Goal: Task Accomplishment & Management: Complete application form

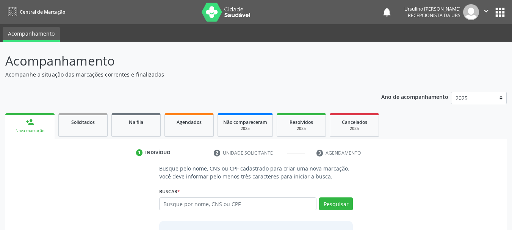
click at [203, 203] on input "text" at bounding box center [238, 203] width 158 height 13
type input "704803508709543"
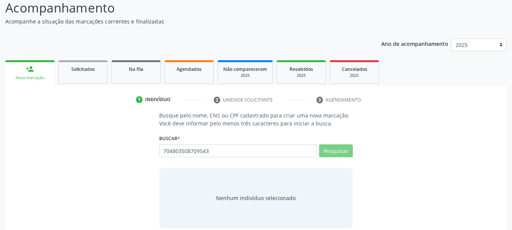
scroll to position [62, 0]
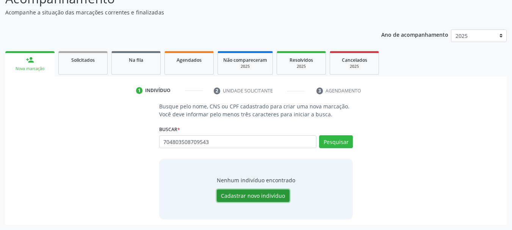
click at [242, 198] on button "Cadastrar novo indivíduo" at bounding box center [253, 195] width 73 height 13
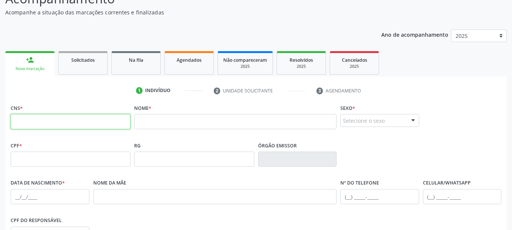
click at [54, 119] on input "text" at bounding box center [71, 121] width 120 height 15
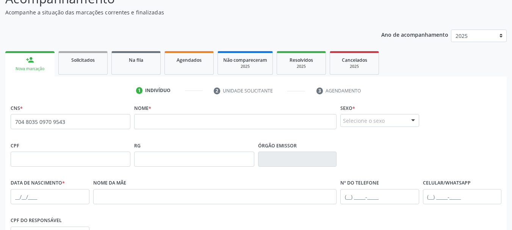
type input "704 8035 0970 9543"
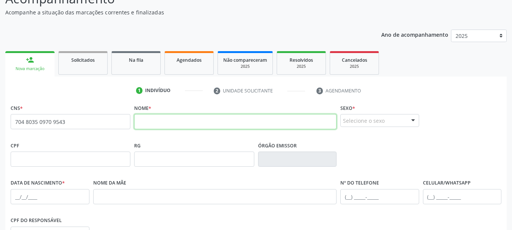
click at [172, 124] on input "text" at bounding box center [235, 121] width 202 height 15
type input "[PERSON_NAME]"
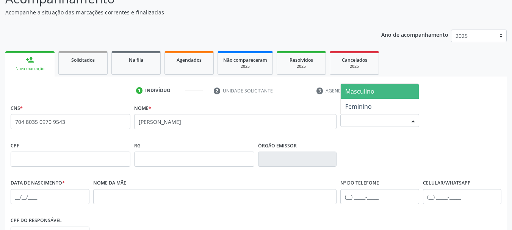
click at [377, 91] on span "Masculino" at bounding box center [379, 91] width 78 height 15
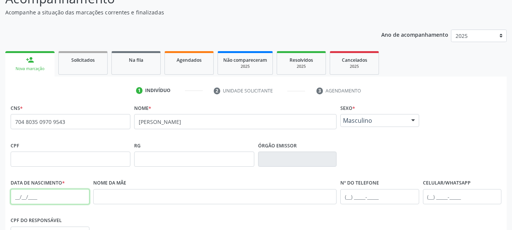
click at [25, 192] on input "text" at bounding box center [50, 196] width 79 height 15
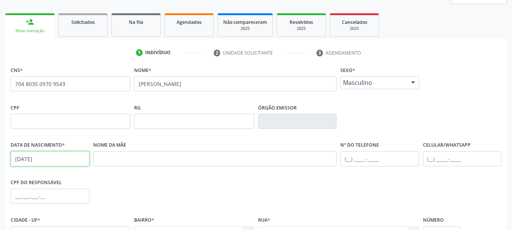
type input "[DATE]"
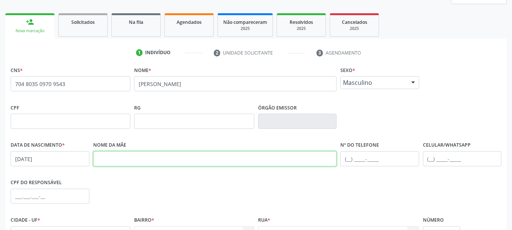
click at [124, 161] on input "text" at bounding box center [215, 158] width 244 height 15
type input "D"
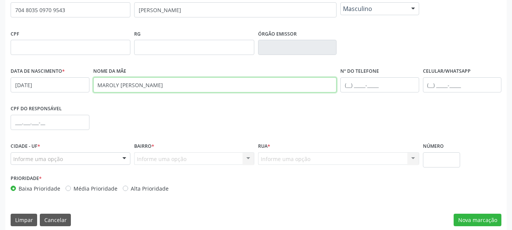
scroll to position [181, 0]
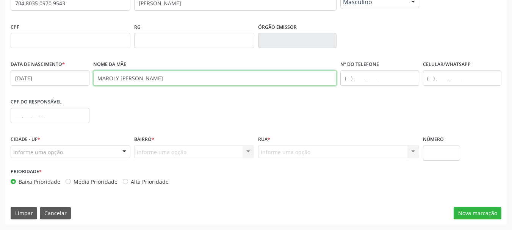
type input "MAROLY [PERSON_NAME]"
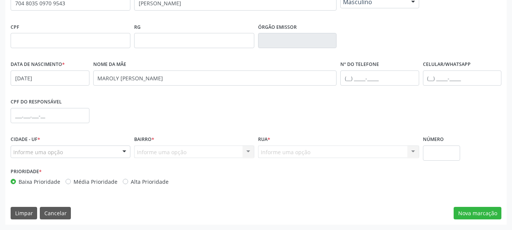
click at [70, 153] on div "Informe uma opção" at bounding box center [71, 151] width 120 height 13
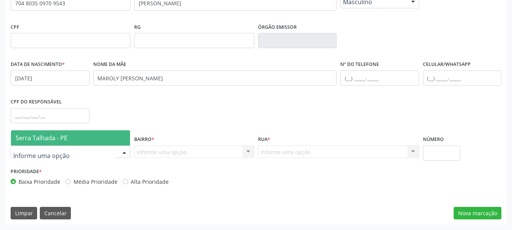
drag, startPoint x: 79, startPoint y: 140, endPoint x: 140, endPoint y: 153, distance: 62.6
click at [80, 140] on span "Serra Talhada - PE" at bounding box center [70, 137] width 119 height 15
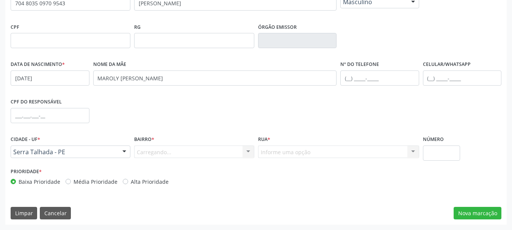
click at [167, 153] on div "Carregando... Nenhum resultado encontrado para: " " Nenhuma opção encontrada. D…" at bounding box center [194, 151] width 120 height 13
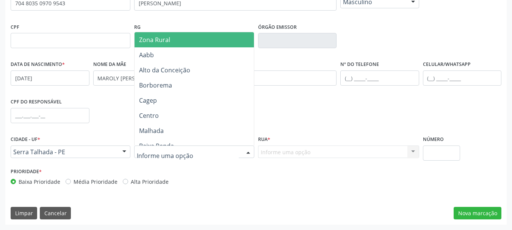
click at [188, 151] on div at bounding box center [194, 151] width 120 height 13
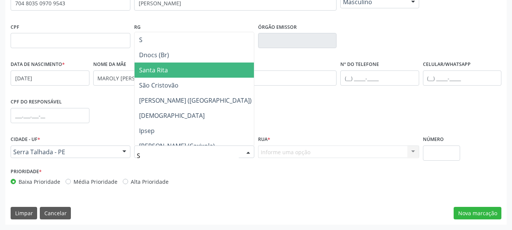
type input "SE"
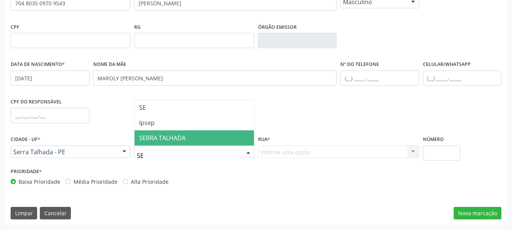
click at [168, 134] on span "SERRA TALHADA" at bounding box center [162, 138] width 47 height 8
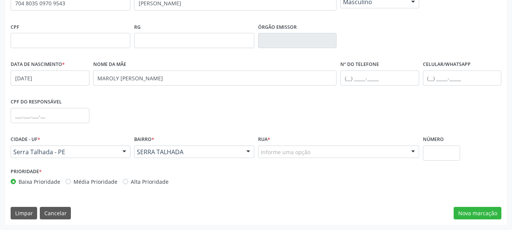
click at [304, 148] on div "Informe uma opção" at bounding box center [338, 151] width 161 height 13
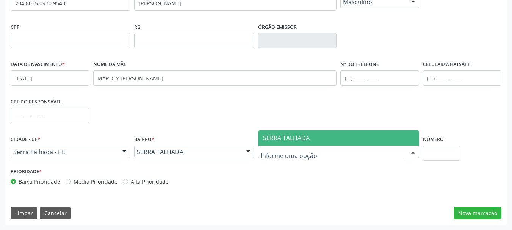
click at [300, 141] on span "SERRA TALHADA" at bounding box center [286, 138] width 47 height 8
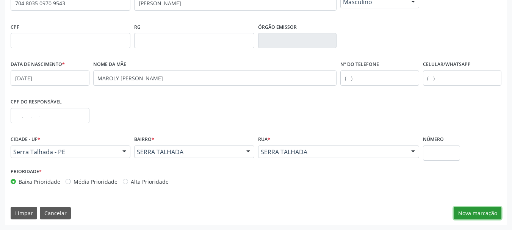
click at [469, 212] on button "Nova marcação" at bounding box center [477, 213] width 48 height 13
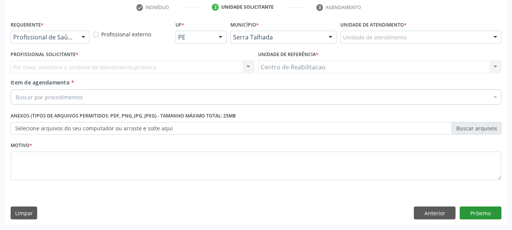
scroll to position [145, 0]
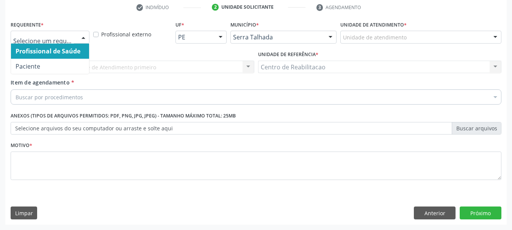
drag, startPoint x: 53, startPoint y: 37, endPoint x: 49, endPoint y: 47, distance: 10.0
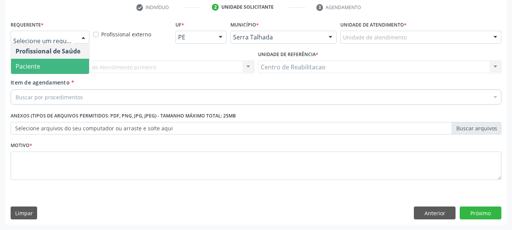
click at [40, 63] on span "Paciente" at bounding box center [50, 66] width 78 height 15
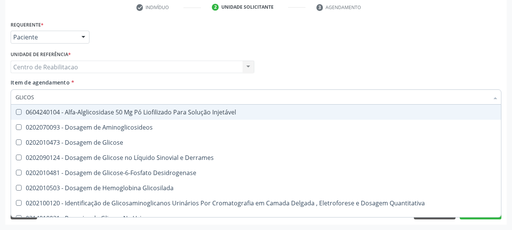
type input "GLICOSE"
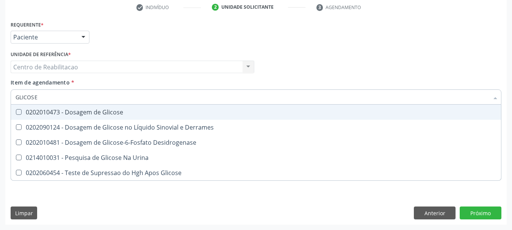
click at [87, 112] on div "0202010473 - Dosagem de Glicose" at bounding box center [256, 112] width 481 height 6
checkbox Glicose "true"
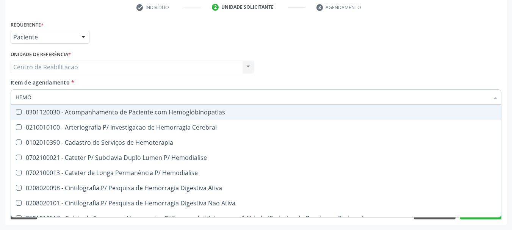
type input "HEMOG"
checkbox Hemoglobinopatias "false"
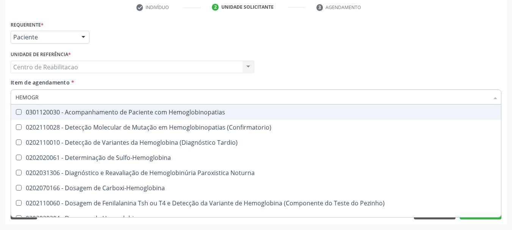
type input "HEMOGRA"
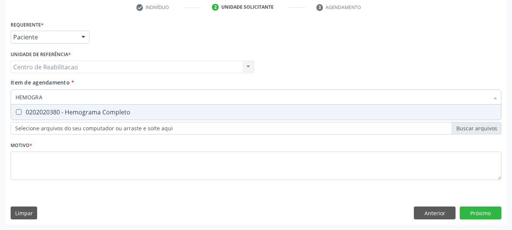
click at [87, 112] on div "0202020380 - Hemograma Completo" at bounding box center [256, 112] width 481 height 6
checkbox Completo "true"
type input "TEMPO"
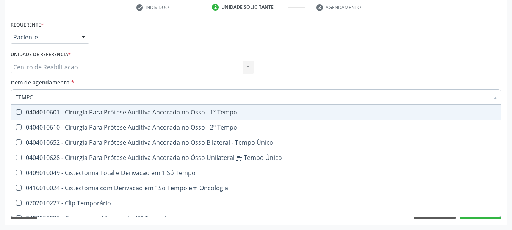
checkbox Tempo "false"
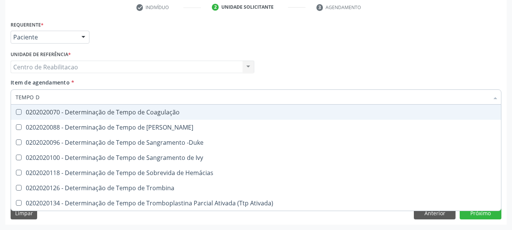
type input "TEMPO DE"
click at [131, 109] on div "0202020070 - Determinação de Tempo de Coagulação" at bounding box center [256, 112] width 481 height 6
checkbox Coagulação "true"
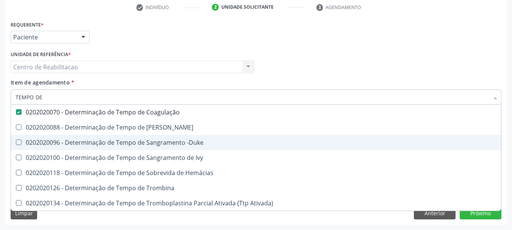
click at [148, 139] on div "0202020096 - Determinação de Tempo de Sangramento -Duke" at bounding box center [256, 142] width 481 height 6
checkbox -Duke "true"
type input "TAP"
checkbox Coagulação "false"
checkbox -Duke "false"
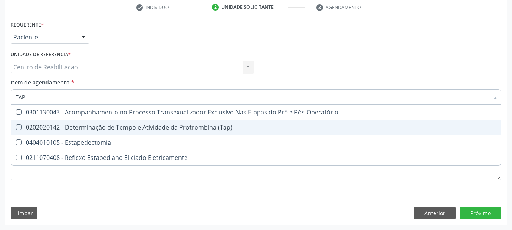
click at [192, 130] on div "0202020142 - Determinação de Tempo e Atividade da Protrombina (Tap)" at bounding box center [256, 127] width 481 height 6
checkbox \(Tap\) "true"
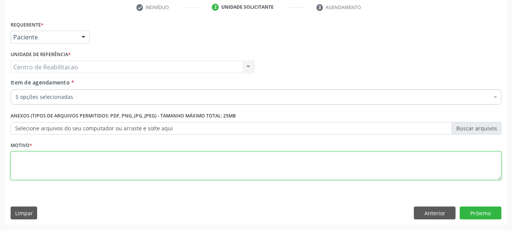
type textarea "."
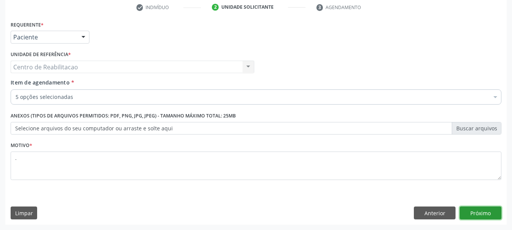
click button "Próximo" at bounding box center [480, 212] width 42 height 13
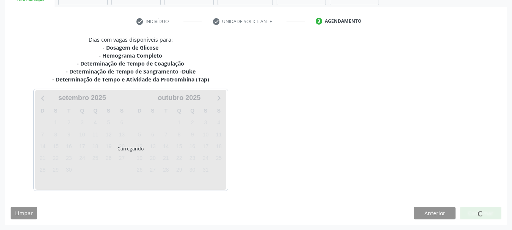
scroll to position [131, 0]
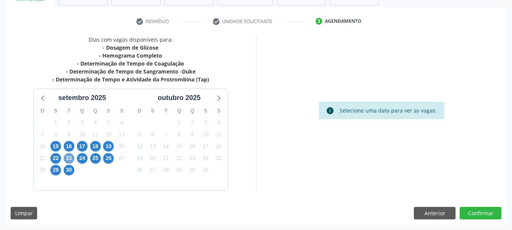
click at [69, 159] on span "23" at bounding box center [69, 158] width 11 height 11
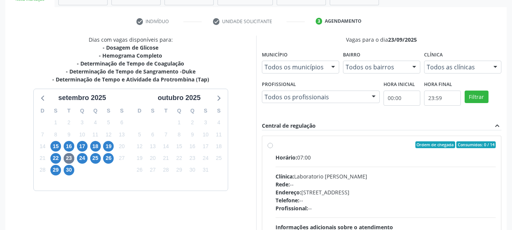
click at [337, 159] on div "Horário: 07:00" at bounding box center [385, 157] width 220 height 8
click at [273, 148] on input "Ordem de chegada Consumidos: 0 / 14 Horário: 07:00 Clínica: Laboratorio Jose Pa…" at bounding box center [269, 144] width 5 height 7
radio input "true"
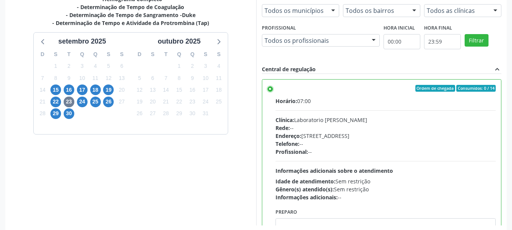
scroll to position [223, 0]
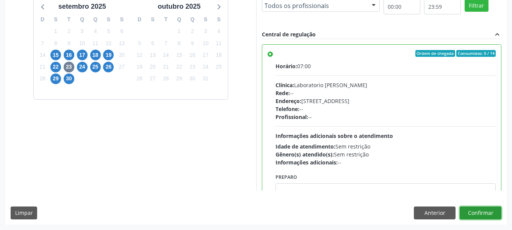
click at [491, 212] on button "Confirmar" at bounding box center [480, 212] width 42 height 13
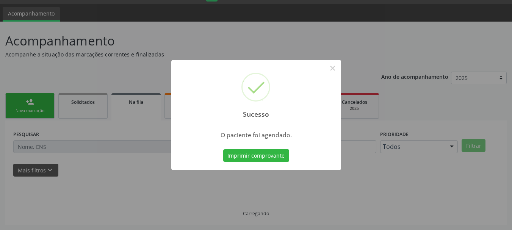
scroll to position [20, 0]
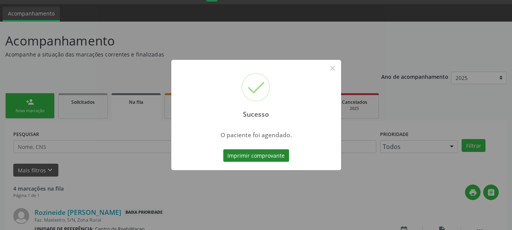
click at [265, 155] on button "Imprimir comprovante" at bounding box center [256, 155] width 66 height 13
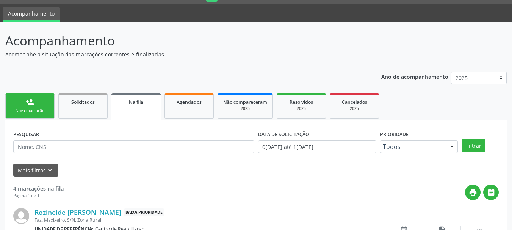
click at [33, 113] on div "Nova marcação" at bounding box center [30, 111] width 38 height 6
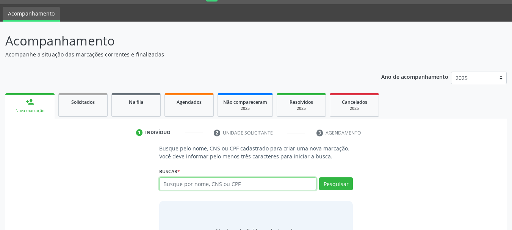
click at [195, 184] on input "text" at bounding box center [238, 183] width 158 height 13
type input "165524807180009"
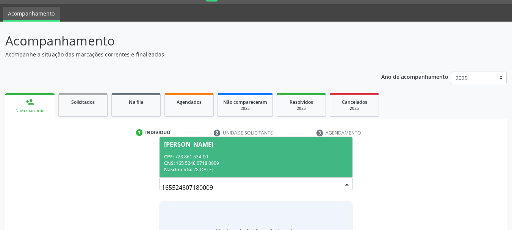
click at [240, 153] on div "CPF: 728.861.534-00" at bounding box center [256, 156] width 184 height 6
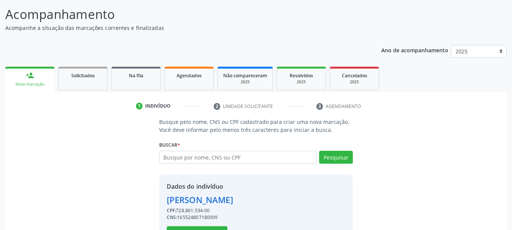
scroll to position [74, 0]
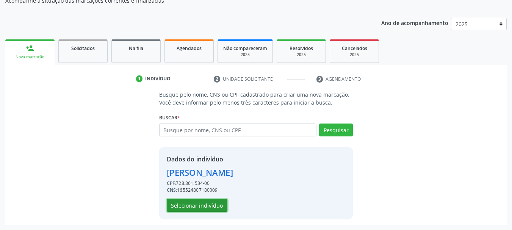
click at [194, 206] on button "Selecionar indivíduo" at bounding box center [197, 205] width 61 height 13
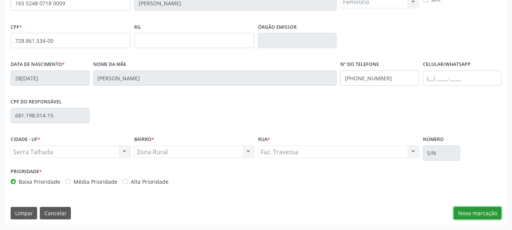
click at [474, 216] on button "Nova marcação" at bounding box center [477, 213] width 48 height 13
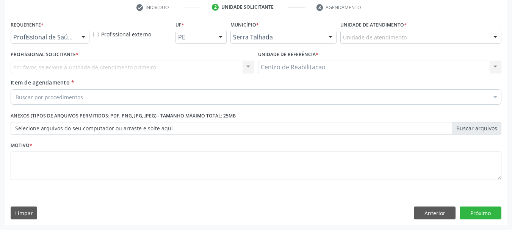
scroll to position [145, 0]
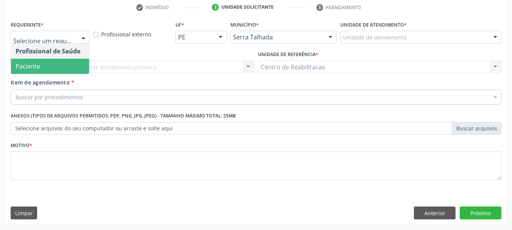
click at [60, 65] on span "Paciente" at bounding box center [50, 66] width 78 height 15
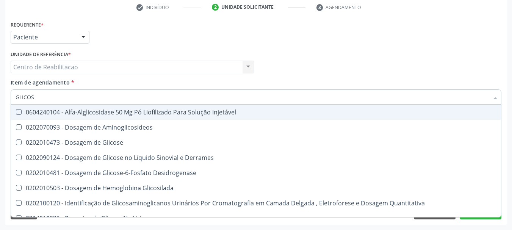
type input "GLICOSE"
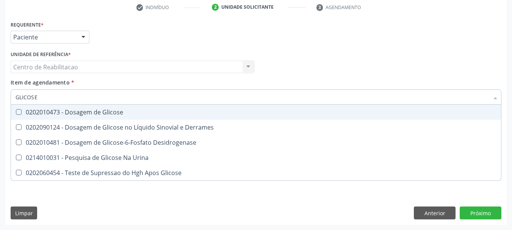
click at [102, 109] on div "0202010473 - Dosagem de Glicose" at bounding box center [256, 112] width 481 height 6
checkbox Glicose "true"
type input "ACIDO"
checkbox Glicose "false"
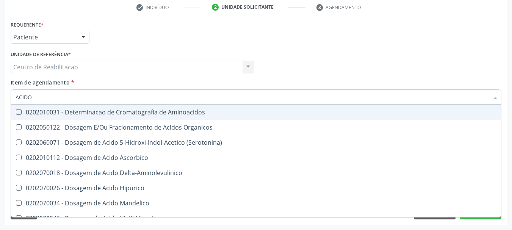
type input "ACIDO U"
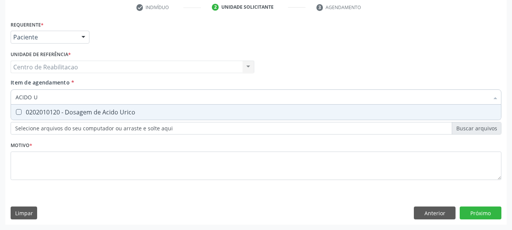
click at [100, 112] on div "0202010120 - Dosagem de Acido Urico" at bounding box center [256, 112] width 481 height 6
checkbox Urico "true"
type input "020212"
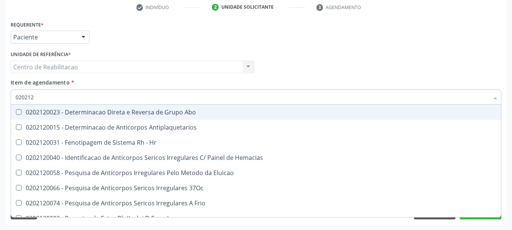
checkbox Abo "false"
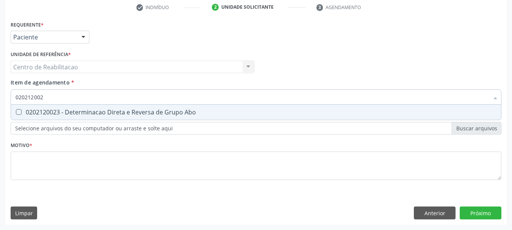
type input "0202120023"
click at [96, 97] on input "0202120023" at bounding box center [252, 96] width 473 height 15
click at [89, 116] on span "0202120023 - Determinacao Direta e Reversa de Grupo Abo" at bounding box center [256, 112] width 490 height 15
checkbox Abo "true"
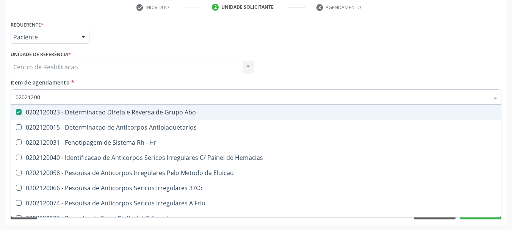
type input "020212008"
checkbox Abo "false"
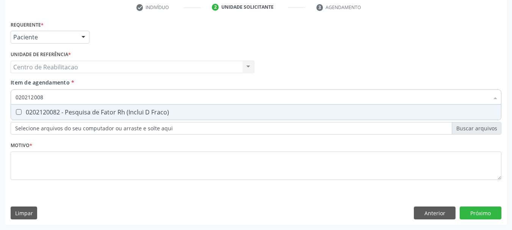
type input "0202120082"
click at [95, 113] on div "0202120082 - Pesquisa de Fator Rh (Inclui D Fraco)" at bounding box center [256, 112] width 481 height 6
checkbox Fraco\) "true"
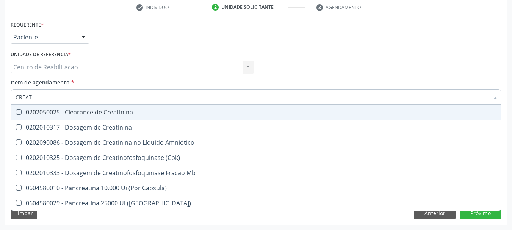
type input "CREATI"
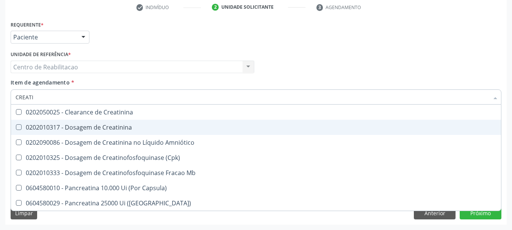
click at [128, 125] on div "0202010317 - Dosagem de Creatinina" at bounding box center [256, 127] width 481 height 6
checkbox Creatinina "true"
type input "UREIA"
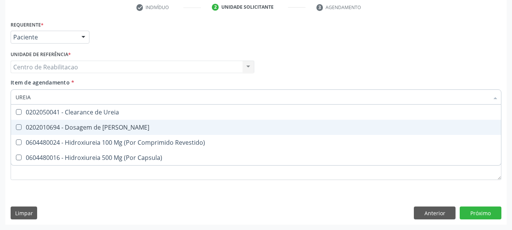
click at [128, 125] on div "0202010694 - Dosagem de Ureia" at bounding box center [256, 127] width 481 height 6
checkbox Ureia "true"
type input "C"
checkbox Ureia "false"
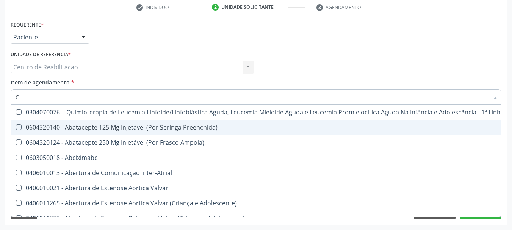
type input "CO"
checkbox Único "true"
checkbox Creatinina "true"
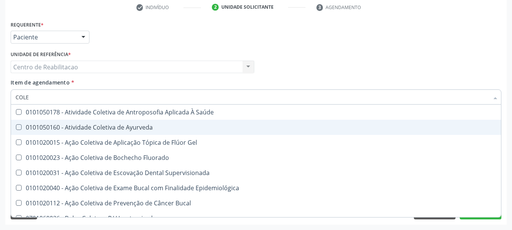
type input "COLES"
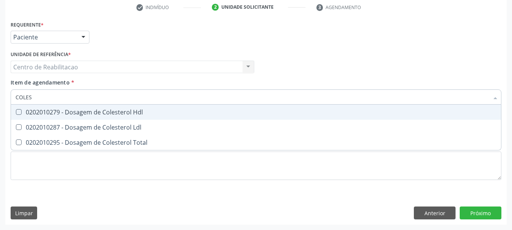
click at [127, 117] on span "0202010279 - Dosagem de Colesterol Hdl" at bounding box center [256, 112] width 490 height 15
checkbox Hdl "true"
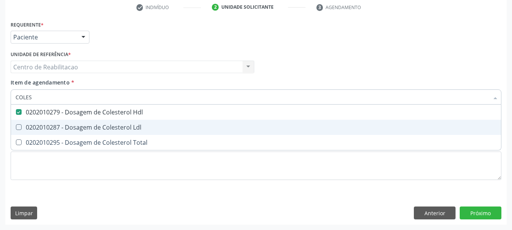
click at [126, 122] on span "0202010287 - Dosagem de Colesterol Ldl" at bounding box center [256, 127] width 490 height 15
checkbox Ldl "true"
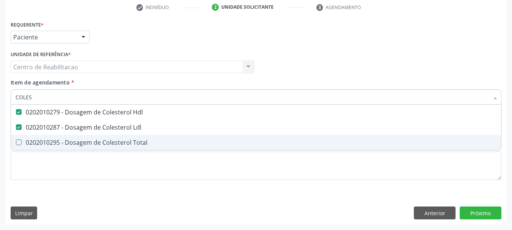
click at [126, 139] on div "0202010295 - Dosagem de Colesterol Total" at bounding box center [256, 142] width 481 height 6
checkbox Total "true"
type input "TR"
checkbox Hdl "false"
checkbox Ldl "false"
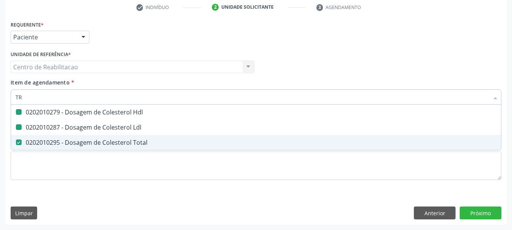
checkbox Total "false"
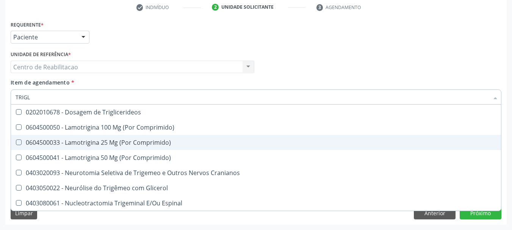
type input "TRIGLI"
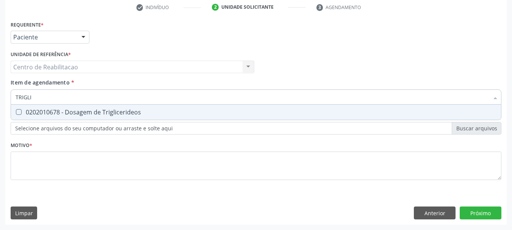
click at [127, 111] on div "0202010678 - Dosagem de Triglicerideos" at bounding box center [256, 112] width 481 height 6
checkbox Triglicerideos "true"
type input "HE"
checkbox Triglicerideos "false"
type input "HEMOGRA"
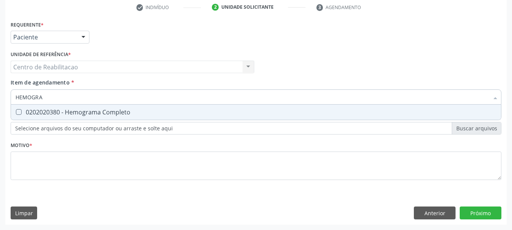
click at [127, 111] on div "0202020380 - Hemograma Completo" at bounding box center [256, 112] width 481 height 6
checkbox Completo "true"
type input "URIN"
checkbox Completo "false"
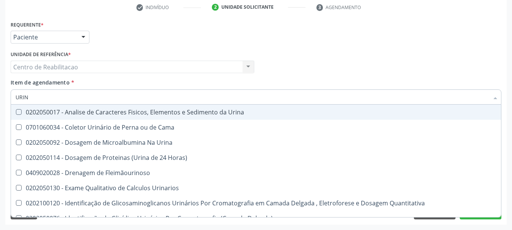
type input "URINA"
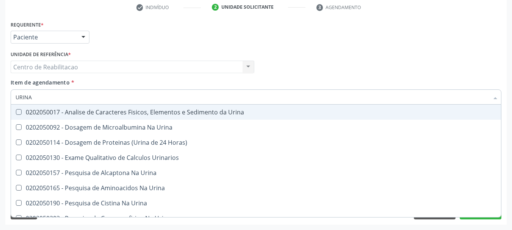
click at [127, 111] on div "0202050017 - Analise de Caracteres Fisicos, Elementos e Sedimento da Urina" at bounding box center [256, 112] width 481 height 6
checkbox Urina "true"
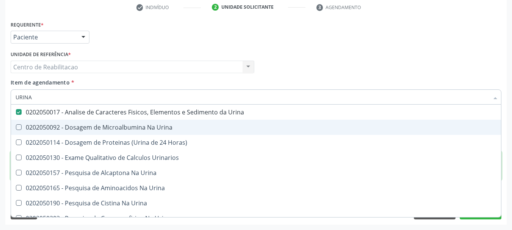
type textarea "."
checkbox Urina "true"
checkbox Horas\) "true"
checkbox Urinarios "true"
checkbox Urina "true"
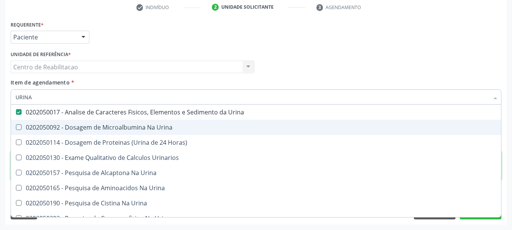
checkbox Urina "true"
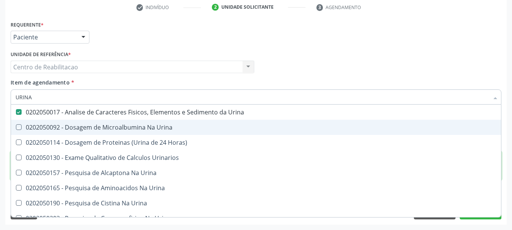
checkbox Urina "true"
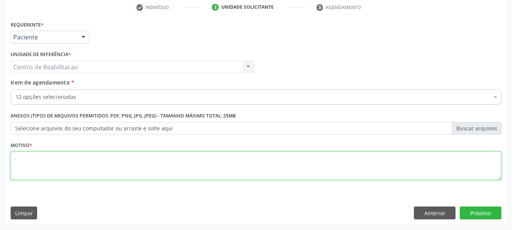
type textarea "."
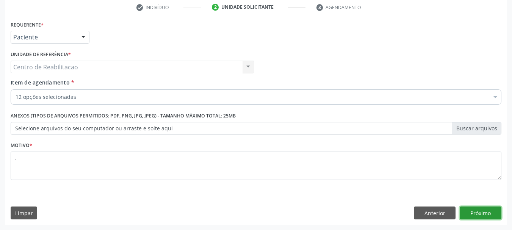
click button "Próximo" at bounding box center [480, 212] width 42 height 13
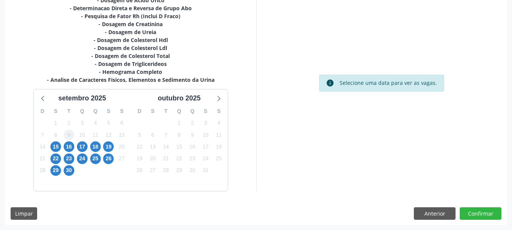
scroll to position [187, 0]
click at [50, 147] on span "15" at bounding box center [55, 146] width 11 height 11
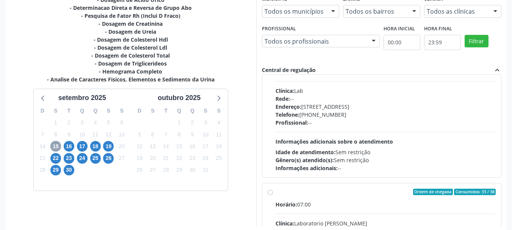
scroll to position [114, 0]
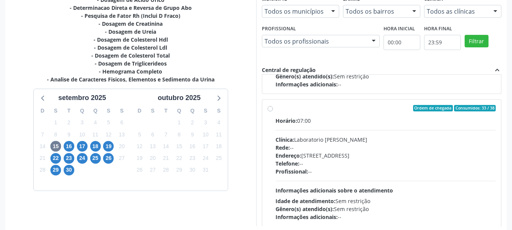
click at [322, 117] on div "Horário: 07:00" at bounding box center [385, 121] width 220 height 8
click at [273, 112] on input "Ordem de chegada Consumidos: 33 / 38 Horário: 07:00 Clínica: Laboratorio Jose P…" at bounding box center [269, 108] width 5 height 7
radio input "true"
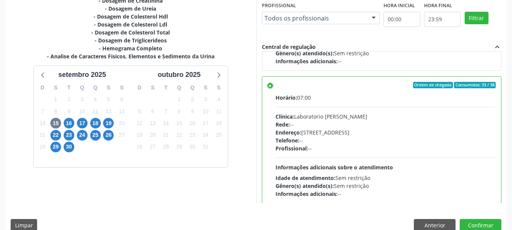
scroll to position [223, 0]
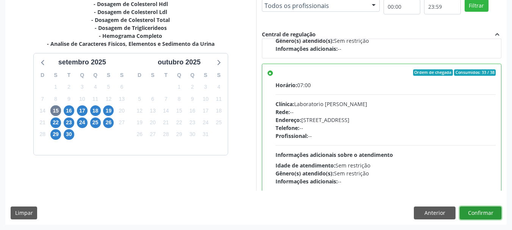
click at [482, 214] on button "Confirmar" at bounding box center [480, 212] width 42 height 13
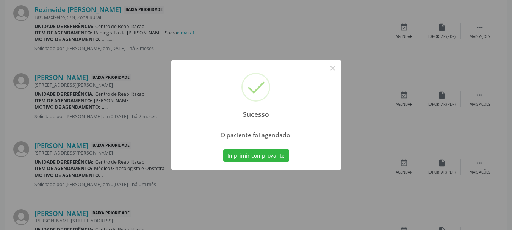
scroll to position [20, 0]
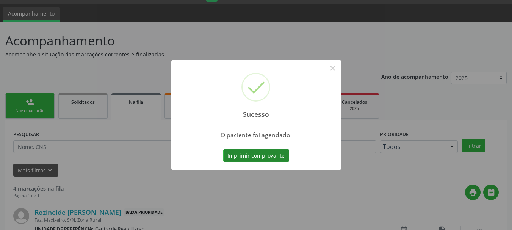
click at [273, 158] on button "Imprimir comprovante" at bounding box center [256, 155] width 66 height 13
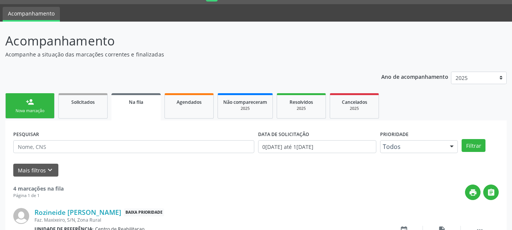
click at [38, 110] on div "Nova marcação" at bounding box center [30, 111] width 38 height 6
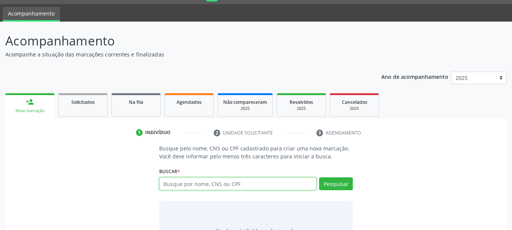
click at [190, 184] on input "text" at bounding box center [238, 183] width 158 height 13
type input "707003892386538"
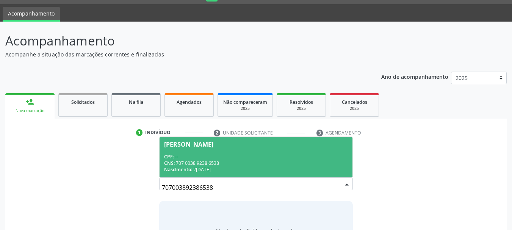
click at [253, 156] on div "CPF: --" at bounding box center [256, 156] width 184 height 6
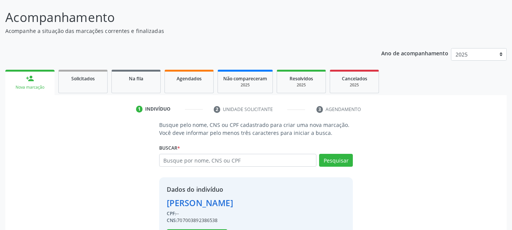
scroll to position [74, 0]
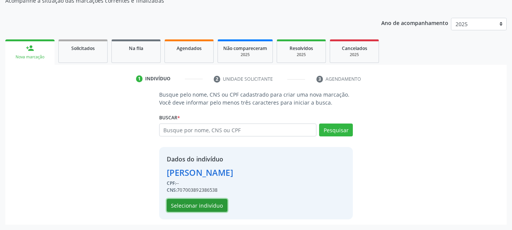
click at [196, 201] on button "Selecionar indivíduo" at bounding box center [197, 205] width 61 height 13
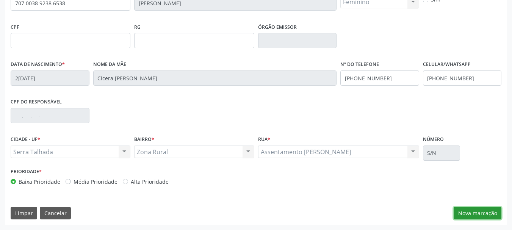
click at [474, 216] on button "Nova marcação" at bounding box center [477, 213] width 48 height 13
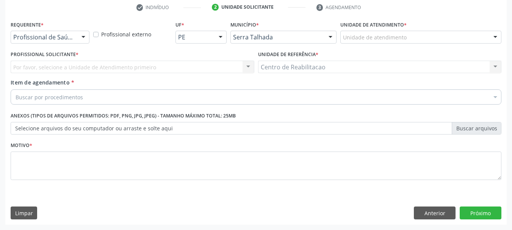
scroll to position [145, 0]
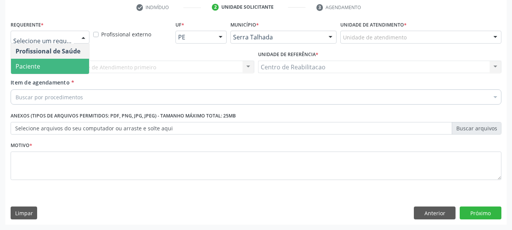
click at [61, 69] on span "Paciente" at bounding box center [50, 66] width 78 height 15
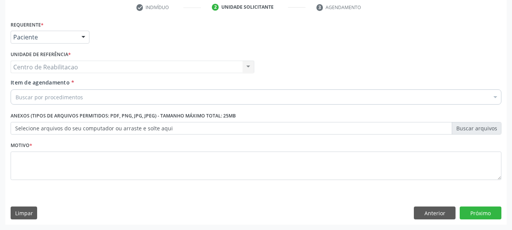
click at [84, 102] on div "Buscar por procedimentos" at bounding box center [256, 96] width 490 height 15
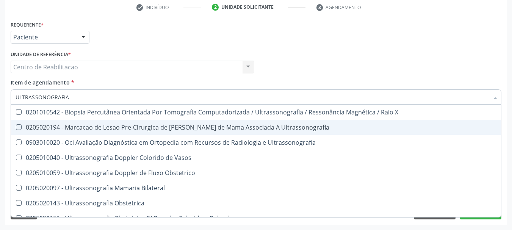
type input "ULTRASSONOGRAFIA"
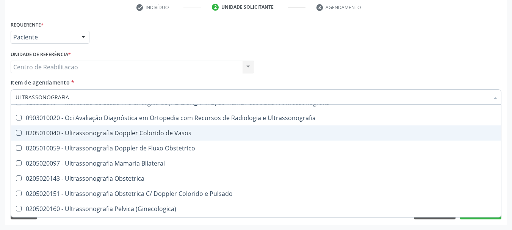
scroll to position [38, 0]
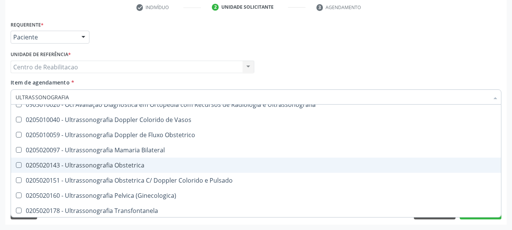
click at [130, 162] on div "0205020143 - Ultrassonografia Obstetrica" at bounding box center [256, 165] width 481 height 6
checkbox Obstetrica "true"
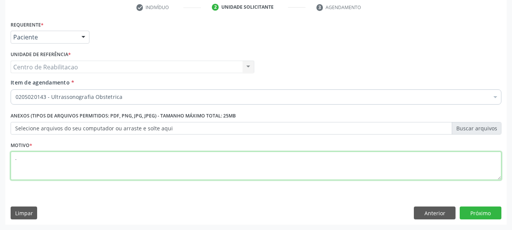
type textarea "."
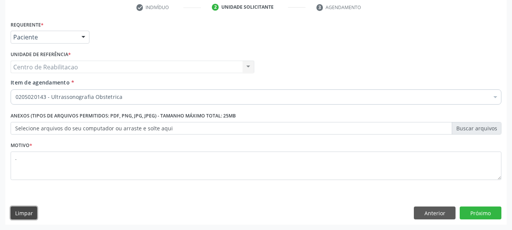
scroll to position [0, 0]
click button "Próximo" at bounding box center [480, 212] width 42 height 13
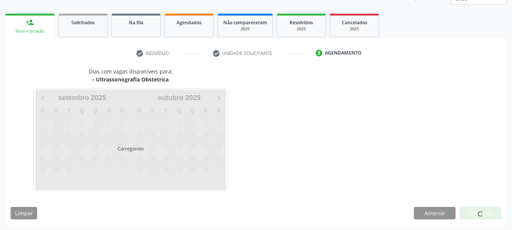
scroll to position [100, 0]
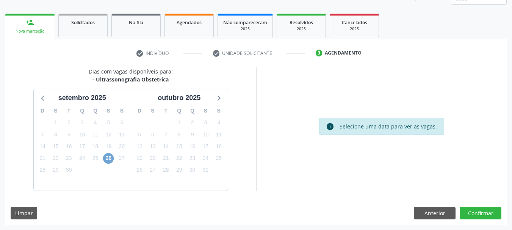
click at [113, 159] on span "26" at bounding box center [108, 158] width 11 height 11
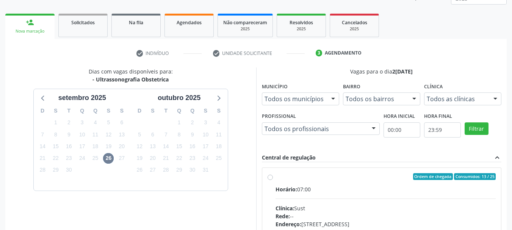
click at [305, 170] on div "Ordem de chegada Consumidos: 13 / 25 Horário: 07:00 Clínica: Sust Rede: -- Ende…" at bounding box center [381, 231] width 239 height 127
radio input "true"
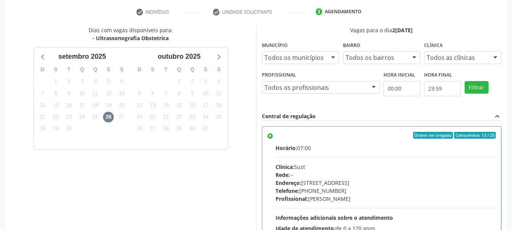
scroll to position [223, 0]
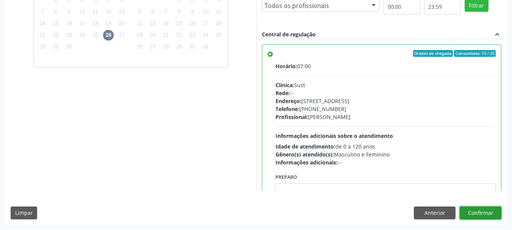
click at [483, 211] on button "Confirmar" at bounding box center [480, 212] width 42 height 13
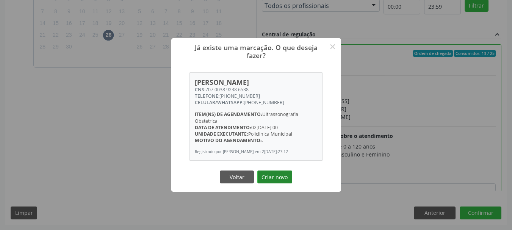
click at [281, 183] on button "Criar novo" at bounding box center [274, 176] width 35 height 13
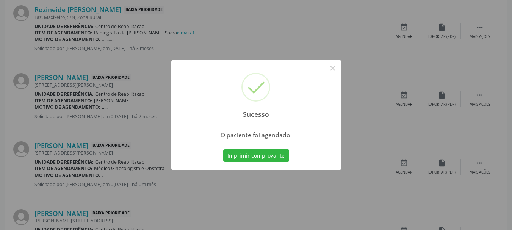
scroll to position [20, 0]
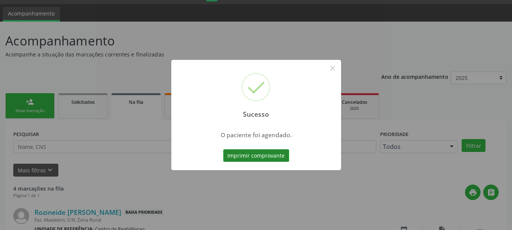
click at [273, 158] on button "Imprimir comprovante" at bounding box center [256, 155] width 66 height 13
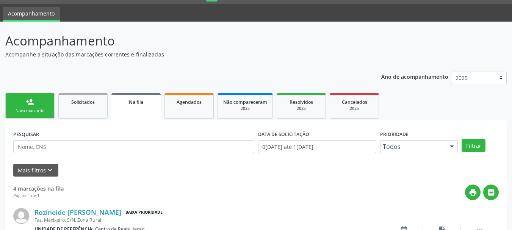
click at [33, 109] on div "Nova marcação" at bounding box center [30, 111] width 38 height 6
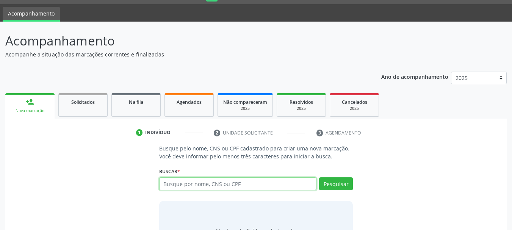
click at [193, 187] on input "text" at bounding box center [238, 183] width 158 height 13
type input "CICERA DA SILVA VIEIRA"
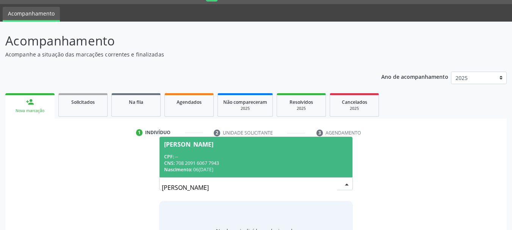
click at [229, 164] on div "CNS: 708 2091 6067 7943" at bounding box center [256, 163] width 184 height 6
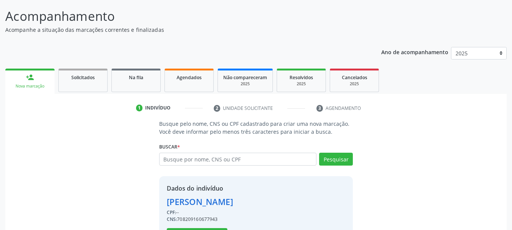
scroll to position [74, 0]
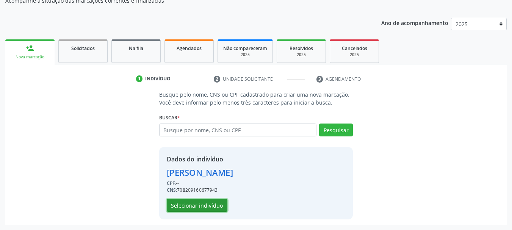
click at [208, 206] on button "Selecionar indivíduo" at bounding box center [197, 205] width 61 height 13
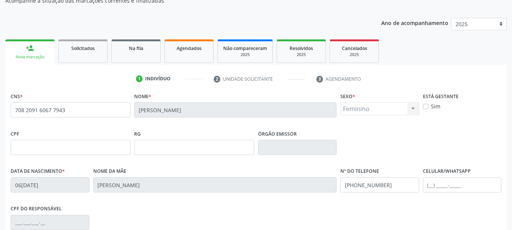
scroll to position [181, 0]
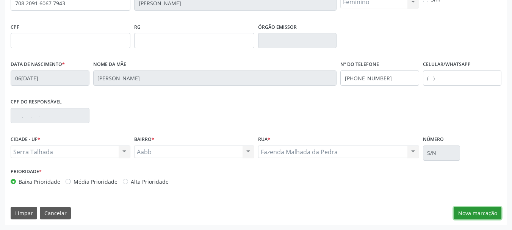
click at [471, 213] on button "Nova marcação" at bounding box center [477, 213] width 48 height 13
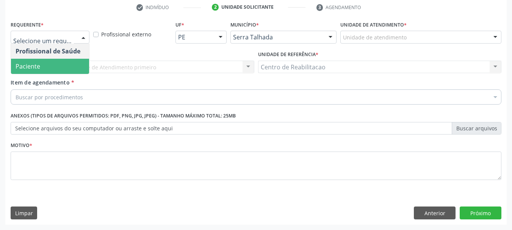
click at [52, 64] on span "Paciente" at bounding box center [50, 66] width 78 height 15
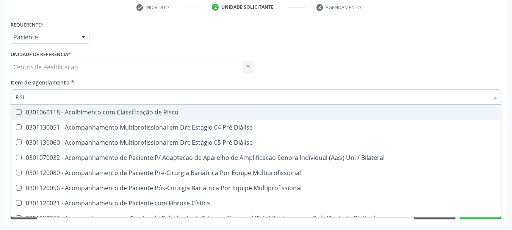
type input "FISIO"
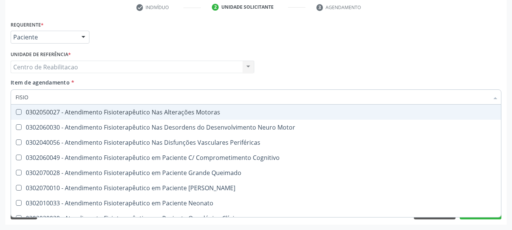
click at [169, 109] on div "0302050027 - Atendimento Fisioterapêutico Nas Alterações Motoras" at bounding box center [287, 112] width 542 height 6
checkbox Motoras "true"
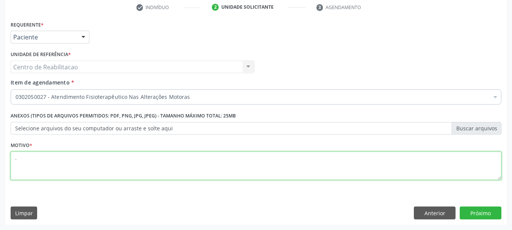
type textarea "."
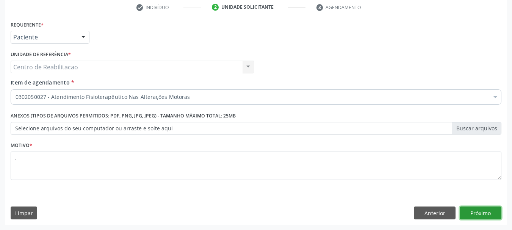
click button "Próximo" at bounding box center [480, 212] width 42 height 13
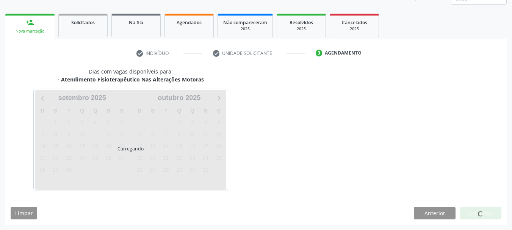
scroll to position [100, 0]
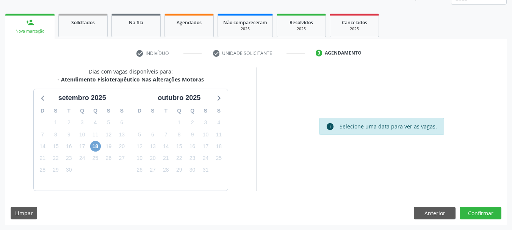
click at [93, 149] on span "18" at bounding box center [95, 146] width 11 height 11
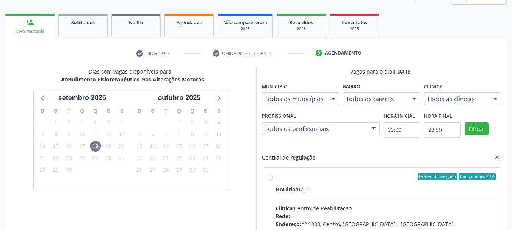
click at [317, 177] on div "Ordem de chegada Consumidos: 2 / 4" at bounding box center [385, 176] width 220 height 7
click at [273, 177] on input "Ordem de chegada Consumidos: 2 / 4 Horário: 07:30 Clínica: Centro de Reabilitac…" at bounding box center [269, 176] width 5 height 7
radio input "true"
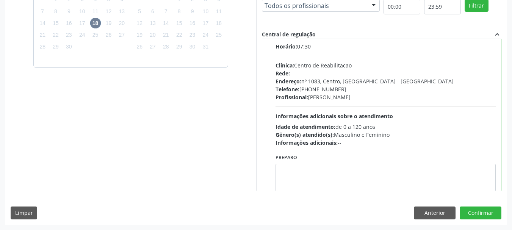
scroll to position [37, 0]
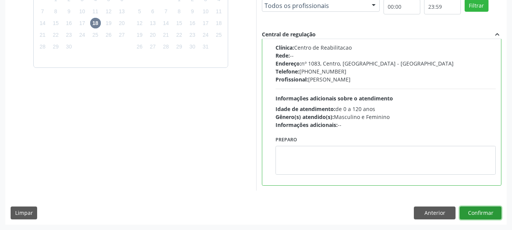
click at [488, 215] on button "Confirmar" at bounding box center [480, 212] width 42 height 13
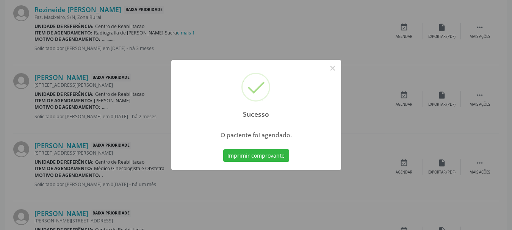
scroll to position [20, 0]
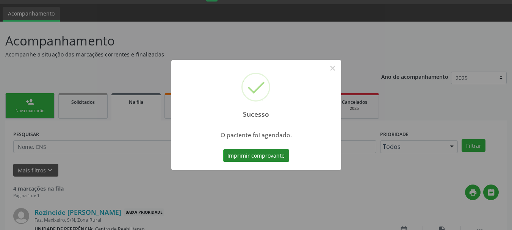
click at [281, 151] on button "Imprimir comprovante" at bounding box center [256, 155] width 66 height 13
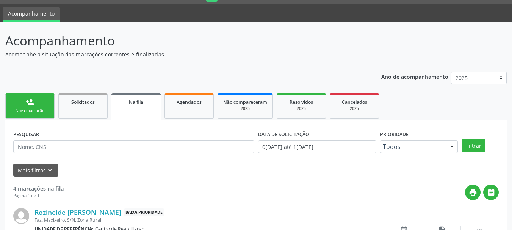
click at [36, 106] on link "person_add Nova marcação" at bounding box center [29, 105] width 49 height 25
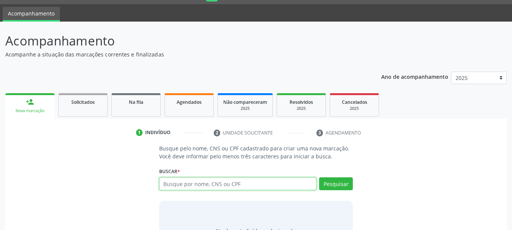
click at [214, 187] on input "text" at bounding box center [238, 183] width 158 height 13
type input "702305170398318"
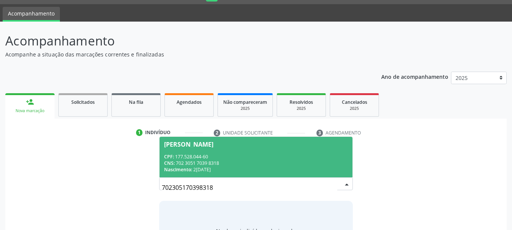
click at [219, 150] on span "Jose Uriel da Silva Lima CPF: 177.528.044-60 CNS: 702 3051 7039 8318 Nascimento…" at bounding box center [255, 157] width 193 height 41
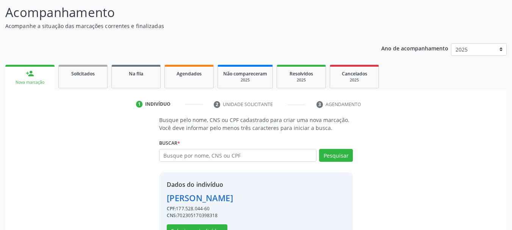
scroll to position [74, 0]
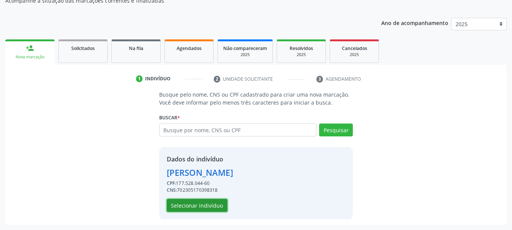
click at [198, 201] on button "Selecionar indivíduo" at bounding box center [197, 205] width 61 height 13
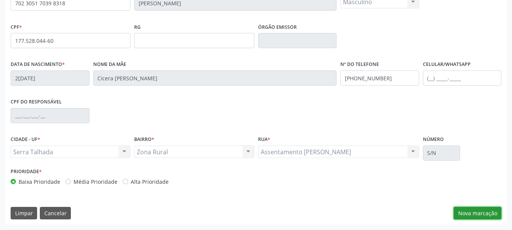
click at [473, 212] on button "Nova marcação" at bounding box center [477, 213] width 48 height 13
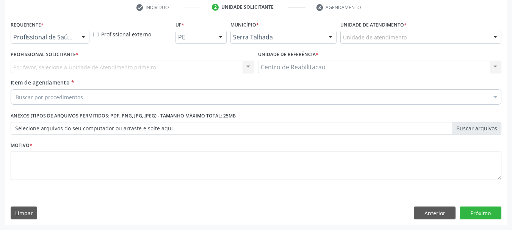
scroll to position [145, 0]
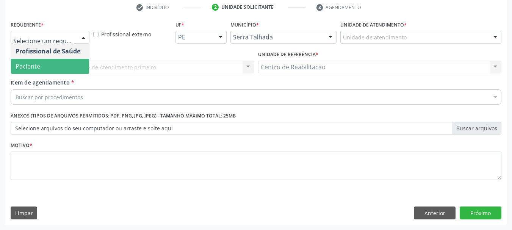
drag, startPoint x: 68, startPoint y: 66, endPoint x: 70, endPoint y: 72, distance: 5.6
click at [68, 66] on span "Paciente" at bounding box center [50, 66] width 78 height 15
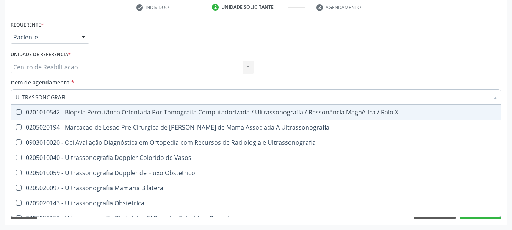
type input "ULTRASSONOGRAFIA"
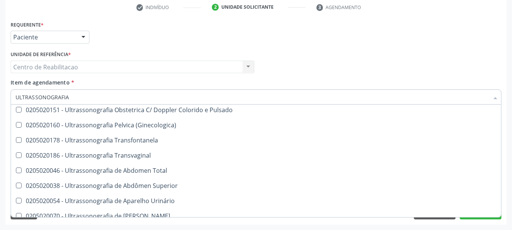
scroll to position [114, 0]
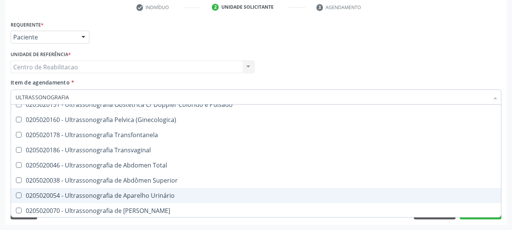
click at [151, 194] on div "0205020054 - Ultrassonografia de Aparelho Urinário" at bounding box center [256, 195] width 481 height 6
checkbox Urinário "true"
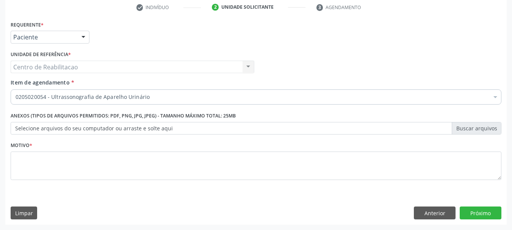
scroll to position [0, 0]
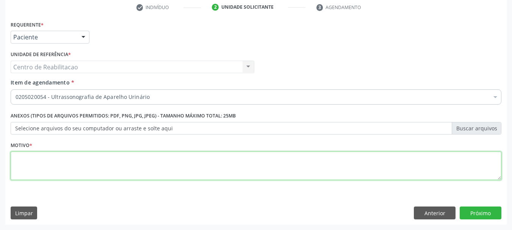
click at [142, 163] on textarea at bounding box center [256, 165] width 490 height 29
type textarea "."
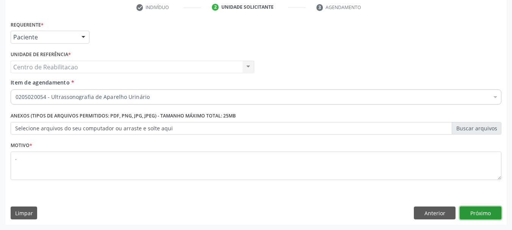
click button "Próximo" at bounding box center [480, 212] width 42 height 13
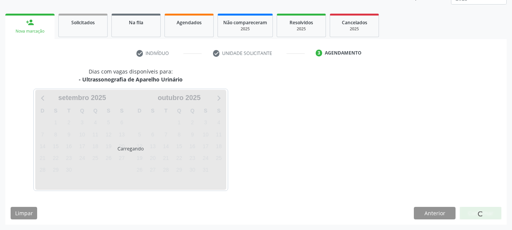
scroll to position [100, 0]
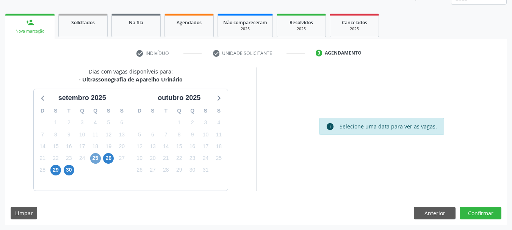
click at [98, 159] on span "25" at bounding box center [95, 158] width 11 height 11
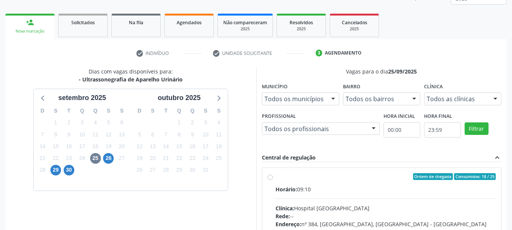
click at [323, 186] on div "Horário: 09:10" at bounding box center [385, 189] width 220 height 8
click at [273, 180] on input "Ordem de chegada Consumidos: 18 / 25 Horário: 09:10 Clínica: Hospital Sao Franc…" at bounding box center [269, 176] width 5 height 7
radio input "true"
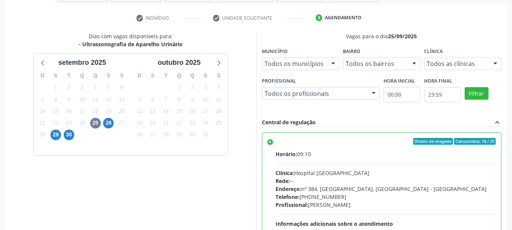
scroll to position [223, 0]
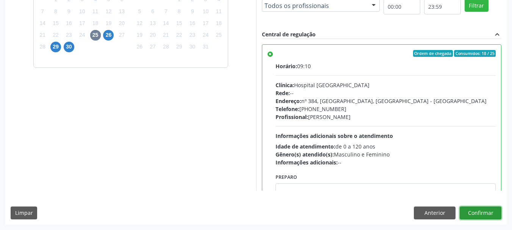
click at [492, 216] on button "Confirmar" at bounding box center [480, 212] width 42 height 13
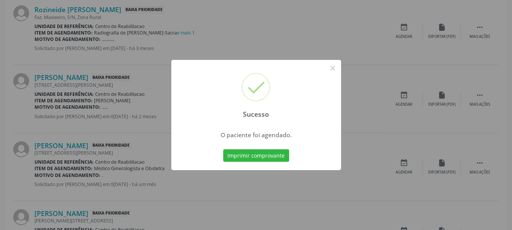
scroll to position [20, 0]
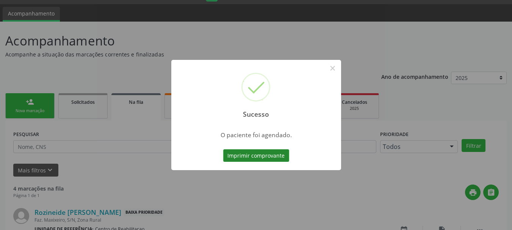
click at [250, 156] on button "Imprimir comprovante" at bounding box center [256, 155] width 66 height 13
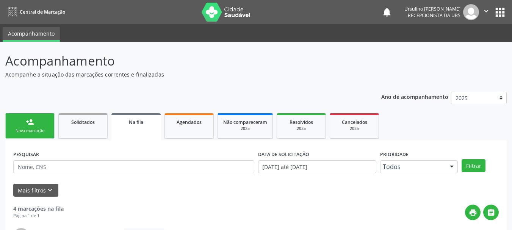
scroll to position [20, 0]
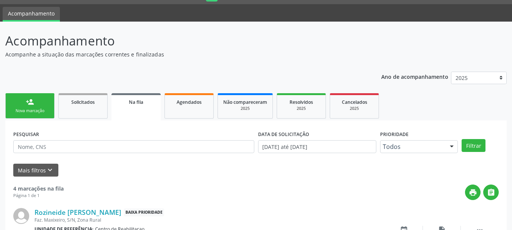
click at [37, 108] on div "Nova marcação" at bounding box center [30, 111] width 38 height 6
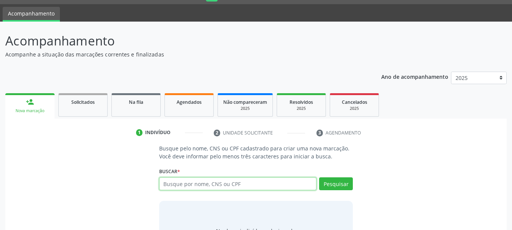
click at [194, 186] on input "text" at bounding box center [238, 183] width 158 height 13
paste input "702 3051 7039 8318"
type input "702 3051 7039 8318"
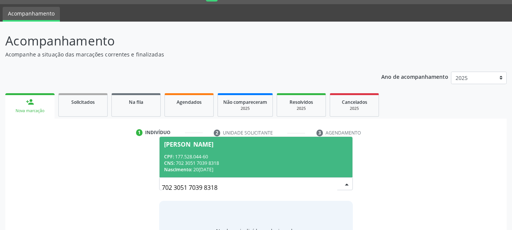
click at [217, 157] on div "CPF: 177.528.044-60" at bounding box center [256, 156] width 184 height 6
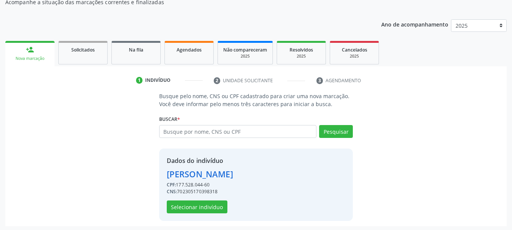
scroll to position [74, 0]
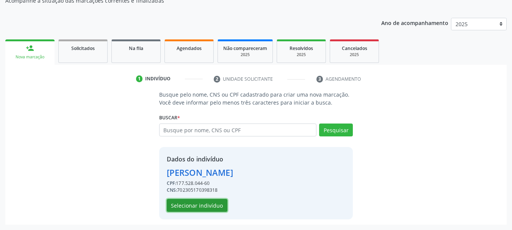
click at [179, 207] on button "Selecionar indivíduo" at bounding box center [197, 205] width 61 height 13
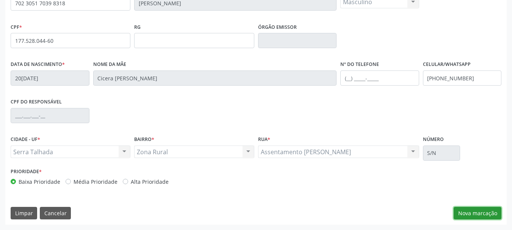
drag, startPoint x: 471, startPoint y: 216, endPoint x: 368, endPoint y: 195, distance: 104.7
click at [471, 216] on button "Nova marcação" at bounding box center [477, 213] width 48 height 13
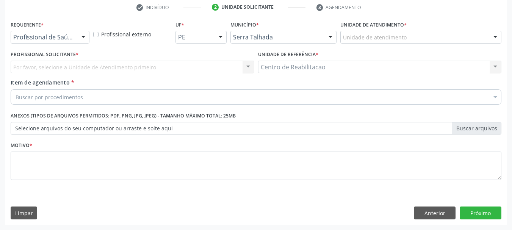
scroll to position [145, 0]
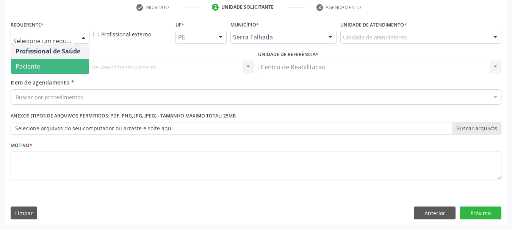
click at [46, 66] on span "Paciente" at bounding box center [50, 66] width 78 height 15
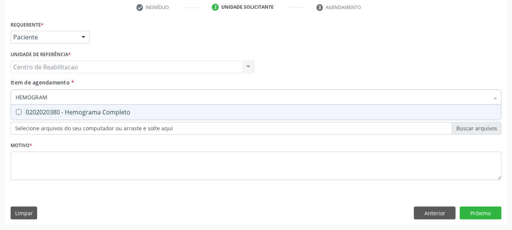
type input "HEMOGRAMA"
click at [117, 111] on div "0202020380 - Hemograma Completo" at bounding box center [256, 112] width 481 height 6
checkbox Completo "true"
type input "PRO"
checkbox Completo "false"
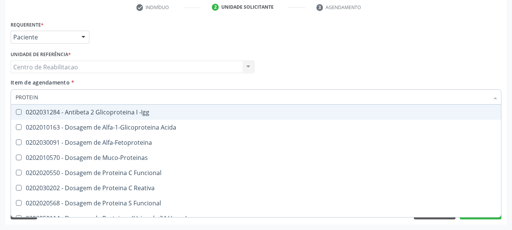
type input "PROTEINA"
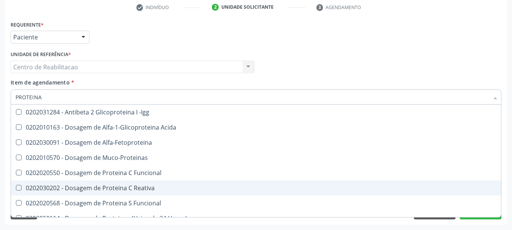
click at [154, 189] on div "0202030202 - Dosagem de Proteina C Reativa" at bounding box center [256, 188] width 481 height 6
checkbox Reativa "true"
type input "URE"
checkbox Reativa "false"
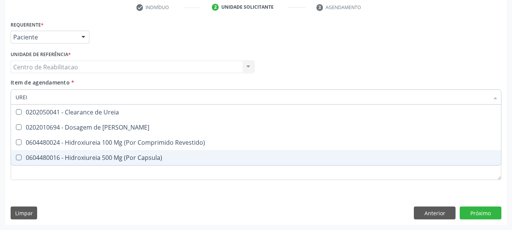
type input "UREIA"
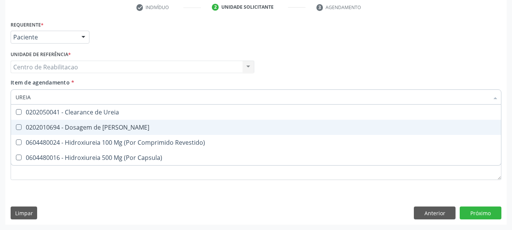
click at [120, 123] on span "0202010694 - Dosagem de [PERSON_NAME]" at bounding box center [256, 127] width 490 height 15
checkbox Ureia "true"
type input "C"
checkbox Ureia "false"
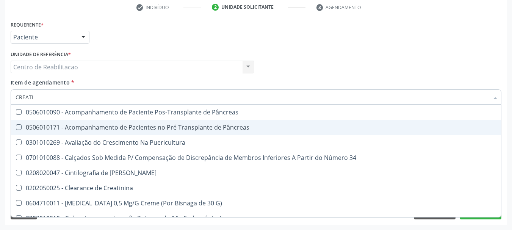
type input "CREATIN"
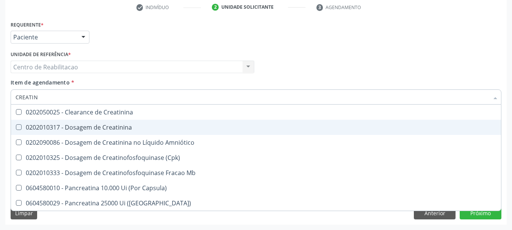
click at [119, 124] on div "0202010317 - Dosagem de Creatinina" at bounding box center [256, 127] width 481 height 6
checkbox Creatinina "true"
type input "CO"
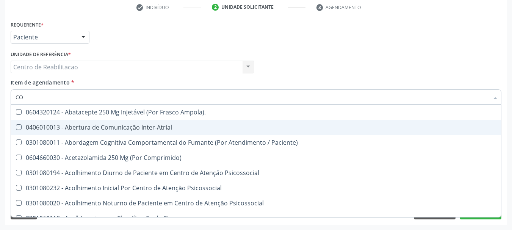
checkbox Inter-Atrial "false"
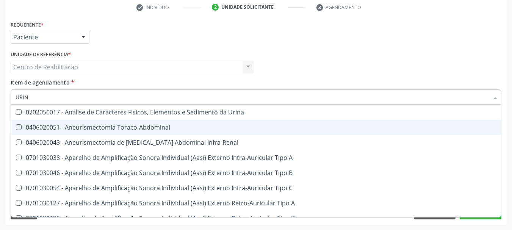
type input "URINA"
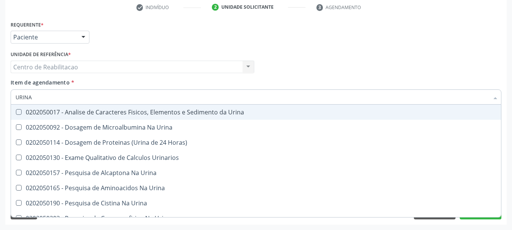
click at [145, 111] on div "0202050017 - Analise de Caracteres Fisicos, Elementos e Sedimento da Urina" at bounding box center [256, 112] width 481 height 6
checkbox Urina "true"
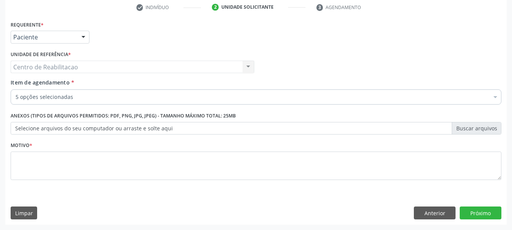
checkbox Completo "true"
checkbox Reativa "true"
checkbox Ureia "true"
checkbox Creatinina "true"
checkbox Urina "true"
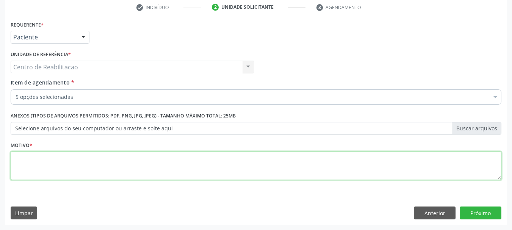
click at [84, 167] on textarea at bounding box center [256, 165] width 490 height 29
type textarea "."
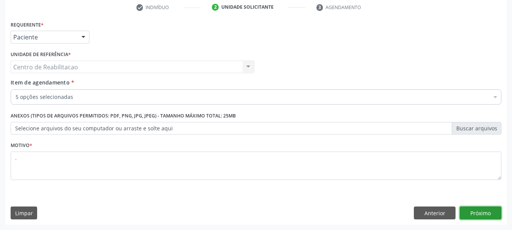
click button "Próximo" at bounding box center [480, 212] width 42 height 13
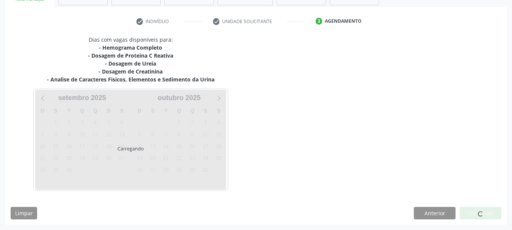
scroll to position [131, 0]
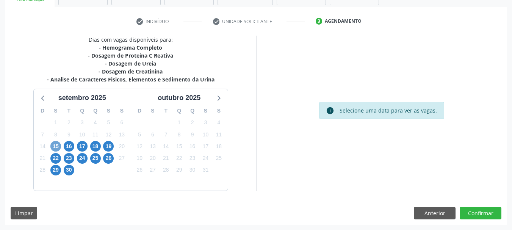
click at [55, 148] on span "15" at bounding box center [55, 146] width 11 height 11
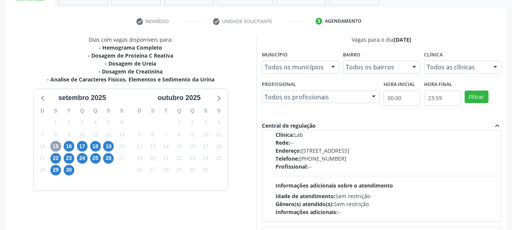
scroll to position [119, 0]
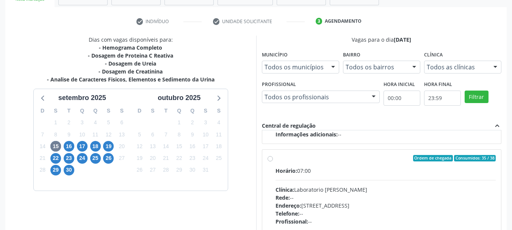
click at [324, 165] on label "Ordem de chegada Consumidos: 35 / 38 Horário: 07:00 Clínica: Laboratorio Jose P…" at bounding box center [385, 213] width 220 height 116
click at [273, 162] on input "Ordem de chegada Consumidos: 35 / 38 Horário: 07:00 Clínica: Laboratorio Jose P…" at bounding box center [269, 158] width 5 height 7
radio input "true"
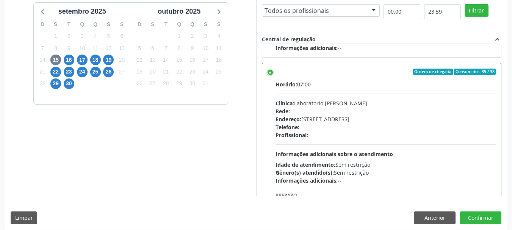
scroll to position [223, 0]
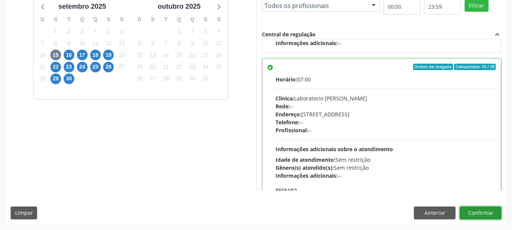
click at [487, 209] on button "Confirmar" at bounding box center [480, 212] width 42 height 13
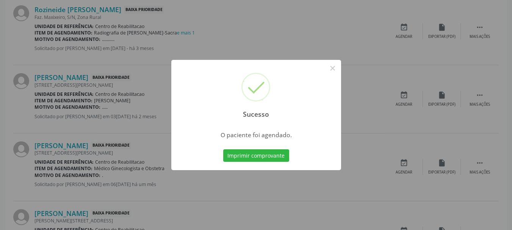
scroll to position [20, 0]
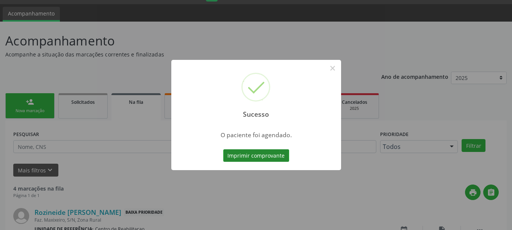
click at [248, 157] on button "Imprimir comprovante" at bounding box center [256, 155] width 66 height 13
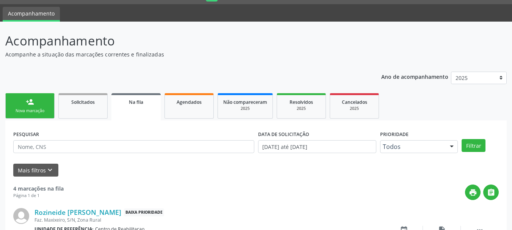
click at [34, 111] on div "Nova marcação" at bounding box center [30, 111] width 38 height 6
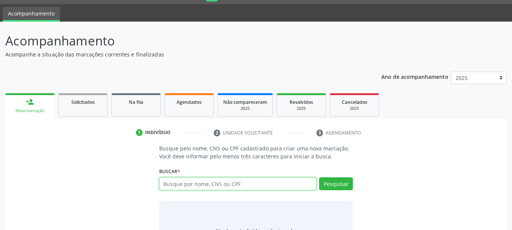
click at [215, 187] on input "text" at bounding box center [238, 183] width 158 height 13
type input "703203636135896"
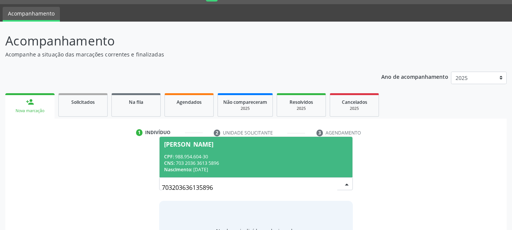
click at [248, 153] on div "CPF: 988.954.604-30" at bounding box center [256, 156] width 184 height 6
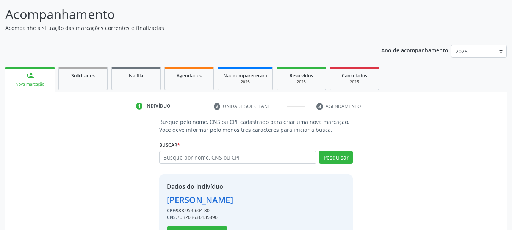
scroll to position [74, 0]
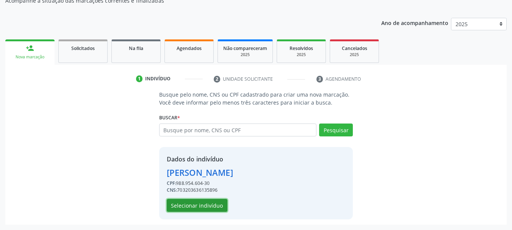
click at [208, 206] on button "Selecionar indivíduo" at bounding box center [197, 205] width 61 height 13
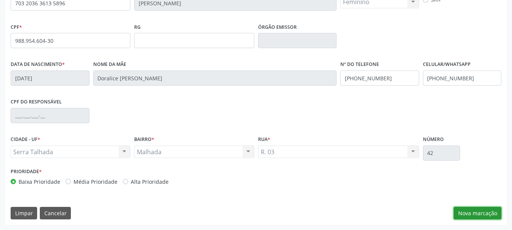
click at [485, 212] on button "Nova marcação" at bounding box center [477, 213] width 48 height 13
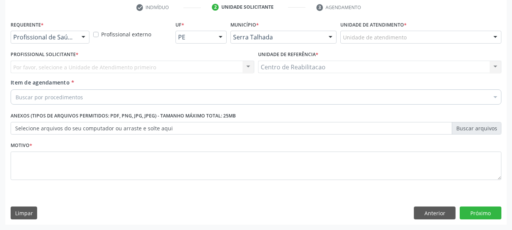
scroll to position [145, 0]
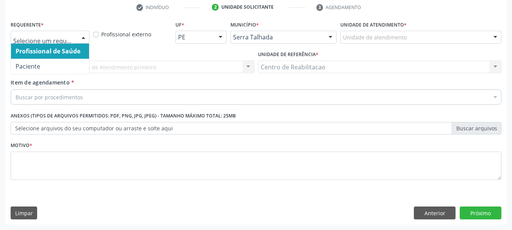
click at [51, 42] on div at bounding box center [50, 37] width 79 height 13
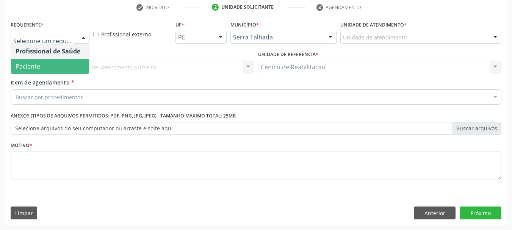
click at [46, 69] on span "Paciente" at bounding box center [50, 66] width 78 height 15
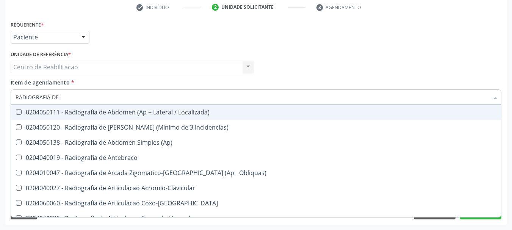
type input "RADIOGRAFIA DE"
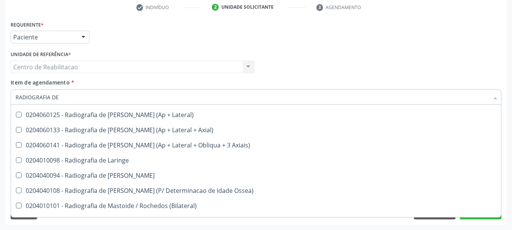
scroll to position [606, 0]
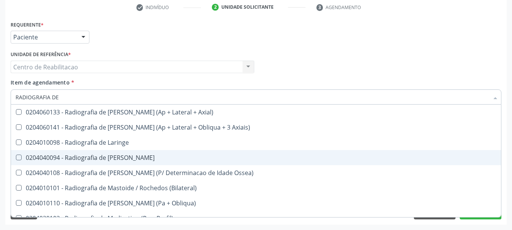
click at [120, 157] on div "0204040094 - Radiografia de [PERSON_NAME]" at bounding box center [256, 158] width 481 height 6
checkbox Mao "true"
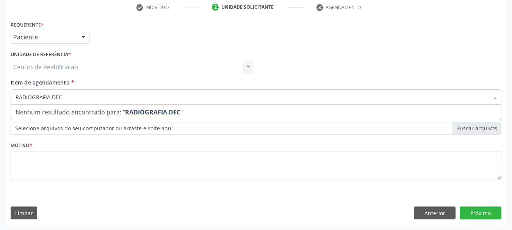
scroll to position [0, 0]
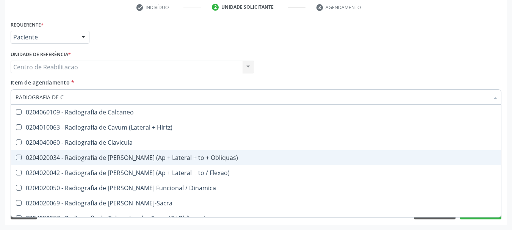
type input "RADIOGRAFIA DE CO"
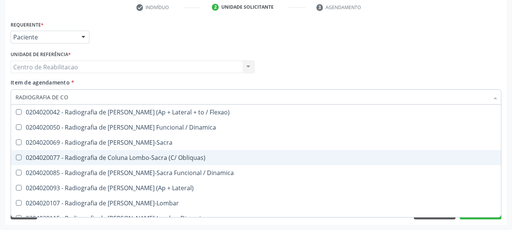
scroll to position [38, 0]
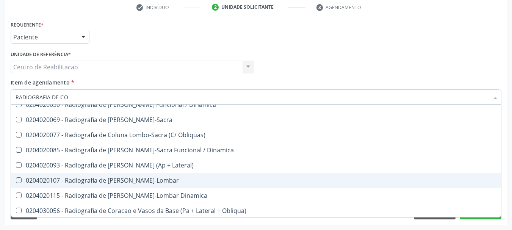
click at [174, 180] on div "0204020107 - Radiografia de [PERSON_NAME]-Lombar" at bounding box center [256, 180] width 481 height 6
checkbox Toraco-Lombar "true"
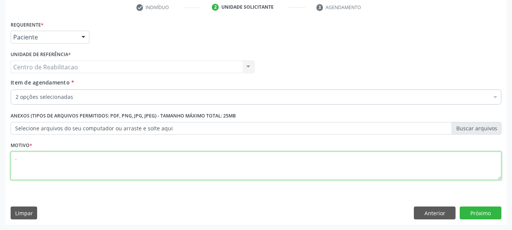
scroll to position [0, 0]
type textarea "."
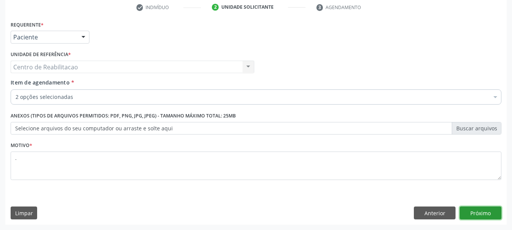
click button "Próximo" at bounding box center [480, 212] width 42 height 13
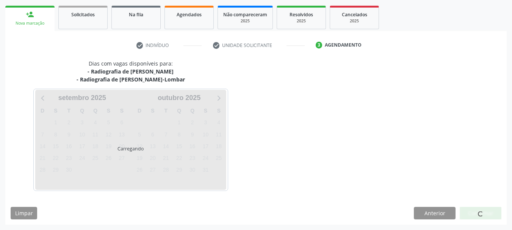
scroll to position [108, 0]
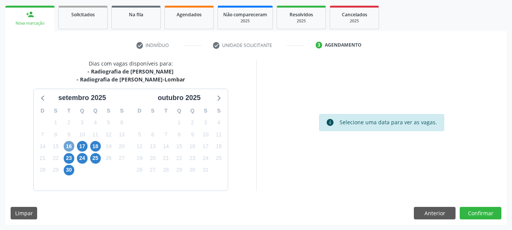
click at [69, 147] on span "16" at bounding box center [69, 146] width 11 height 11
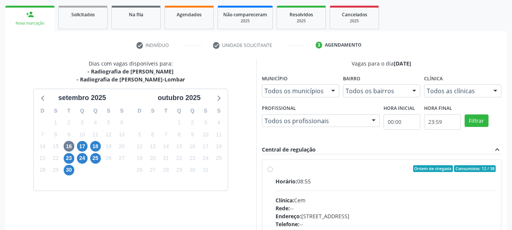
click at [300, 173] on label "Ordem de chegada Consumidos: 12 / 38 Horário: 08:55 Clínica: Cem Rede: -- Ender…" at bounding box center [385, 223] width 220 height 116
click at [273, 172] on input "Ordem de chegada Consumidos: 12 / 38 Horário: 08:55 Clínica: Cem Rede: -- Ender…" at bounding box center [269, 168] width 5 height 7
radio input "true"
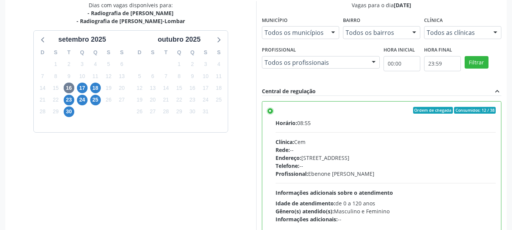
scroll to position [223, 0]
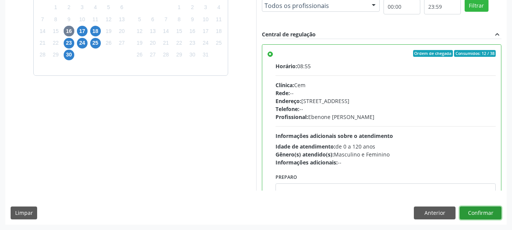
click at [484, 215] on button "Confirmar" at bounding box center [480, 212] width 42 height 13
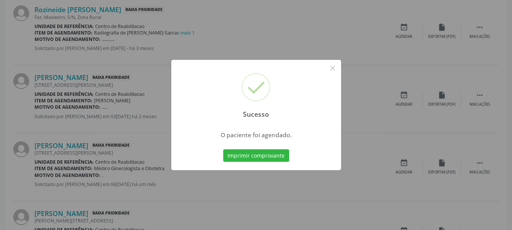
scroll to position [20, 0]
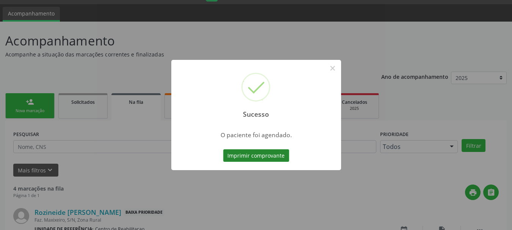
click at [262, 153] on button "Imprimir comprovante" at bounding box center [256, 155] width 66 height 13
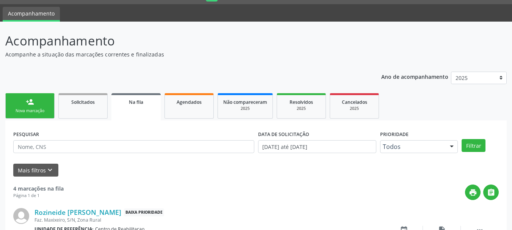
click at [36, 104] on link "person_add Nova marcação" at bounding box center [29, 105] width 49 height 25
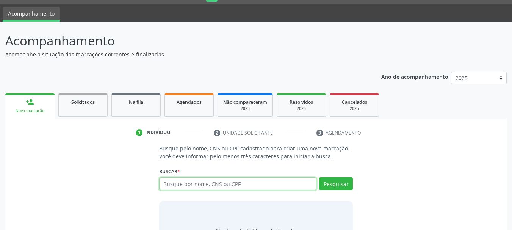
click at [188, 187] on input "text" at bounding box center [238, 183] width 158 height 13
paste input "703 2036 3613 5896"
type input "703 2036 3613 5896"
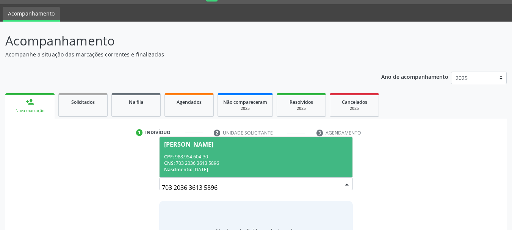
click at [215, 164] on div "CNS: 703 2036 3613 5896" at bounding box center [256, 163] width 184 height 6
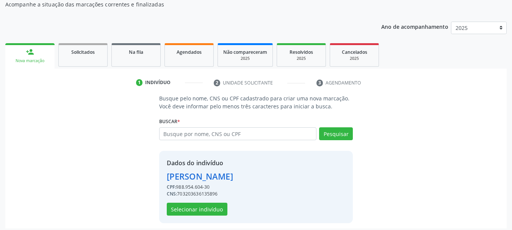
scroll to position [74, 0]
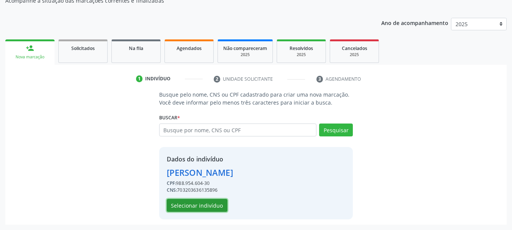
click at [201, 203] on button "Selecionar indivíduo" at bounding box center [197, 205] width 61 height 13
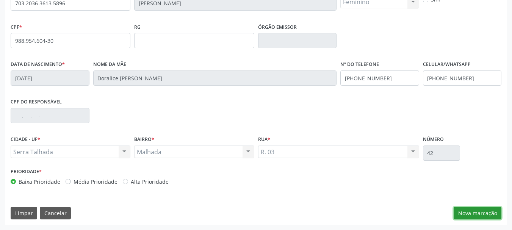
click at [491, 211] on button "Nova marcação" at bounding box center [477, 213] width 48 height 13
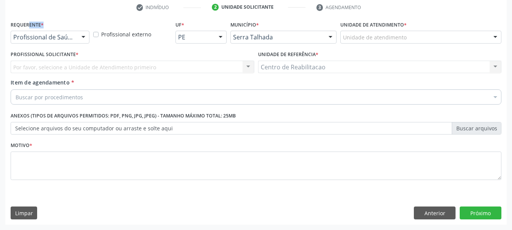
click at [33, 38] on div "Requerente * Profissional de Saúde Profissional de Saúde Paciente Nenhum result…" at bounding box center [50, 31] width 79 height 24
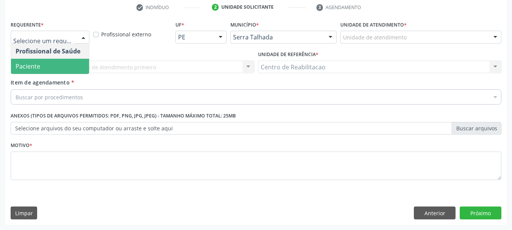
click at [49, 61] on span "Paciente" at bounding box center [50, 66] width 78 height 15
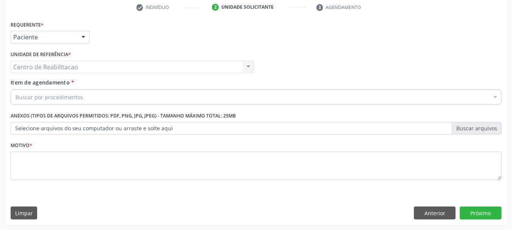
click at [101, 92] on div "Buscar por procedimentos" at bounding box center [256, 96] width 490 height 15
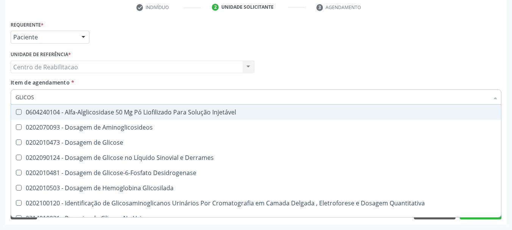
type input "GLICOSE"
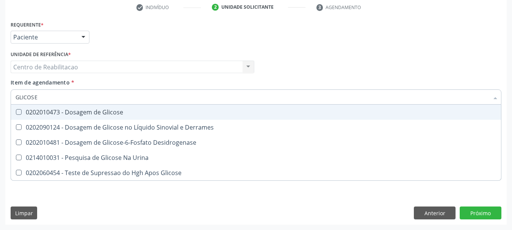
click at [100, 112] on div "0202010473 - Dosagem de Glicose" at bounding box center [256, 112] width 481 height 6
checkbox Glicose "true"
type input "ACID"
checkbox Glicose "false"
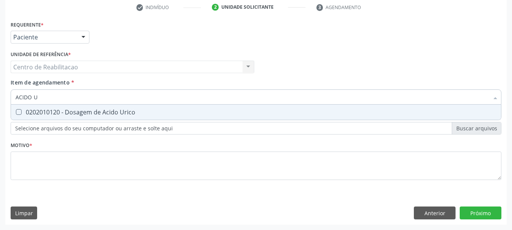
type input "ACIDO U"
click at [88, 66] on div "Centro de Reabilitacao Centro de Reabilitacao Nenhum resultado encontrado para:…" at bounding box center [133, 67] width 244 height 13
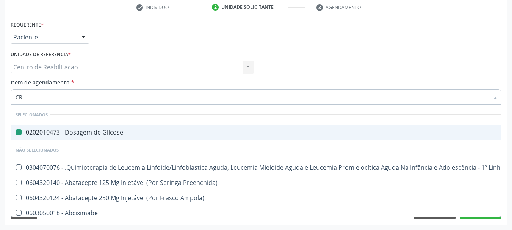
type input "CRE"
checkbox Glicose "false"
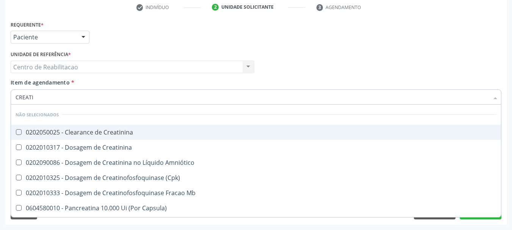
type input "CREATIN"
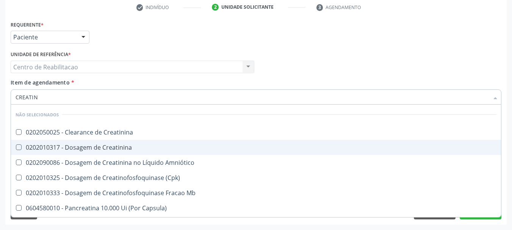
click at [109, 147] on div "0202010317 - Dosagem de Creatinina" at bounding box center [256, 147] width 481 height 6
checkbox Creatinina "true"
type input "UREI"
checkbox Creatinina "false"
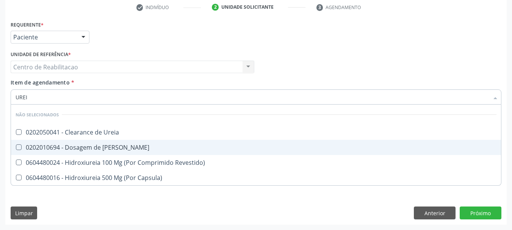
type input "UREIA"
click at [109, 147] on div "0202010694 - Dosagem de Ureia" at bounding box center [256, 147] width 481 height 6
checkbox Ureia "true"
type input "TG"
checkbox Ureia "false"
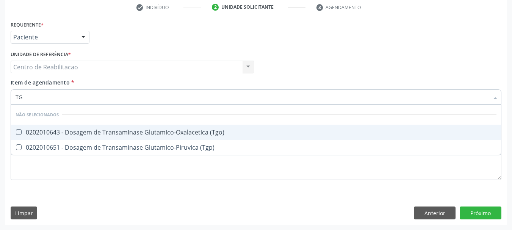
click at [106, 129] on div "0202010643 - Dosagem de Transaminase Glutamico-Oxalacetica (Tgo)" at bounding box center [256, 132] width 481 height 6
checkbox \(Tgo\) "true"
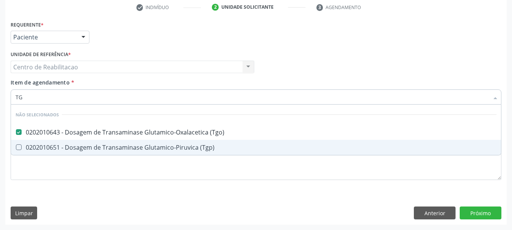
click at [110, 146] on div "0202010651 - Dosagem de Transaminase Glutamico-Piruvica (Tgp)" at bounding box center [256, 147] width 481 height 6
checkbox \(Tgp\) "true"
type input "HEMOGRA"
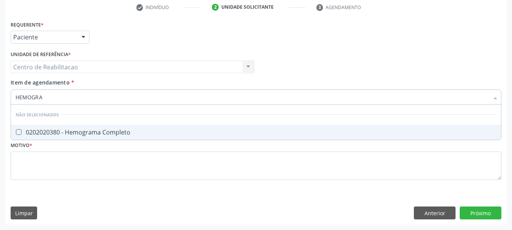
click at [98, 135] on div "0202020380 - Hemograma Completo" at bounding box center [256, 132] width 481 height 6
checkbox Completo "true"
type input "LAT"
checkbox Completo "false"
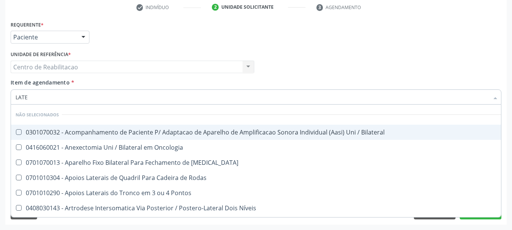
type input "LATEX"
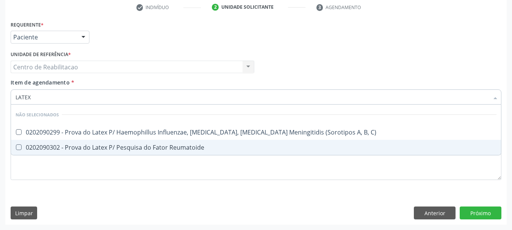
click at [182, 146] on div "0202090302 - Prova do Latex P/ Pesquisa do Fator Reumatoide" at bounding box center [256, 147] width 481 height 6
checkbox Reumatoide "true"
type input "PRO"
checkbox Reumatoide "false"
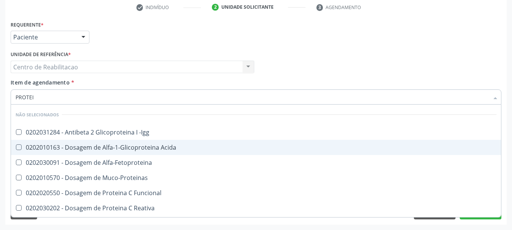
type input "PROTEIN"
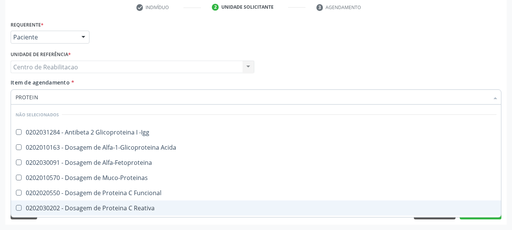
click at [150, 207] on div "0202030202 - Dosagem de Proteina C Reativa" at bounding box center [256, 208] width 481 height 6
checkbox Reativa "true"
type input "URINA"
checkbox Reativa "false"
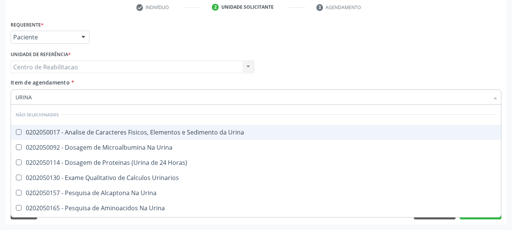
click at [175, 131] on div "0202050017 - Analise de Caracteres Fisicos, Elementos e Sedimento da Urina" at bounding box center [256, 132] width 481 height 6
checkbox Urina "true"
type input "T4"
checkbox Urina "false"
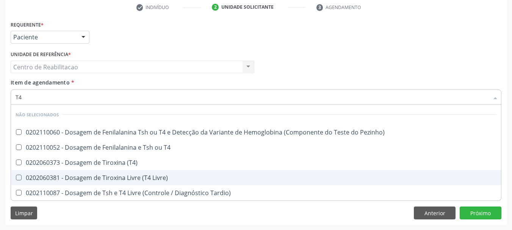
click at [149, 176] on div "0202060381 - Dosagem de Tiroxina Livre (T4 Livre)" at bounding box center [256, 178] width 481 height 6
checkbox Livre\) "true"
type input "TSH"
checkbox Livre\) "false"
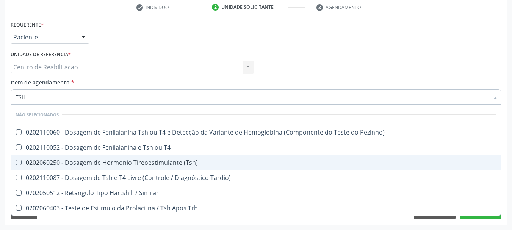
click at [158, 164] on div "0202060250 - Dosagem de Hormonio Tireoestimulante (Tsh)" at bounding box center [256, 162] width 481 height 6
checkbox \(Tsh\) "true"
type textarea "."
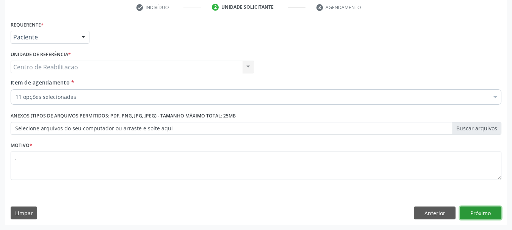
click button "Próximo" at bounding box center [480, 212] width 42 height 13
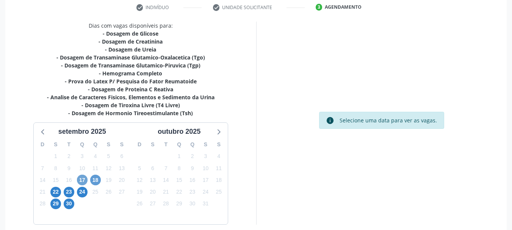
drag, startPoint x: 80, startPoint y: 178, endPoint x: 99, endPoint y: 177, distance: 19.0
click at [80, 178] on span "17" at bounding box center [82, 180] width 11 height 11
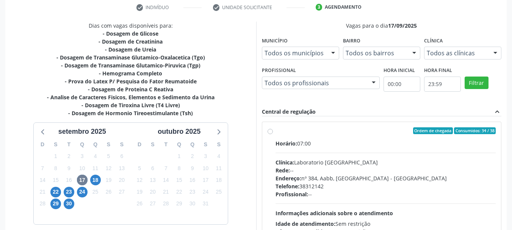
click at [307, 142] on div "Horário: 07:00" at bounding box center [385, 143] width 220 height 8
click at [273, 134] on input "Ordem de chegada Consumidos: 34 / 38 Horário: 07:00 Clínica: Laboratorio Sao Fr…" at bounding box center [269, 130] width 5 height 7
radio input "true"
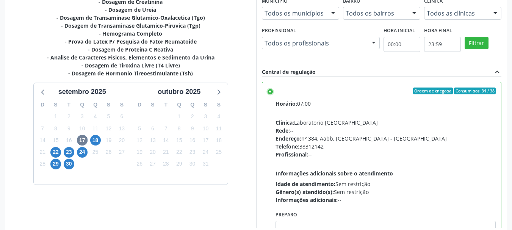
scroll to position [223, 0]
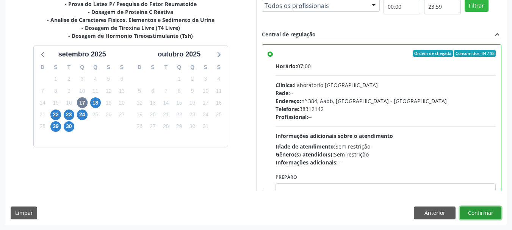
click at [485, 214] on button "Confirmar" at bounding box center [480, 212] width 42 height 13
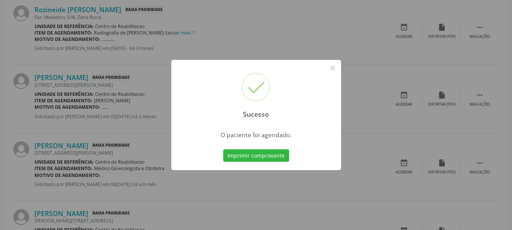
scroll to position [20, 0]
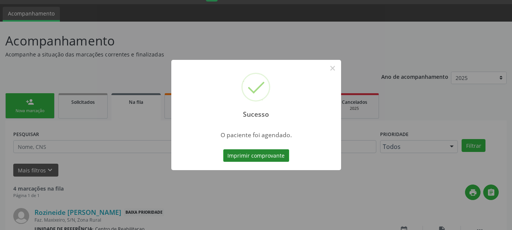
click at [256, 158] on button "Imprimir comprovante" at bounding box center [256, 155] width 66 height 13
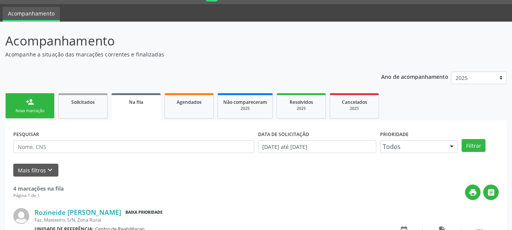
drag, startPoint x: 30, startPoint y: 113, endPoint x: 376, endPoint y: 1, distance: 363.5
click at [30, 113] on div "Nova marcação" at bounding box center [30, 111] width 38 height 6
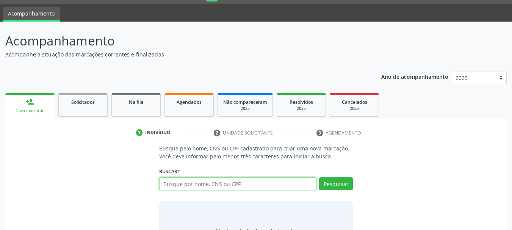
click at [198, 182] on input "text" at bounding box center [238, 183] width 158 height 13
paste input "703 2036 3613 5896"
type input "703 2036 3613 5896"
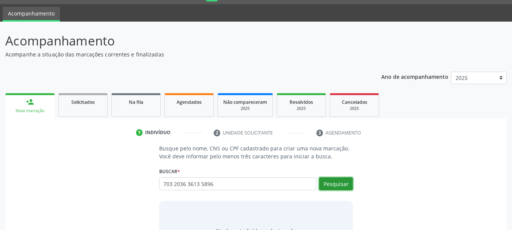
click at [326, 182] on button "Pesquisar" at bounding box center [336, 183] width 34 height 13
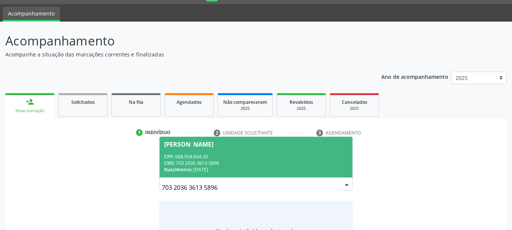
click at [225, 147] on span "Maria do Socorro dos Santos CPF: 988.954.604-30 CNS: 703 2036 3613 5896 Nascime…" at bounding box center [255, 157] width 193 height 41
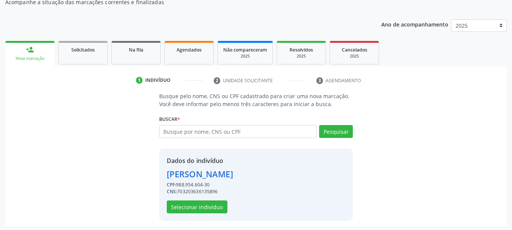
scroll to position [74, 0]
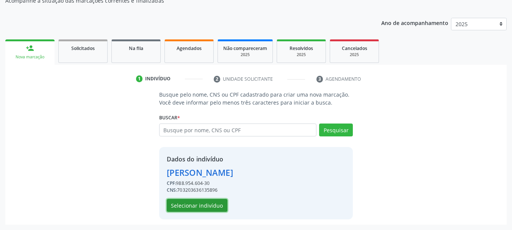
click at [208, 203] on button "Selecionar indivíduo" at bounding box center [197, 205] width 61 height 13
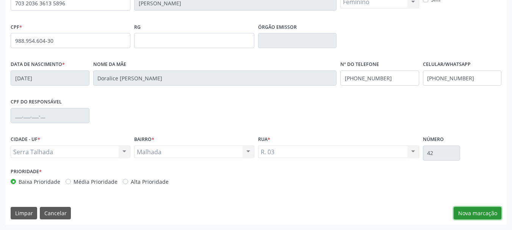
click at [475, 215] on button "Nova marcação" at bounding box center [477, 213] width 48 height 13
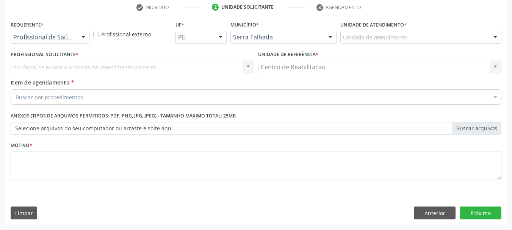
scroll to position [145, 0]
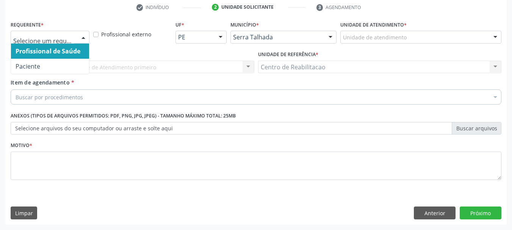
click at [51, 33] on div at bounding box center [50, 37] width 79 height 13
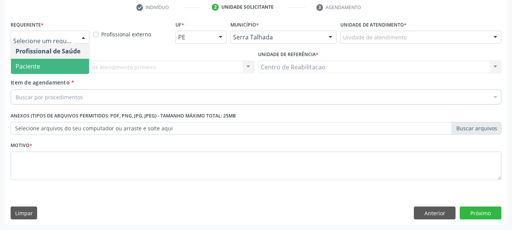
click at [46, 65] on span "Paciente" at bounding box center [50, 66] width 78 height 15
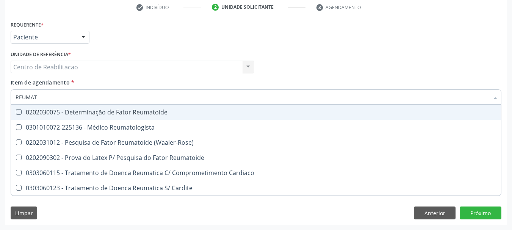
type input "REUMATO"
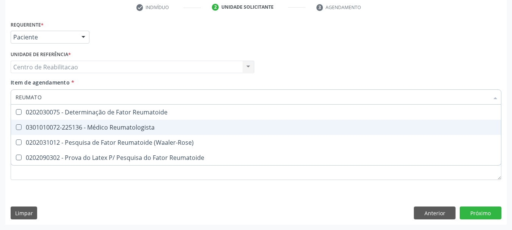
click at [107, 125] on div "0301010072-225136 - Médico Reumatologista" at bounding box center [256, 127] width 481 height 6
checkbox Reumatologista "true"
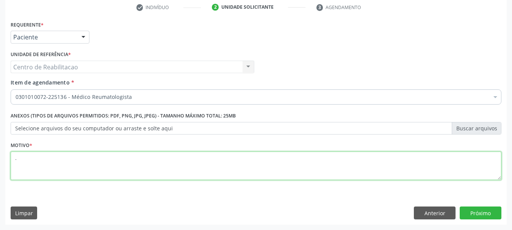
type textarea "."
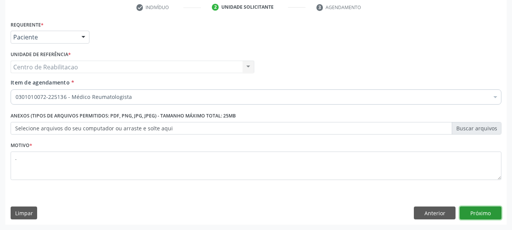
click button "Próximo" at bounding box center [480, 212] width 42 height 13
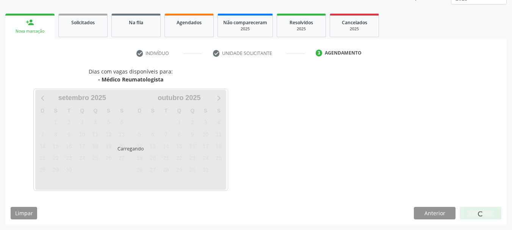
scroll to position [122, 0]
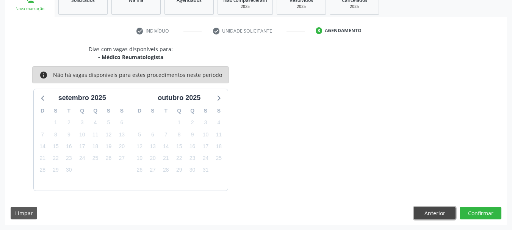
click at [432, 211] on button "Anterior" at bounding box center [435, 213] width 42 height 13
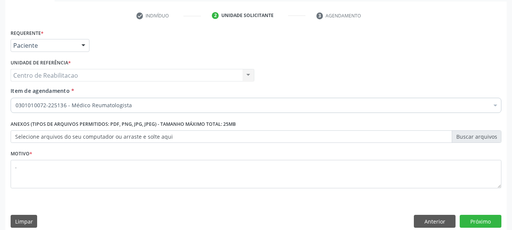
scroll to position [145, 0]
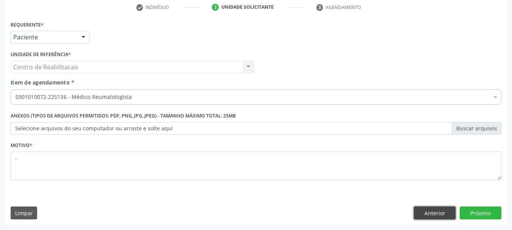
click at [439, 216] on button "Anterior" at bounding box center [435, 212] width 42 height 13
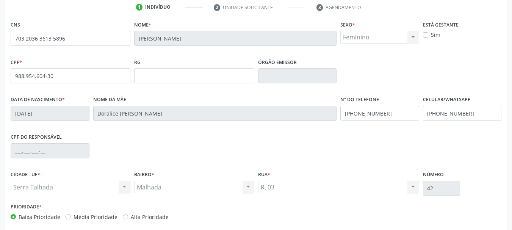
scroll to position [181, 0]
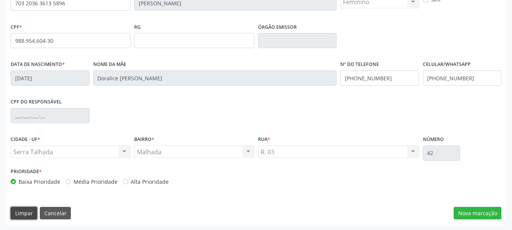
click at [20, 213] on button "Limpar" at bounding box center [24, 213] width 27 height 13
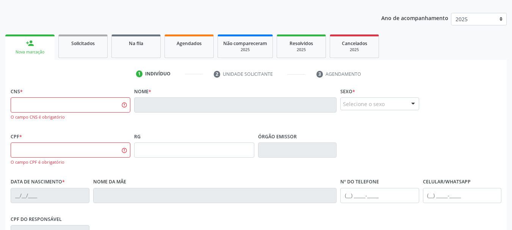
scroll to position [67, 0]
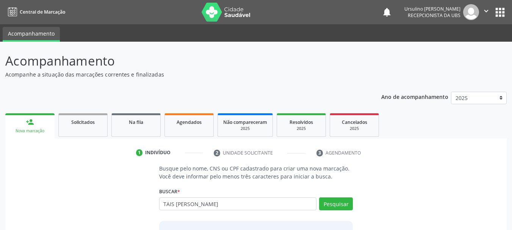
click at [237, 202] on input "TAIS MICAELY DE SOUZA" at bounding box center [238, 203] width 158 height 13
type input "TAIS MICAELY DE SOUZA"
click at [340, 207] on button "Pesquisar" at bounding box center [336, 203] width 34 height 13
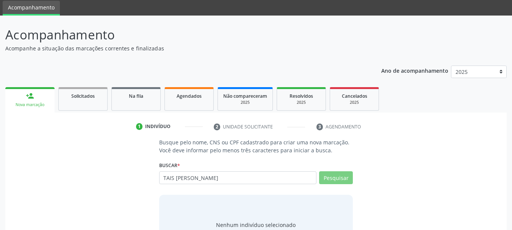
scroll to position [62, 0]
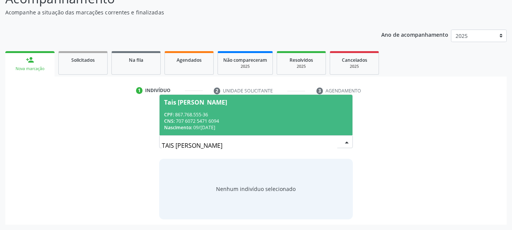
click at [254, 119] on div "CNS: 707 6072 5471 6094" at bounding box center [256, 121] width 184 height 6
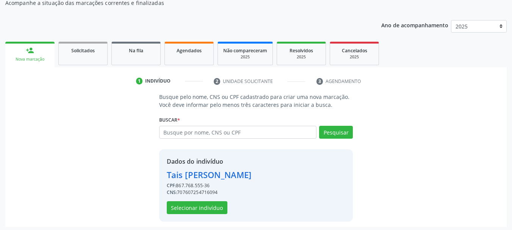
scroll to position [74, 0]
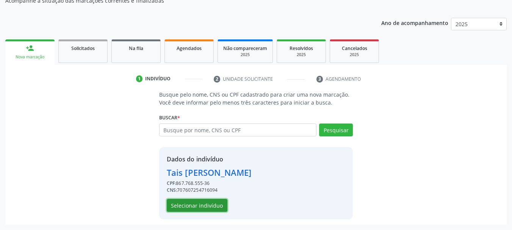
click at [212, 206] on button "Selecionar indivíduo" at bounding box center [197, 205] width 61 height 13
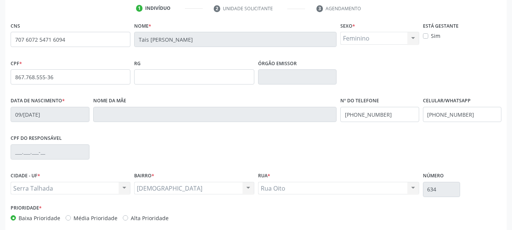
scroll to position [150, 0]
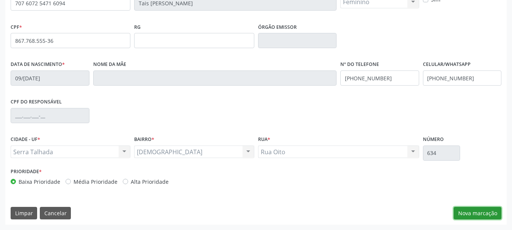
click at [484, 219] on button "Nova marcação" at bounding box center [477, 213] width 48 height 13
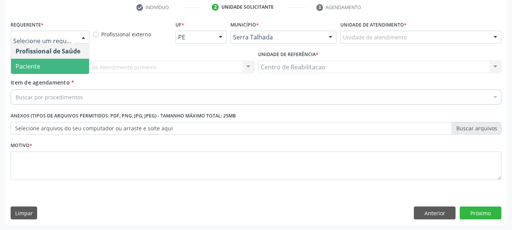
click at [54, 67] on span "Paciente" at bounding box center [50, 66] width 78 height 15
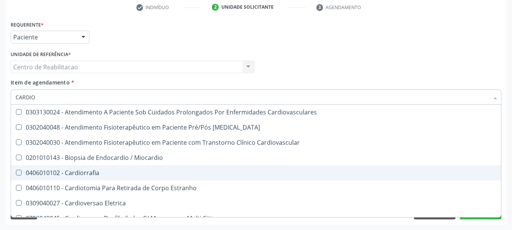
type input "CARDIOL"
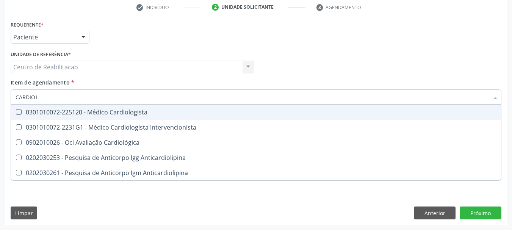
click at [134, 107] on span "0301010072-225120 - Médico Cardiologista" at bounding box center [256, 112] width 490 height 15
checkbox Cardiologista "true"
checkbox Intervencionista "true"
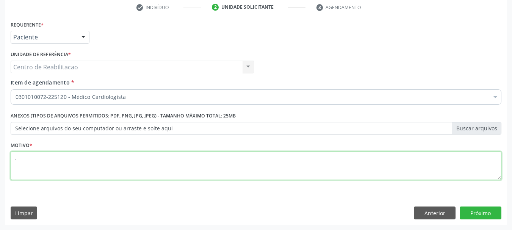
type textarea "."
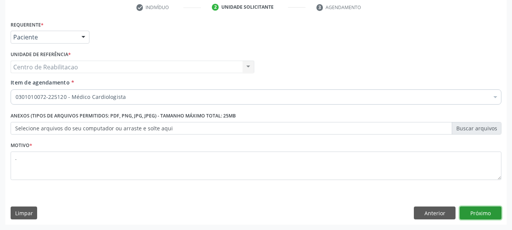
click button "Próximo" at bounding box center [480, 212] width 42 height 13
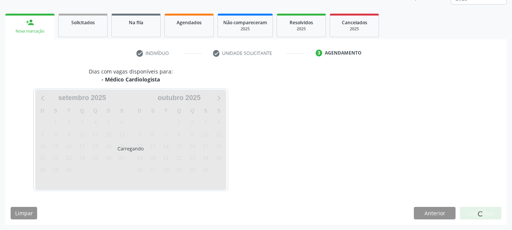
scroll to position [100, 0]
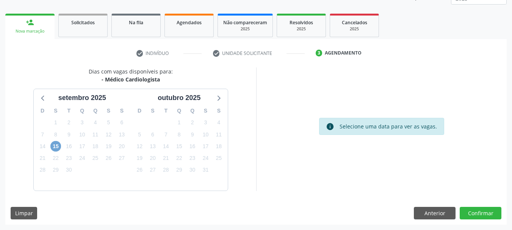
click at [55, 147] on span "15" at bounding box center [55, 146] width 11 height 11
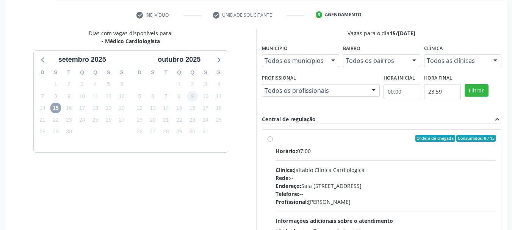
scroll to position [175, 0]
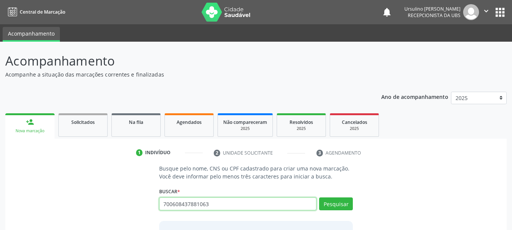
type input "700608437881063"
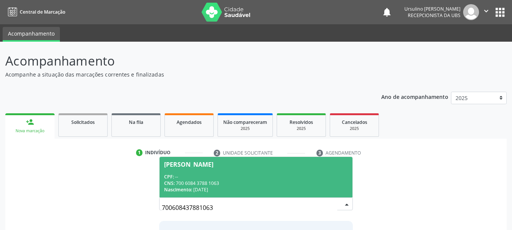
click at [260, 166] on div "Margarida Nunes de Moraes" at bounding box center [256, 164] width 184 height 6
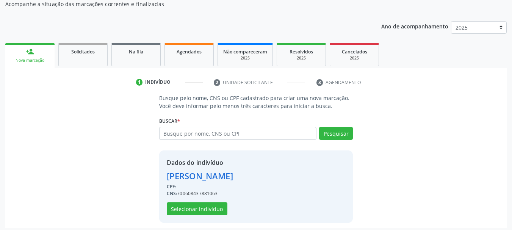
scroll to position [74, 0]
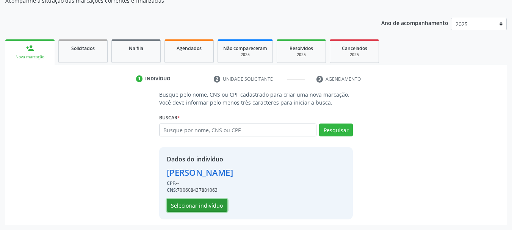
click at [177, 203] on button "Selecionar indivíduo" at bounding box center [197, 205] width 61 height 13
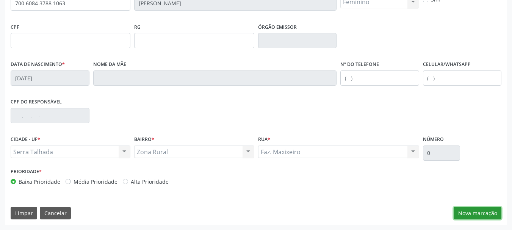
click at [492, 212] on button "Nova marcação" at bounding box center [477, 213] width 48 height 13
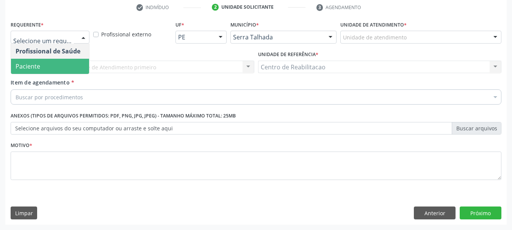
click at [48, 67] on span "Paciente" at bounding box center [50, 66] width 78 height 15
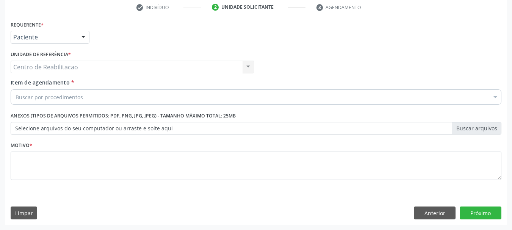
click at [91, 93] on div "Buscar por procedimentos" at bounding box center [256, 96] width 490 height 15
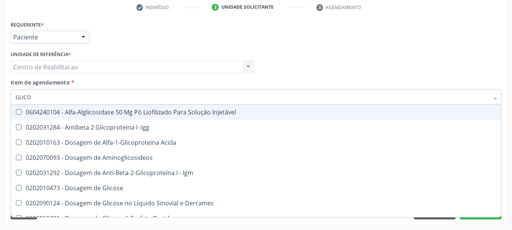
type input "GLICOS"
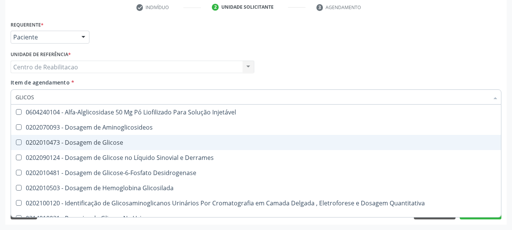
click at [133, 144] on div "0202010473 - Dosagem de Glicose" at bounding box center [256, 142] width 481 height 6
checkbox Glicose "true"
type input "GLICO"
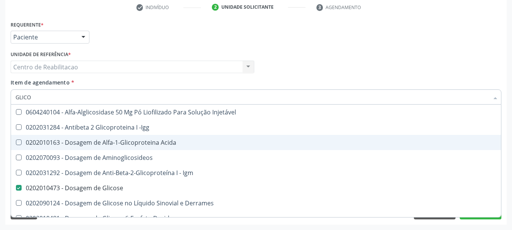
checkbox Acida "false"
checkbox Glicose "true"
type input "GLICOS"
checkbox Acida "true"
checkbox Glicose "false"
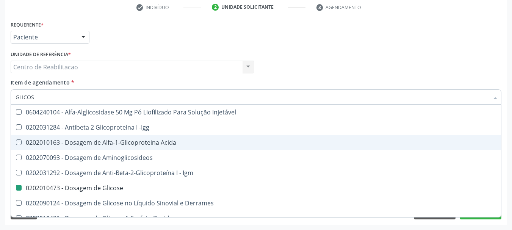
type input "GLICOSI"
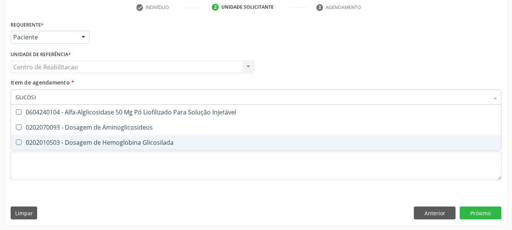
click at [133, 144] on div "0202010503 - Dosagem de Hemoglobina Glicosilada" at bounding box center [256, 142] width 481 height 6
checkbox Glicosilada "true"
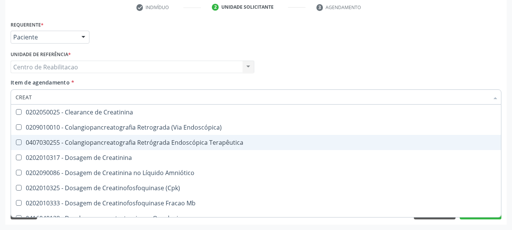
type input "CREATI"
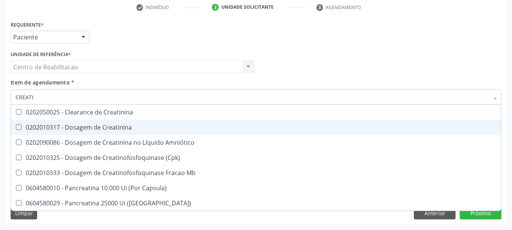
click at [119, 128] on div "0202010317 - Dosagem de Creatinina" at bounding box center [256, 127] width 481 height 6
checkbox Creatinina "true"
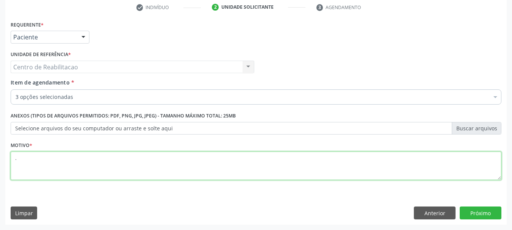
type textarea "."
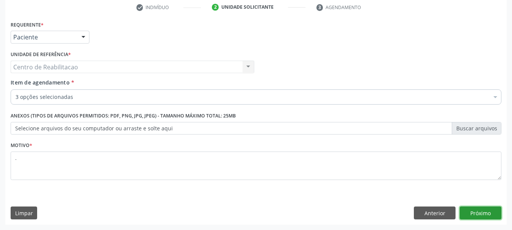
click button "Próximo" at bounding box center [480, 212] width 42 height 13
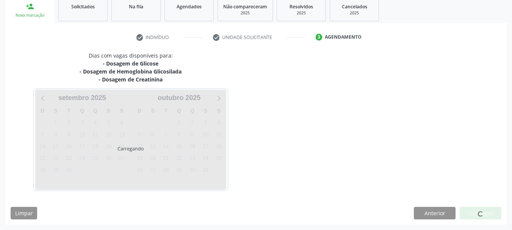
scroll to position [116, 0]
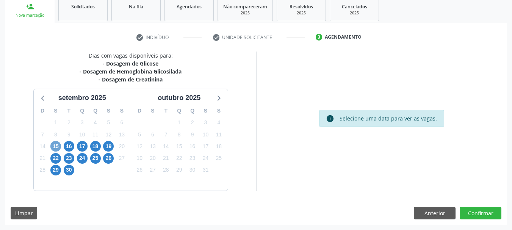
click at [55, 147] on span "15" at bounding box center [55, 146] width 11 height 11
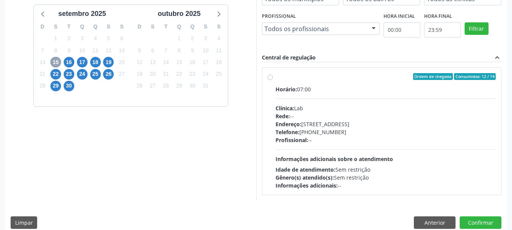
scroll to position [209, 0]
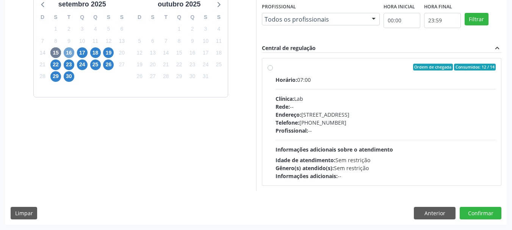
click at [67, 50] on span "16" at bounding box center [69, 52] width 11 height 11
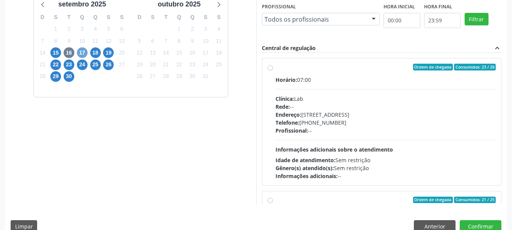
click at [81, 52] on span "17" at bounding box center [82, 52] width 11 height 11
click at [98, 52] on span "18" at bounding box center [95, 52] width 11 height 11
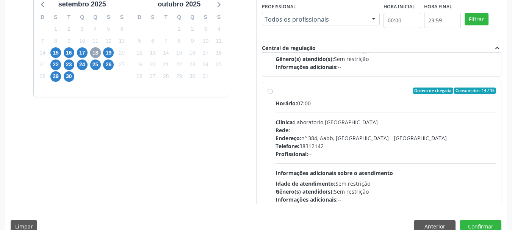
scroll to position [114, 0]
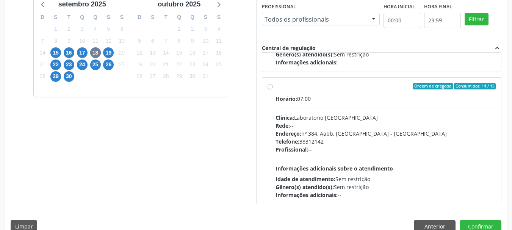
click at [316, 96] on div "Horário: 07:00" at bounding box center [385, 99] width 220 height 8
click at [273, 90] on input "Ordem de chegada Consumidos: 14 / 15 Horário: 07:00 Clínica: Laboratorio Sao Fr…" at bounding box center [269, 86] width 5 height 7
radio input "true"
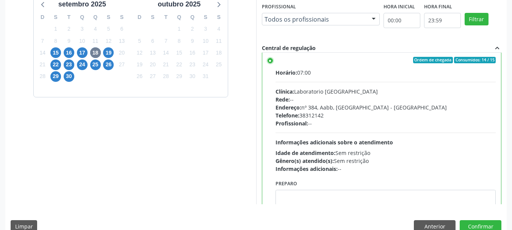
scroll to position [170, 0]
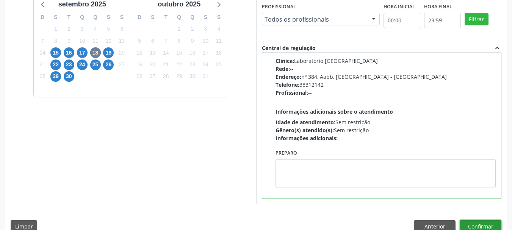
click at [487, 226] on button "Confirmar" at bounding box center [480, 226] width 42 height 13
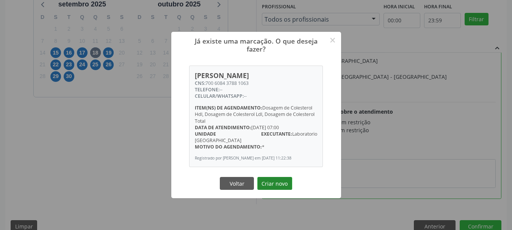
click at [276, 181] on button "Criar novo" at bounding box center [274, 183] width 35 height 13
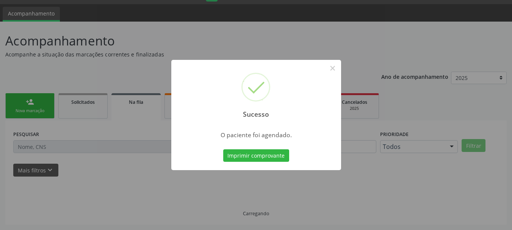
scroll to position [20, 0]
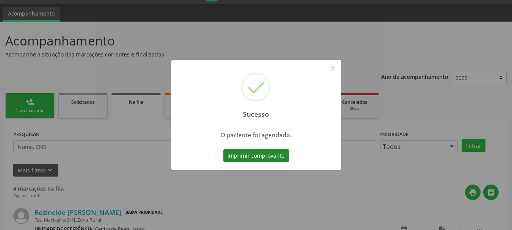
click at [270, 155] on button "Imprimir comprovante" at bounding box center [256, 155] width 66 height 13
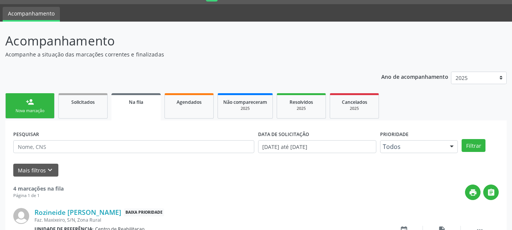
click at [14, 109] on div "Nova marcação" at bounding box center [30, 111] width 38 height 6
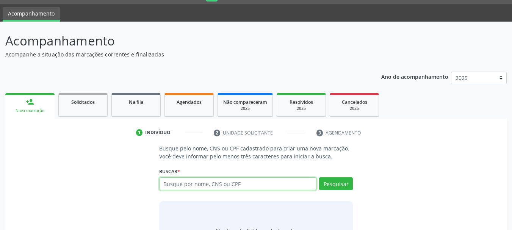
click at [225, 186] on input "text" at bounding box center [238, 183] width 158 height 13
type input "700103993329418"
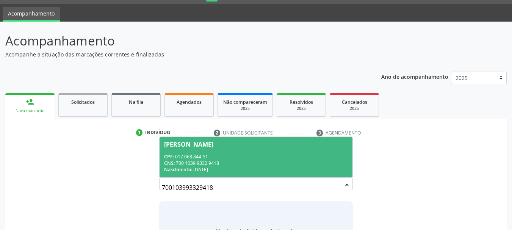
click at [240, 155] on div "CPF: 017.068.844-51" at bounding box center [256, 156] width 184 height 6
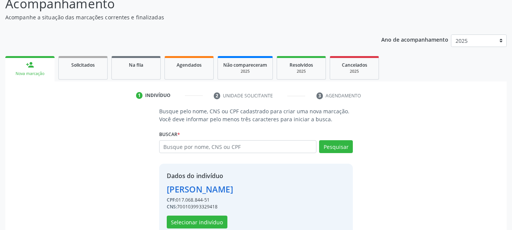
scroll to position [74, 0]
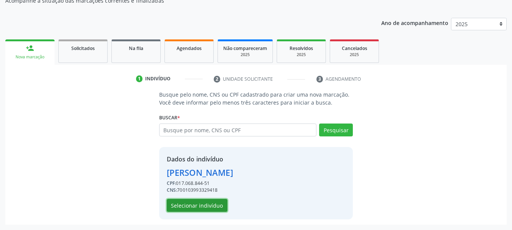
click at [210, 206] on button "Selecionar indivíduo" at bounding box center [197, 205] width 61 height 13
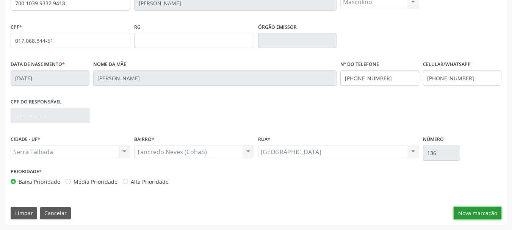
click at [481, 212] on button "Nova marcação" at bounding box center [477, 213] width 48 height 13
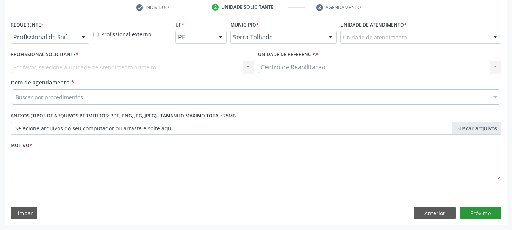
scroll to position [145, 0]
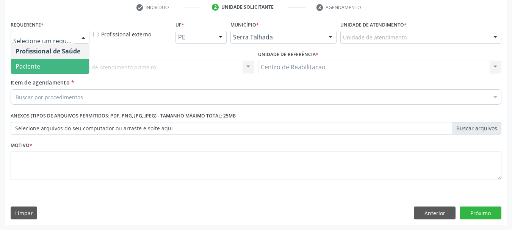
click at [55, 62] on span "Paciente" at bounding box center [50, 66] width 78 height 15
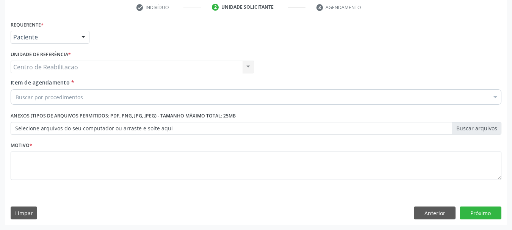
click at [154, 103] on div "Buscar por procedimentos" at bounding box center [256, 96] width 490 height 15
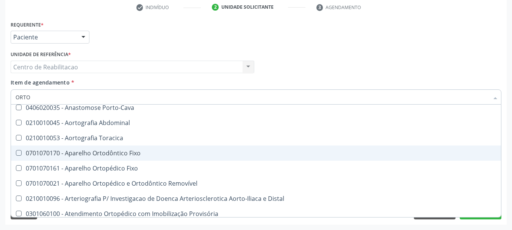
scroll to position [38, 0]
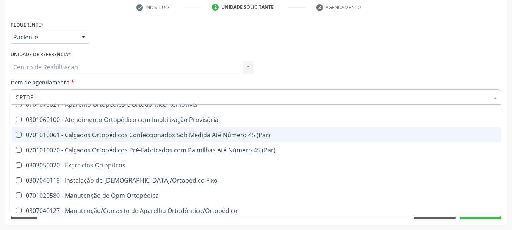
type input "ORTOPE"
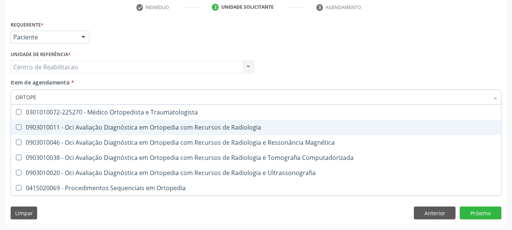
scroll to position [0, 0]
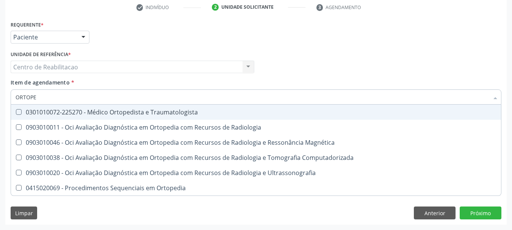
click at [135, 110] on div "0301010072-225270 - Médico Ortopedista e Traumatologista" at bounding box center [256, 112] width 481 height 6
checkbox Traumatologista "true"
checkbox Radiologia "true"
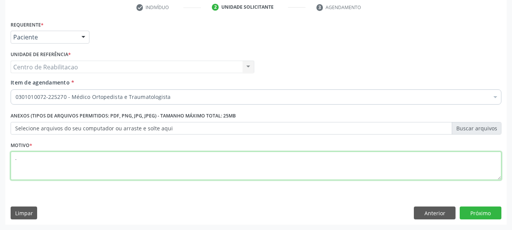
type textarea "."
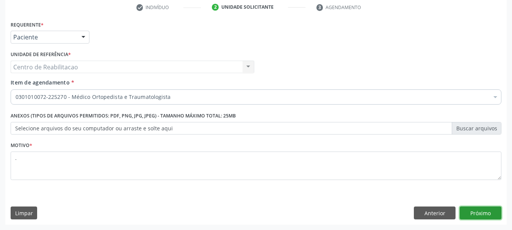
click button "Próximo" at bounding box center [480, 212] width 42 height 13
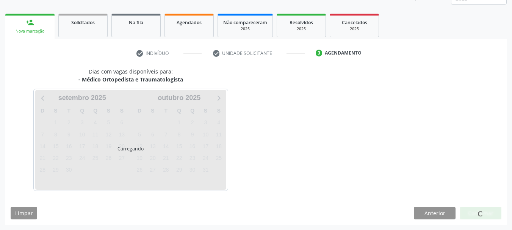
scroll to position [100, 0]
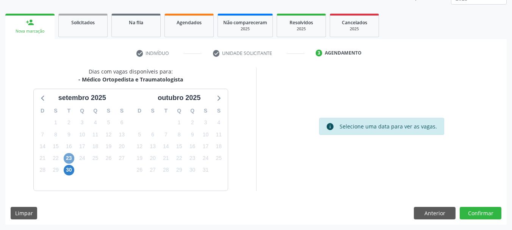
click at [71, 157] on span "23" at bounding box center [69, 158] width 11 height 11
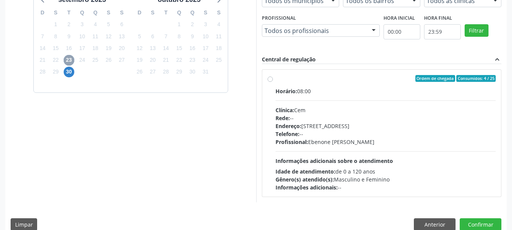
scroll to position [209, 0]
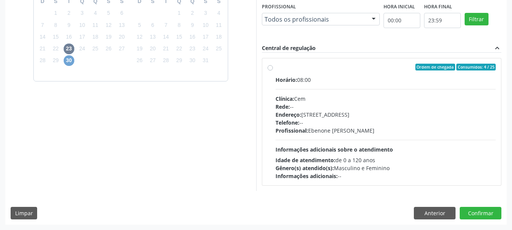
click at [70, 61] on span "30" at bounding box center [69, 60] width 11 height 11
click at [337, 75] on label "Ordem de chegada Consumidos: 7 / 20 Horário: 07:30 Clínica: Policlinica Municip…" at bounding box center [385, 122] width 220 height 116
click at [273, 70] on input "Ordem de chegada Consumidos: 7 / 20 Horário: 07:30 Clínica: Policlinica Municip…" at bounding box center [269, 67] width 5 height 7
radio input "true"
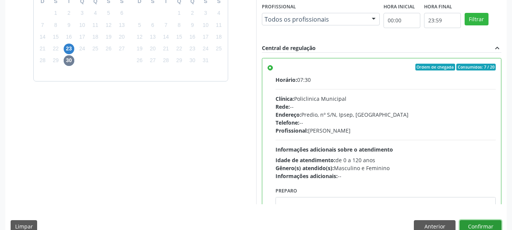
click at [476, 226] on button "Confirmar" at bounding box center [480, 226] width 42 height 13
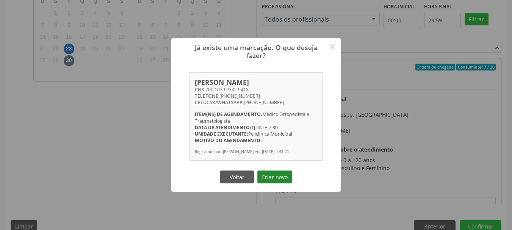
click at [280, 176] on button "Criar novo" at bounding box center [274, 176] width 35 height 13
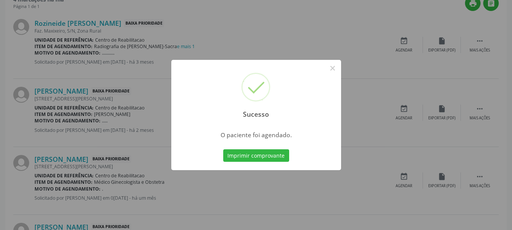
scroll to position [20, 0]
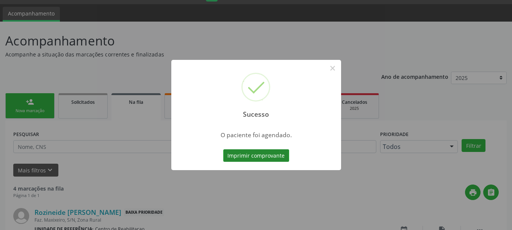
click at [266, 159] on button "Imprimir comprovante" at bounding box center [256, 155] width 66 height 13
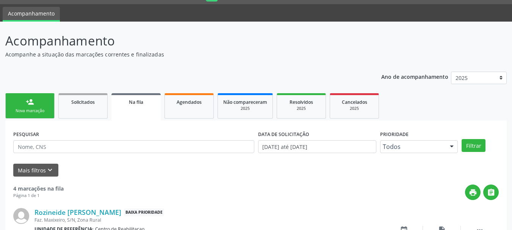
click at [40, 116] on link "person_add Nova marcação" at bounding box center [29, 105] width 49 height 25
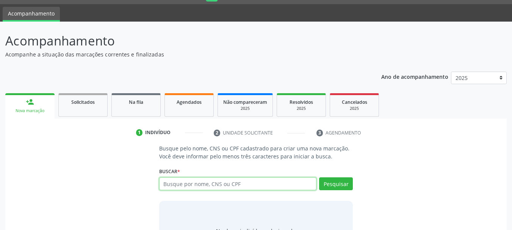
click at [236, 183] on input "text" at bounding box center [238, 183] width 158 height 13
paste input "898.0037-1943-2388"
type input "898.0037-1943-2388"
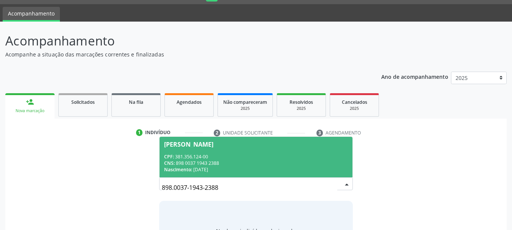
click at [226, 164] on div "CNS: 898 0037 1943 2388" at bounding box center [256, 163] width 184 height 6
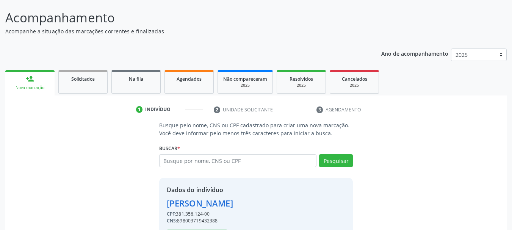
scroll to position [74, 0]
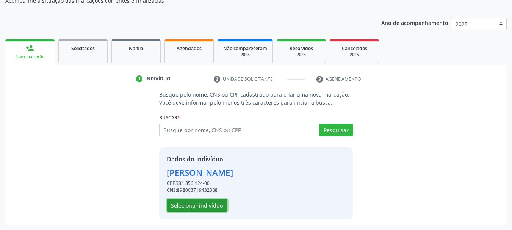
click at [194, 207] on button "Selecionar indivíduo" at bounding box center [197, 205] width 61 height 13
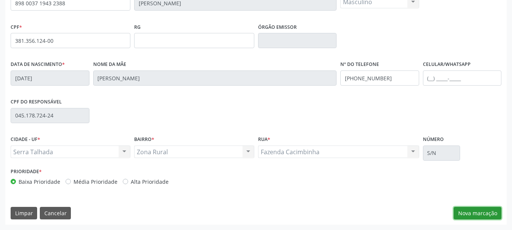
click at [478, 215] on button "Nova marcação" at bounding box center [477, 213] width 48 height 13
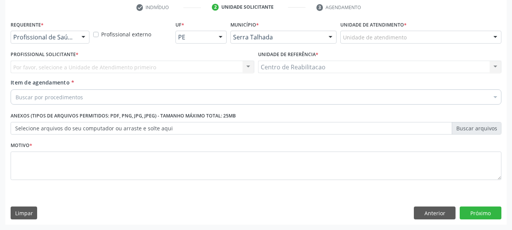
scroll to position [145, 0]
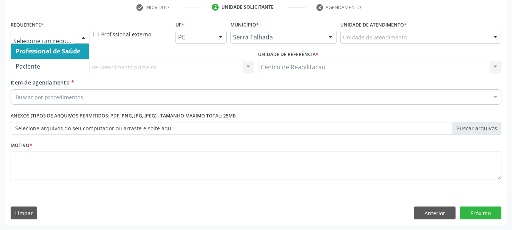
click at [42, 42] on div at bounding box center [50, 37] width 79 height 13
click at [67, 50] on span "Profissional de Saúde" at bounding box center [48, 51] width 65 height 8
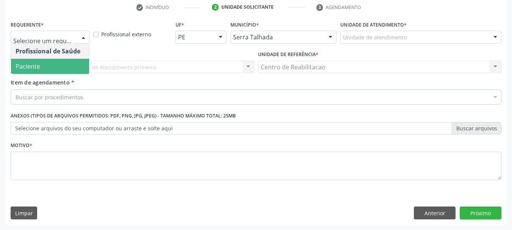
click at [57, 64] on span "Paciente" at bounding box center [50, 66] width 78 height 15
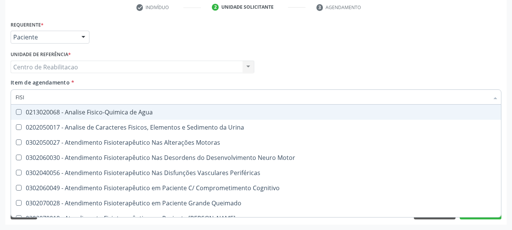
type input "FISIO"
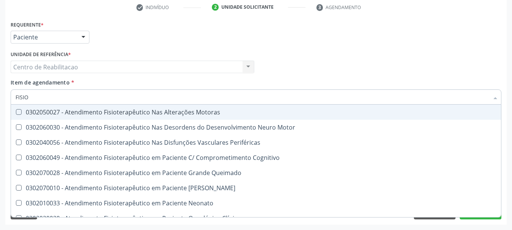
click at [206, 109] on div "0302050027 - Atendimento Fisioterapêutico Nas Alterações Motoras" at bounding box center [287, 112] width 542 height 6
checkbox Motoras "true"
type textarea "."
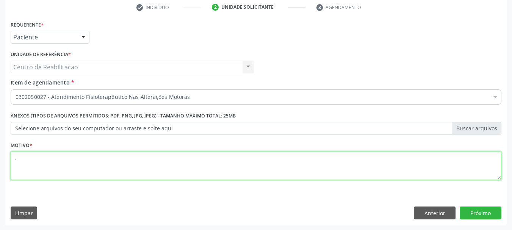
checkbox Motoras "true"
type textarea "."
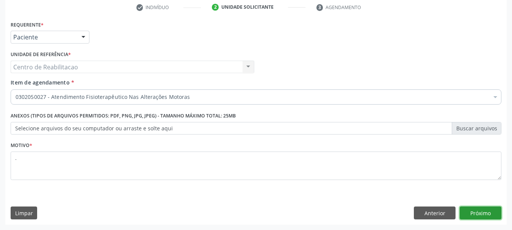
click button "Próximo" at bounding box center [480, 212] width 42 height 13
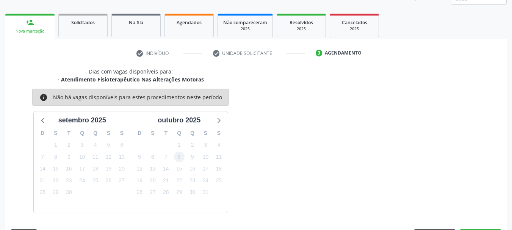
scroll to position [122, 0]
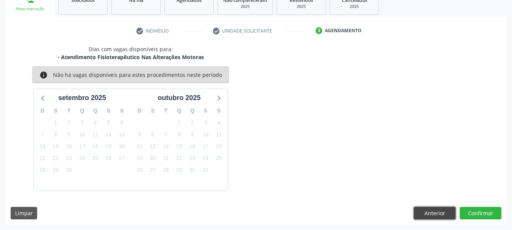
click at [438, 215] on button "Anterior" at bounding box center [435, 213] width 42 height 13
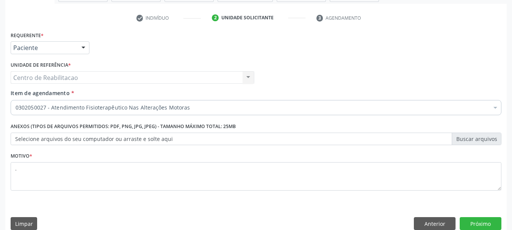
scroll to position [145, 0]
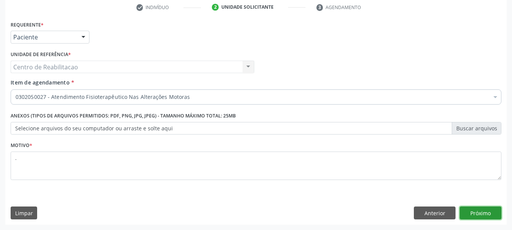
click at [491, 211] on button "Próximo" at bounding box center [480, 212] width 42 height 13
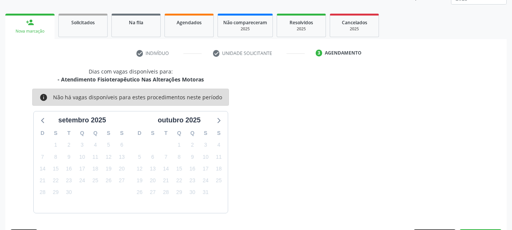
scroll to position [122, 0]
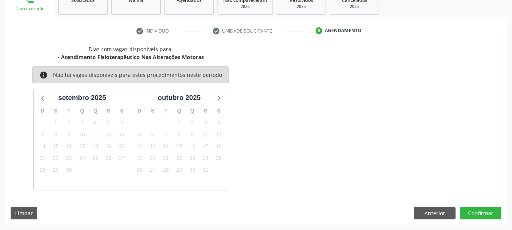
click at [412, 214] on div "Limpar Anterior Confirmar" at bounding box center [256, 213] width 490 height 13
click at [420, 215] on button "Anterior" at bounding box center [435, 213] width 42 height 13
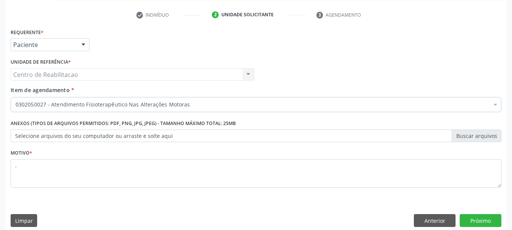
scroll to position [145, 0]
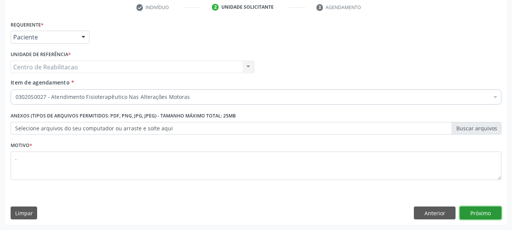
click at [492, 211] on button "Próximo" at bounding box center [480, 212] width 42 height 13
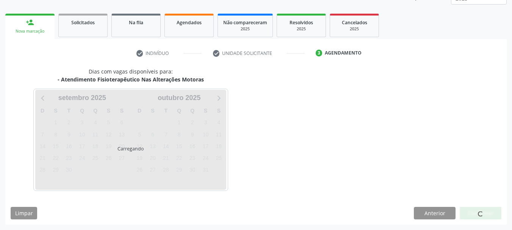
scroll to position [100, 0]
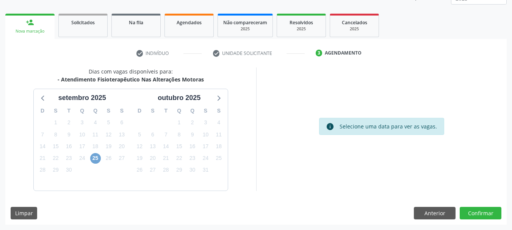
click at [97, 160] on span "25" at bounding box center [95, 158] width 11 height 11
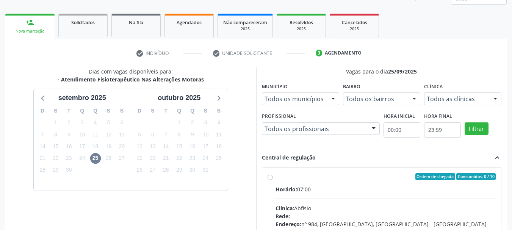
click at [311, 180] on div "Ordem de chegada Consumidos: 0 / 10" at bounding box center [385, 176] width 220 height 7
click at [273, 180] on input "Ordem de chegada Consumidos: 0 / 10 Horário: 07:00 Clínica: Abfisio Rede: -- En…" at bounding box center [269, 176] width 5 height 7
radio input "true"
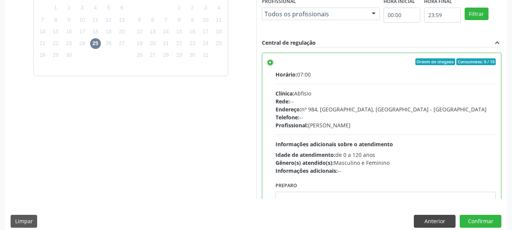
scroll to position [223, 0]
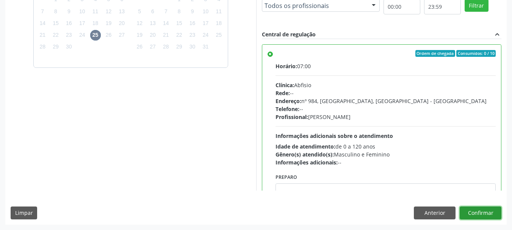
click at [485, 212] on button "Confirmar" at bounding box center [480, 212] width 42 height 13
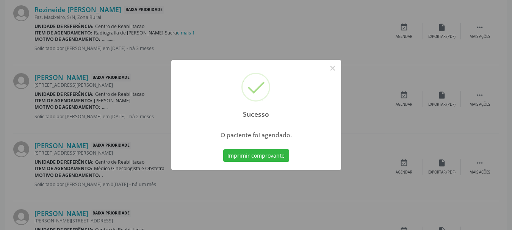
scroll to position [20, 0]
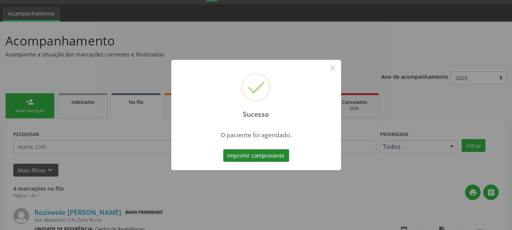
click at [273, 156] on button "Imprimir comprovante" at bounding box center [256, 155] width 66 height 13
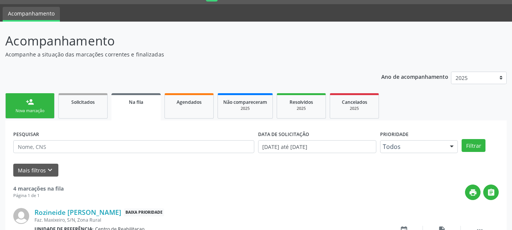
click at [38, 112] on div "Nova marcação" at bounding box center [30, 111] width 38 height 6
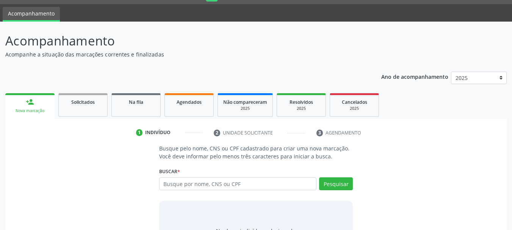
click at [37, 108] on div "Nova marcação" at bounding box center [30, 111] width 39 height 6
drag, startPoint x: 183, startPoint y: 181, endPoint x: 189, endPoint y: 187, distance: 8.3
click at [189, 187] on input "text" at bounding box center [238, 183] width 158 height 13
paste input "705003684526156"
type input "705003684526156"
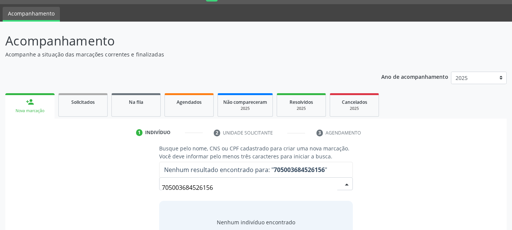
click at [211, 180] on input "705003684526156" at bounding box center [250, 187] width 176 height 15
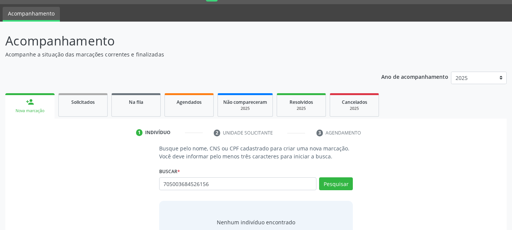
type input "705003684526156"
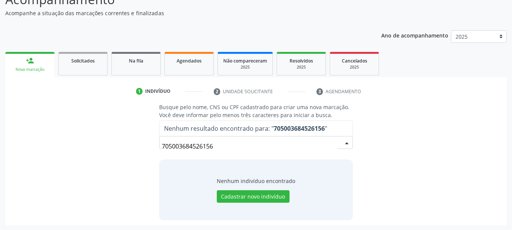
scroll to position [62, 0]
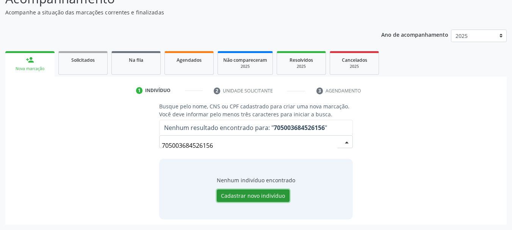
click at [264, 198] on button "Cadastrar novo indivíduo" at bounding box center [253, 195] width 73 height 13
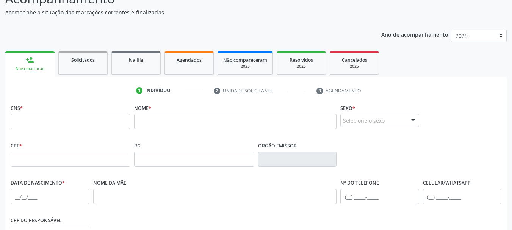
drag, startPoint x: 14, startPoint y: 110, endPoint x: 43, endPoint y: 116, distance: 29.3
click at [19, 110] on label "CNS *" at bounding box center [17, 108] width 12 height 12
click at [47, 119] on input "text" at bounding box center [71, 121] width 120 height 15
paste input "705 0036 8452 6156"
type input "705 0036 8452 6156"
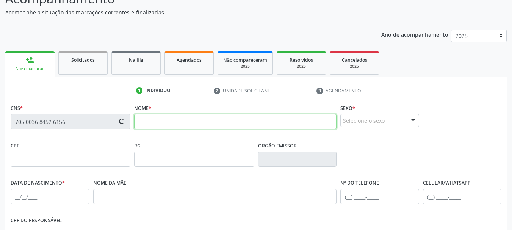
click at [225, 120] on input "text" at bounding box center [235, 121] width 202 height 15
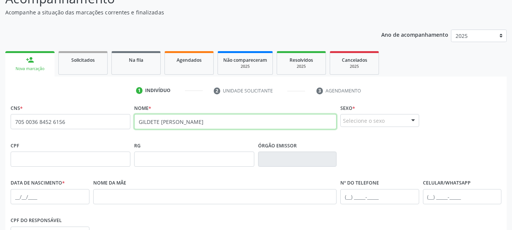
type input "GILDETE NUNES DE MIRANDA"
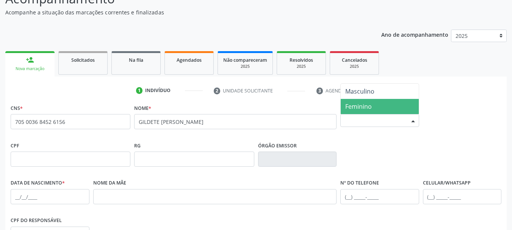
click at [381, 110] on span "Feminino" at bounding box center [379, 106] width 78 height 15
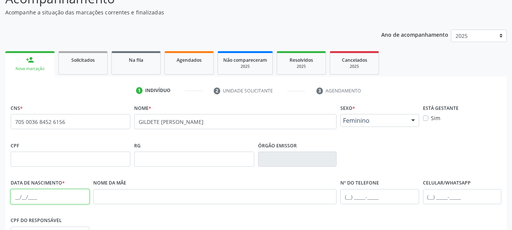
click at [45, 195] on input "text" at bounding box center [50, 196] width 79 height 15
type input "07/11/1965"
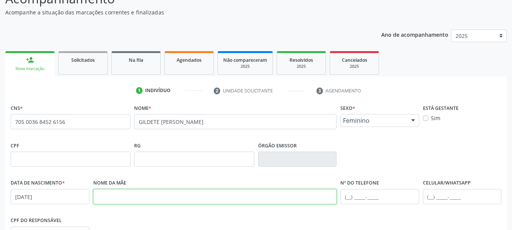
click at [131, 189] on input "text" at bounding box center [215, 196] width 244 height 15
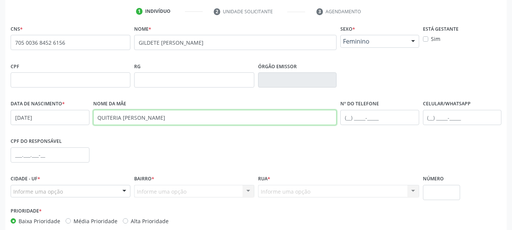
scroll to position [176, 0]
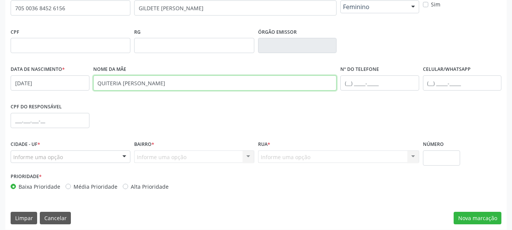
type input "QUITERIA NUNES DE MIRANDA"
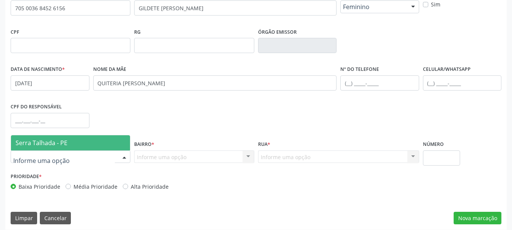
click at [61, 148] on span "Serra Talhada - PE" at bounding box center [70, 142] width 119 height 15
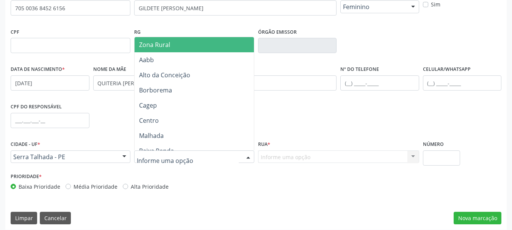
click at [151, 45] on span "Zona Rural" at bounding box center [154, 45] width 31 height 8
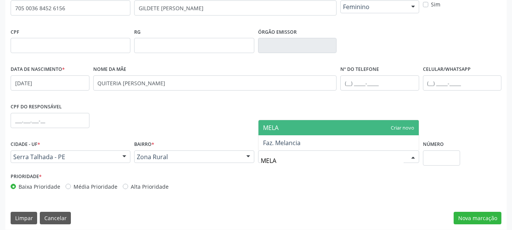
type input "MELAN"
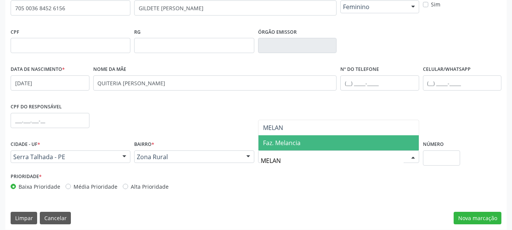
click at [307, 142] on span "Faz. Melancia" at bounding box center [338, 142] width 160 height 15
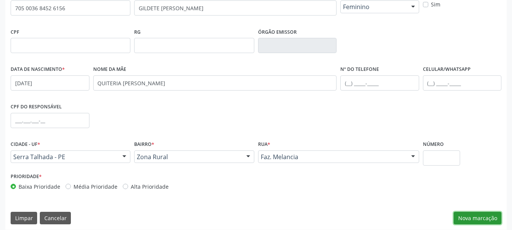
click at [467, 218] on button "Nova marcação" at bounding box center [477, 218] width 48 height 13
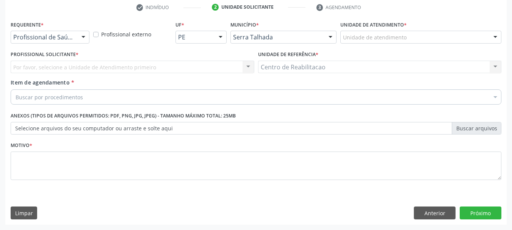
scroll to position [145, 0]
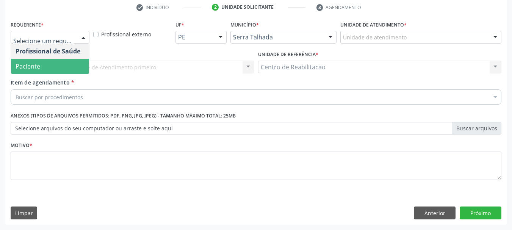
click at [54, 66] on span "Paciente" at bounding box center [50, 66] width 78 height 15
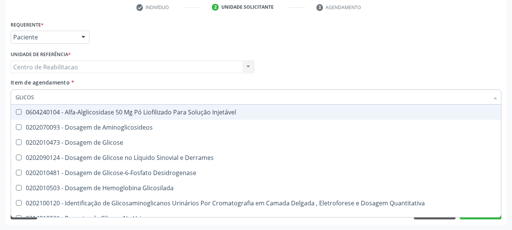
type input "GLICOSE"
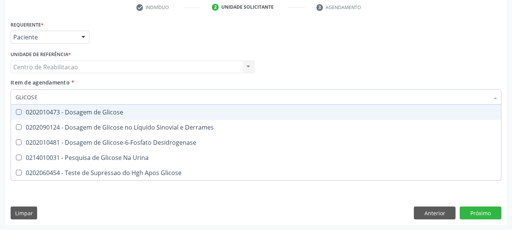
click at [116, 111] on div "0202010473 - Dosagem de Glicose" at bounding box center [256, 112] width 481 height 6
checkbox Glicose "true"
type input "AC"
checkbox Glicose "false"
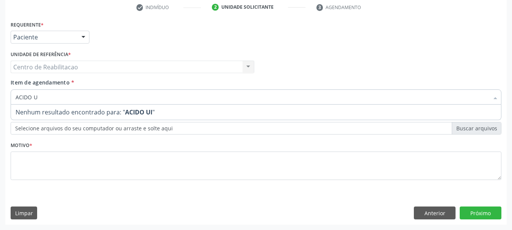
type input "ACIDO UR"
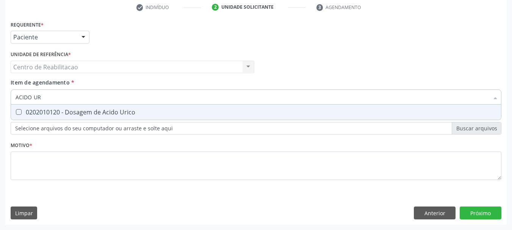
click at [116, 109] on div "0202010120 - Dosagem de Acido Urico" at bounding box center [256, 112] width 481 height 6
checkbox Urico "true"
type input "C"
checkbox Urico "false"
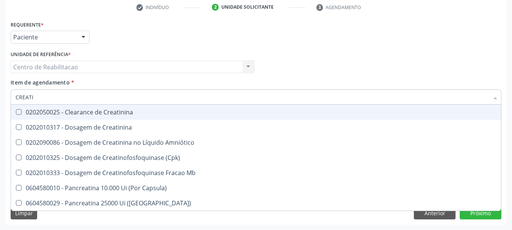
type input "CREATIN"
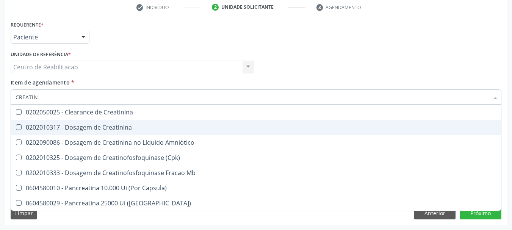
click at [111, 126] on div "0202010317 - Dosagem de Creatinina" at bounding box center [256, 127] width 481 height 6
checkbox Creatinina "true"
type input "UREI"
checkbox Creatinina "false"
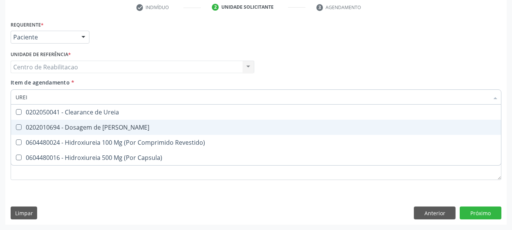
type input "UREIA"
click at [111, 126] on div "0202010694 - Dosagem de Ureia" at bounding box center [256, 127] width 481 height 6
checkbox Ureia "true"
type input "C"
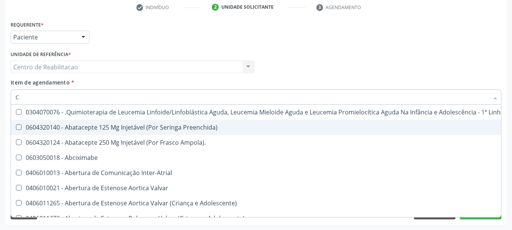
checkbox Preenchida\) "false"
type input "CO"
checkbox Único "true"
checkbox Creatinina "true"
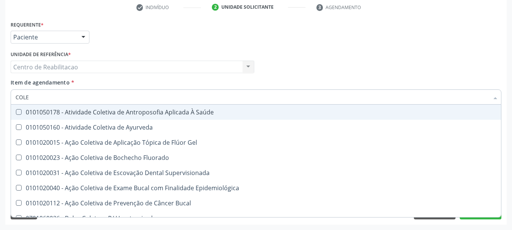
type input "COLES"
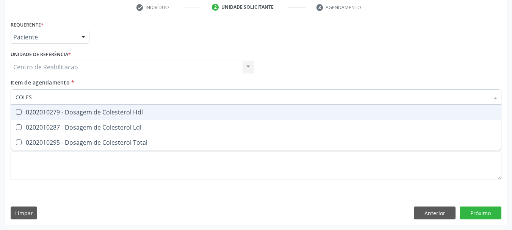
click at [111, 126] on div "0202010287 - Dosagem de Colesterol Ldl" at bounding box center [256, 127] width 481 height 6
checkbox Ldl "true"
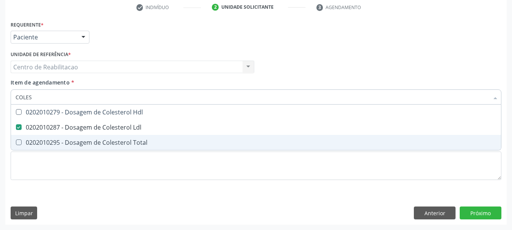
click at [116, 141] on div "0202010295 - Dosagem de Colesterol Total" at bounding box center [256, 142] width 481 height 6
checkbox Total "true"
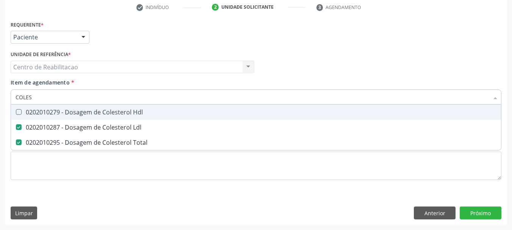
click at [112, 112] on div "0202010279 - Dosagem de Colesterol Hdl" at bounding box center [256, 112] width 481 height 6
checkbox Hdl "true"
type input "BI"
checkbox Hdl "false"
checkbox Ldl "false"
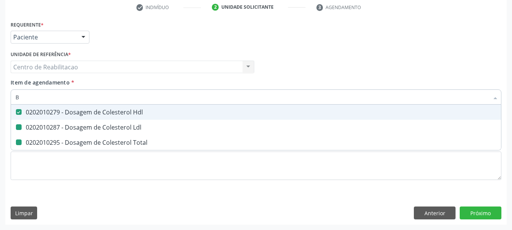
checkbox Total "false"
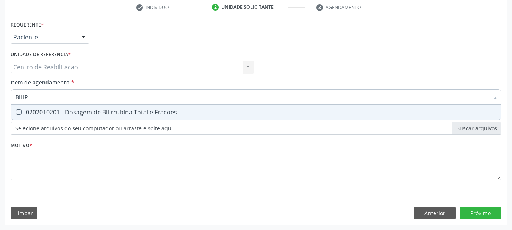
type input "BILIRR"
click at [110, 110] on div "0202010201 - Dosagem de Bilirrubina Total e Fracoes" at bounding box center [256, 112] width 481 height 6
checkbox Fracoes "true"
type input "TR"
checkbox Fracoes "false"
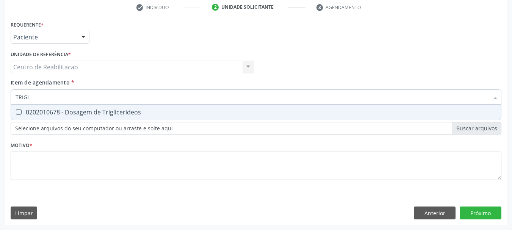
type input "TRIGLI"
click at [110, 110] on div "0202010678 - Dosagem de Triglicerideos" at bounding box center [256, 112] width 481 height 6
checkbox Triglicerideos "true"
type input "GLI"
checkbox Triglicerideos "false"
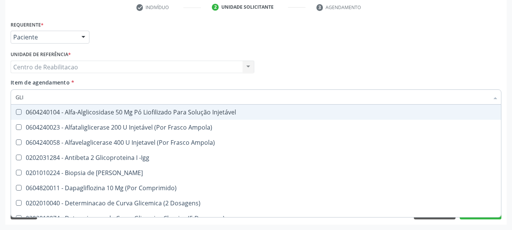
type input "GLIC"
checkbox Aminoglicosideos "true"
checkbox Glicose "false"
checkbox Derrames "true"
checkbox Triglicerideos "false"
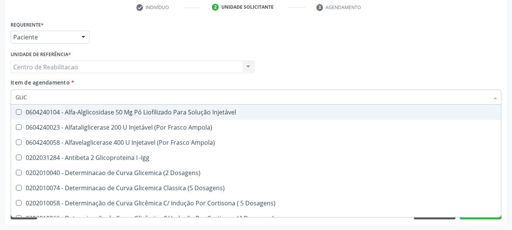
type input "GLICO"
checkbox Dosagens\) "true"
checkbox Glicose "false"
type input "GLICOS"
checkbox Ampola\) "true"
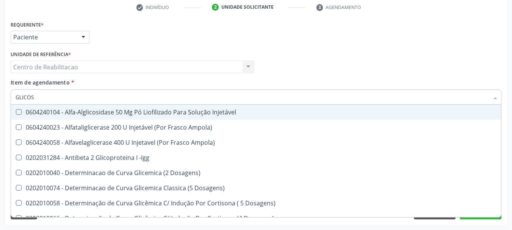
checkbox Dosagens\) "false"
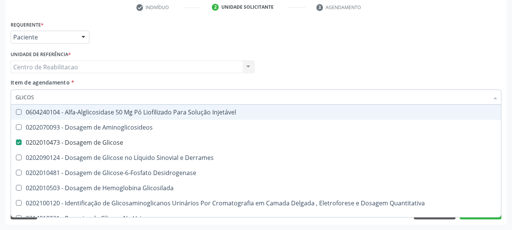
type input "GLICOSI"
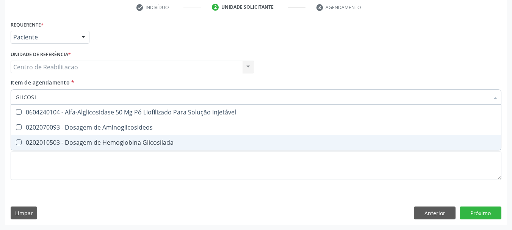
click at [144, 144] on div "0202010503 - Dosagem de Hemoglobina Glicosilada" at bounding box center [256, 142] width 481 height 6
checkbox Glicosilada "true"
type input "HEM"
checkbox Glicosilada "false"
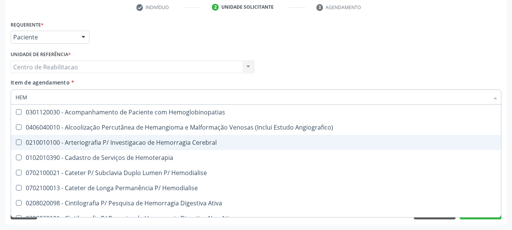
type input "HEMO"
checkbox Hemacias "true"
checkbox Glicosilada "false"
type input "HEMOG"
checkbox Oncologia "true"
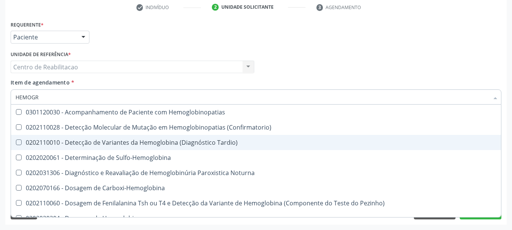
type input "HEMOGRA"
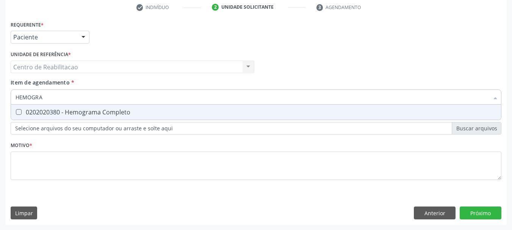
click at [144, 112] on div "0202020380 - Hemograma Completo" at bounding box center [256, 112] width 481 height 6
checkbox Completo "true"
type input "URIN"
checkbox Completo "false"
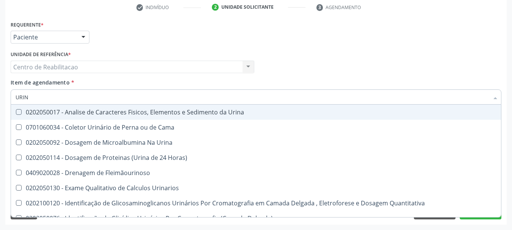
type input "URINA"
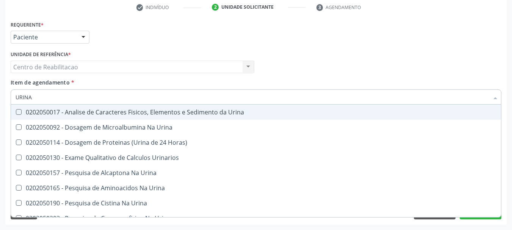
click at [144, 112] on div "0202050017 - Analise de Caracteres Fisicos, Elementos e Sedimento da Urina" at bounding box center [256, 112] width 481 height 6
checkbox Urina "true"
type input "12"
checkbox Urina "false"
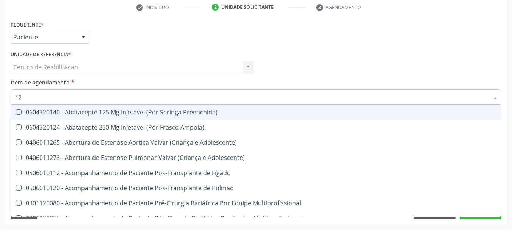
type input "127"
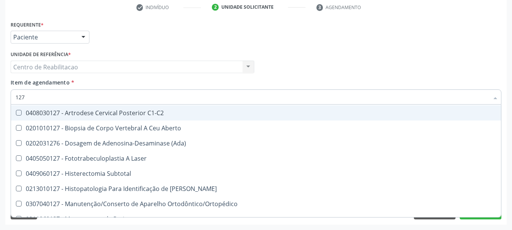
scroll to position [114, 0]
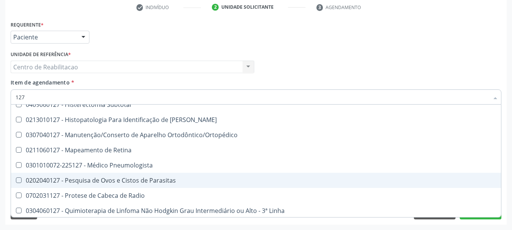
click at [151, 181] on div "0202040127 - Pesquisa de Ovos e Cistos de Parasitas" at bounding box center [256, 180] width 481 height 6
checkbox Parasitas "true"
type input "T3"
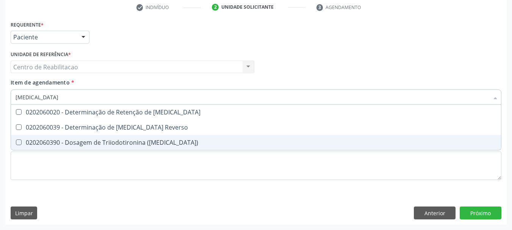
scroll to position [0, 0]
click at [154, 141] on div "0202060390 - Dosagem de Triiodotironina (T3)" at bounding box center [256, 142] width 481 height 6
checkbox \(T3\) "true"
type input "T"
checkbox \(T3\) "false"
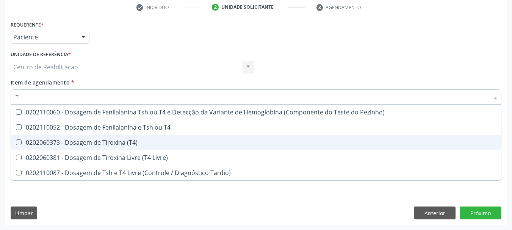
type input "T4"
click at [154, 141] on div "0202060373 - Dosagem de Tiroxina (T4)" at bounding box center [256, 142] width 481 height 6
checkbox \(T4\) "true"
type input "TS"
checkbox \(T4\) "false"
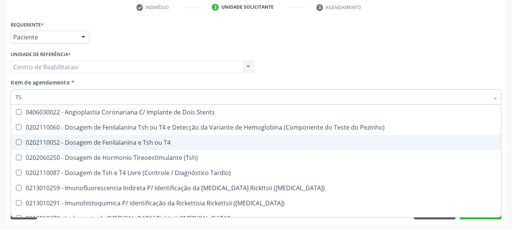
type input "TSH"
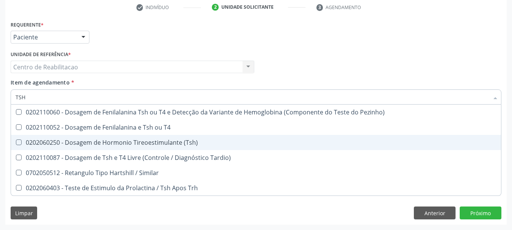
click at [155, 141] on div "0202060250 - Dosagem de Hormonio Tireoestimulante (Tsh)" at bounding box center [256, 142] width 481 height 6
checkbox \(Tsh\) "true"
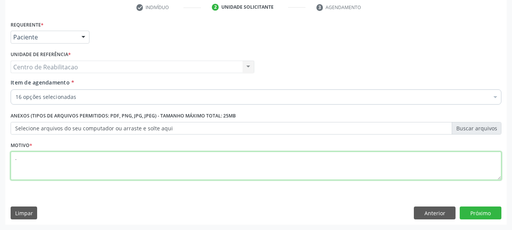
type textarea "."
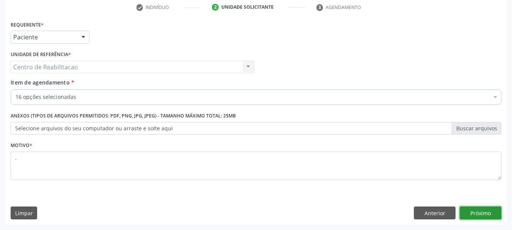
click button "Próximo" at bounding box center [480, 212] width 42 height 13
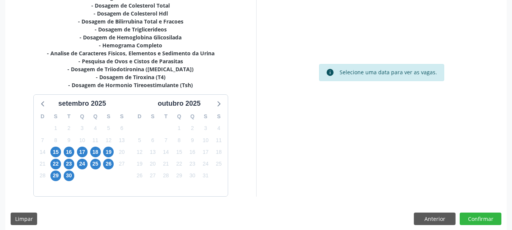
scroll to position [219, 0]
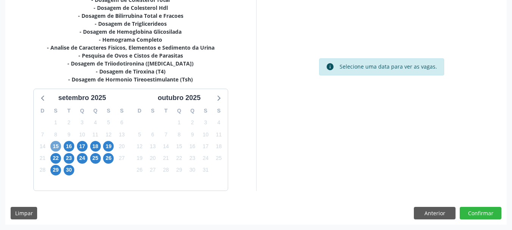
click at [51, 145] on span "15" at bounding box center [55, 146] width 11 height 11
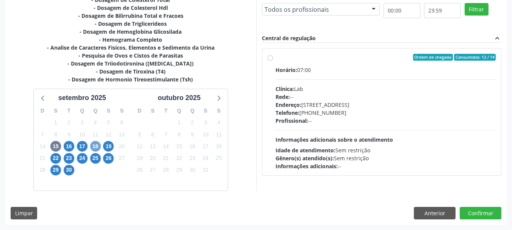
click at [100, 144] on span "18" at bounding box center [95, 146] width 11 height 11
click at [114, 147] on div "19" at bounding box center [108, 147] width 13 height 12
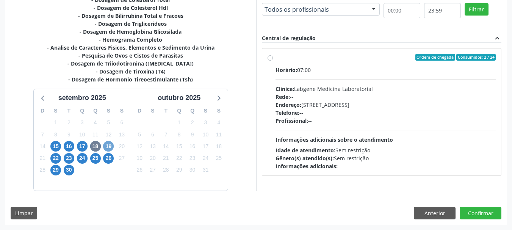
click at [111, 147] on span "19" at bounding box center [108, 146] width 11 height 11
click at [57, 158] on span "22" at bounding box center [55, 158] width 11 height 11
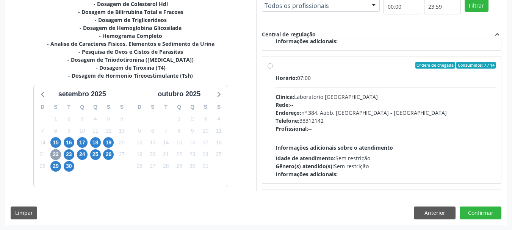
scroll to position [265, 0]
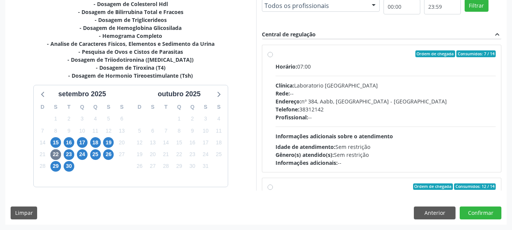
click at [325, 58] on label "Ordem de chegada Consumidos: 7 / 14 Horário: 07:00 Clínica: Laboratorio Sao Fra…" at bounding box center [385, 108] width 220 height 116
click at [273, 57] on input "Ordem de chegada Consumidos: 7 / 14 Horário: 07:00 Clínica: Laboratorio Sao Fra…" at bounding box center [269, 53] width 5 height 7
radio input "true"
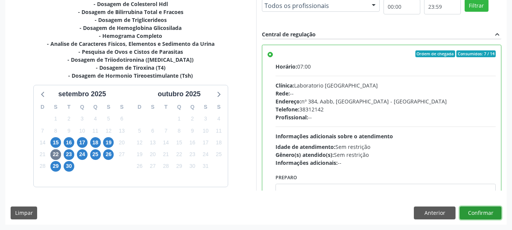
click at [475, 209] on button "Confirmar" at bounding box center [480, 212] width 42 height 13
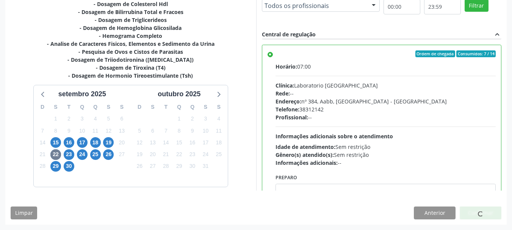
scroll to position [20, 0]
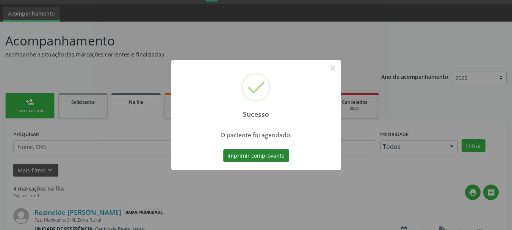
click at [269, 156] on button "Imprimir comprovante" at bounding box center [256, 155] width 66 height 13
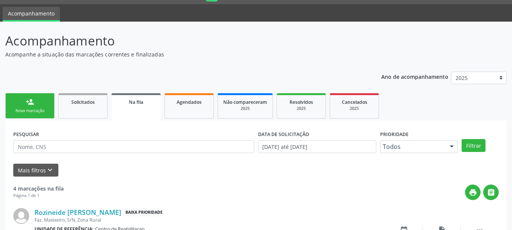
click at [27, 119] on link "person_add Nova marcação" at bounding box center [29, 105] width 49 height 25
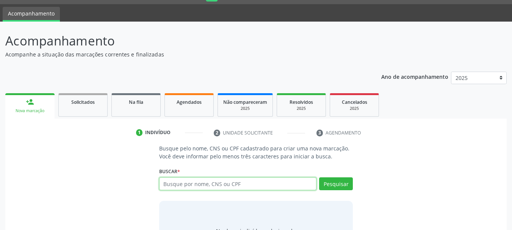
click at [195, 184] on input "text" at bounding box center [238, 183] width 158 height 13
paste input "700000444143003"
type input "700000444143003"
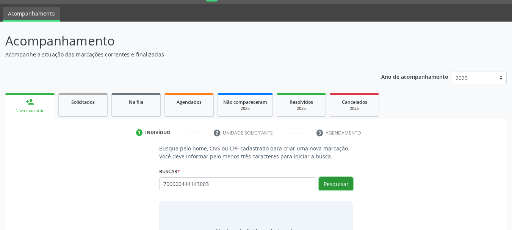
click at [328, 187] on button "Pesquisar" at bounding box center [336, 183] width 34 height 13
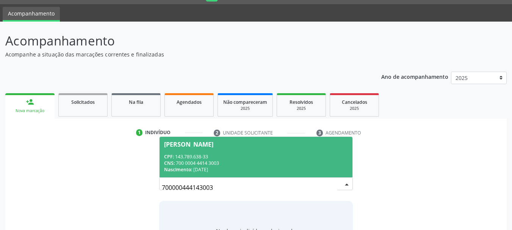
click at [290, 165] on div "CNS: 700 0004 4414 3003" at bounding box center [256, 163] width 184 height 6
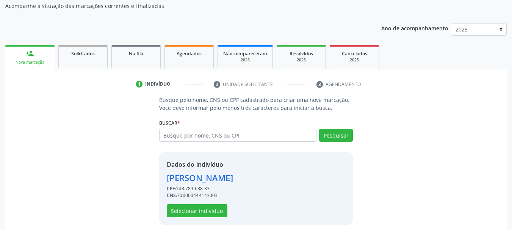
scroll to position [74, 0]
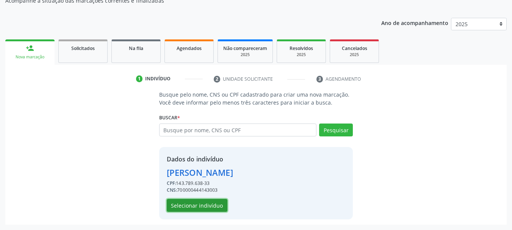
click at [204, 207] on button "Selecionar indivíduo" at bounding box center [197, 205] width 61 height 13
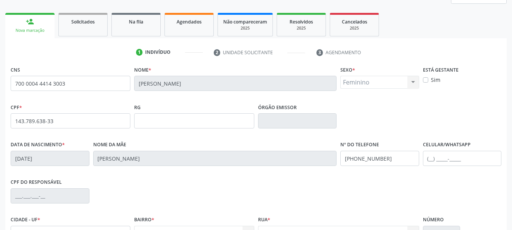
scroll to position [181, 0]
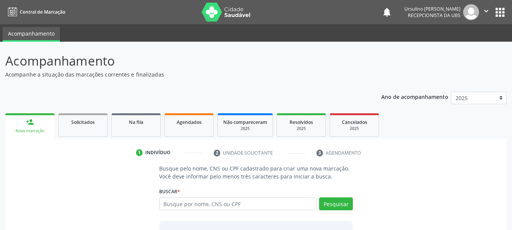
scroll to position [62, 0]
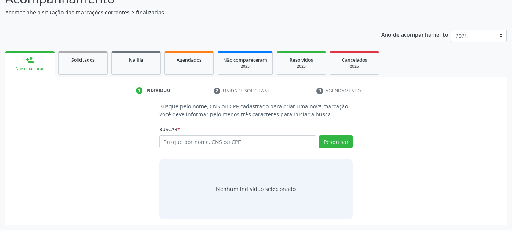
click at [190, 143] on input "text" at bounding box center [238, 141] width 158 height 13
type input "898006315913042"
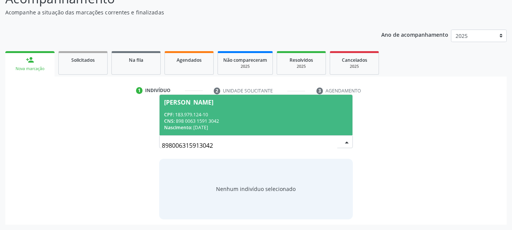
click at [227, 109] on span "[PERSON_NAME] CPF: 183.979.124-10 CNS: 898 0063 1591 3042 Nascimento: [DATE]" at bounding box center [255, 115] width 193 height 41
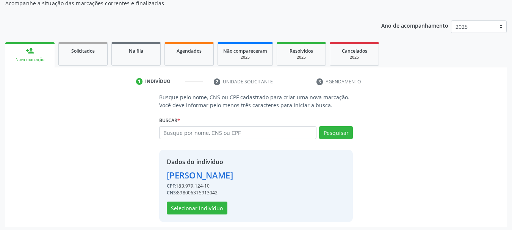
scroll to position [74, 0]
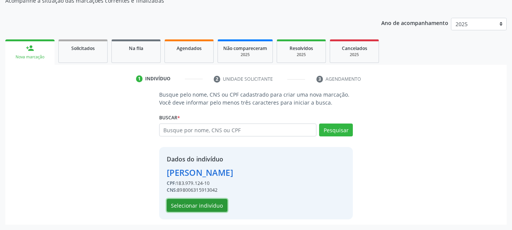
click at [192, 200] on button "Selecionar indivíduo" at bounding box center [197, 205] width 61 height 13
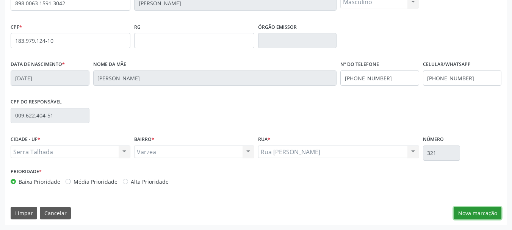
click at [478, 208] on button "Nova marcação" at bounding box center [477, 213] width 48 height 13
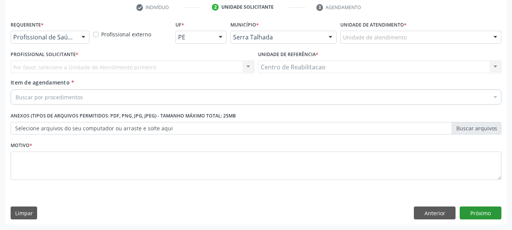
scroll to position [145, 0]
click at [40, 33] on div "Profissional de Saúde" at bounding box center [50, 37] width 79 height 13
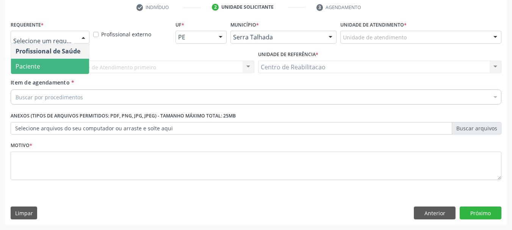
click at [48, 70] on span "Paciente" at bounding box center [50, 66] width 78 height 15
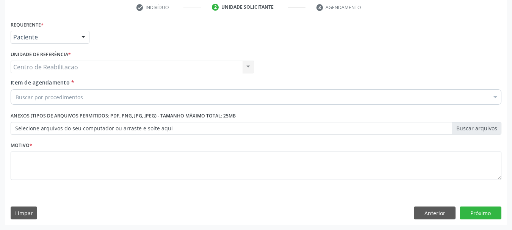
click at [170, 99] on div "Buscar por procedimentos" at bounding box center [256, 96] width 490 height 15
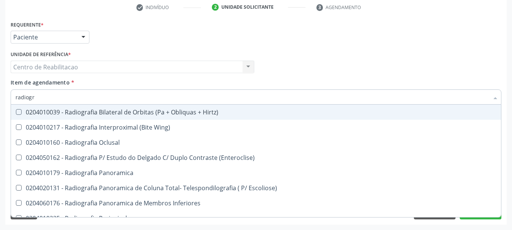
type input "radiogra"
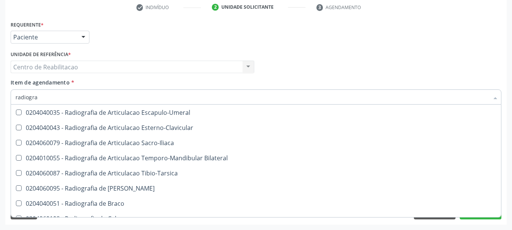
scroll to position [227, 0]
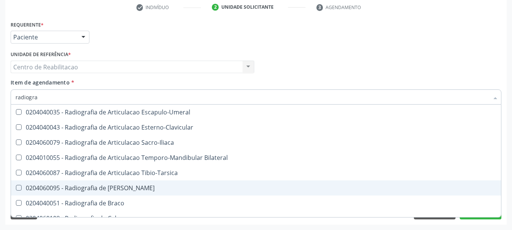
click at [120, 185] on div "0204060095 - Radiografia de [PERSON_NAME]" at bounding box center [256, 188] width 481 height 6
checkbox Bacia "true"
type textarea "."
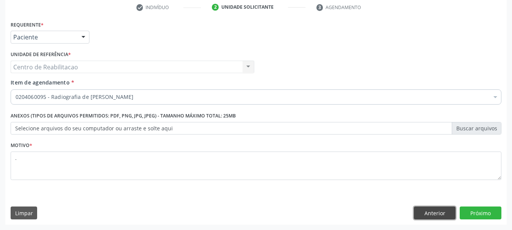
scroll to position [0, 0]
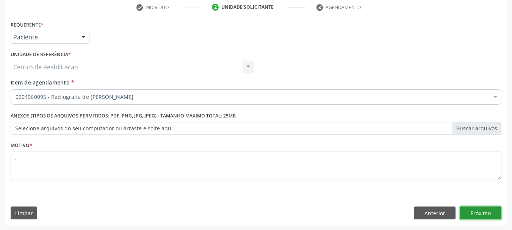
click button "Próximo" at bounding box center [480, 212] width 42 height 13
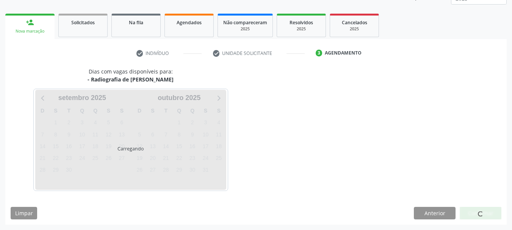
scroll to position [100, 0]
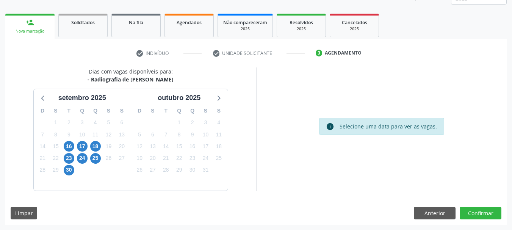
click at [64, 145] on div "16" at bounding box center [69, 147] width 11 height 12
click at [66, 147] on span "16" at bounding box center [69, 146] width 11 height 11
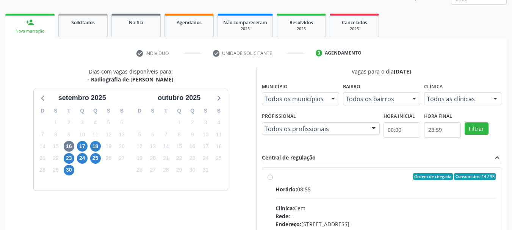
click at [319, 185] on div "Horário: 08:55" at bounding box center [385, 189] width 220 height 8
click at [273, 180] on input "Ordem de chegada Consumidos: 14 / 38 Horário: 08:55 Clínica: Cem Rede: -- Ender…" at bounding box center [269, 176] width 5 height 7
radio input "true"
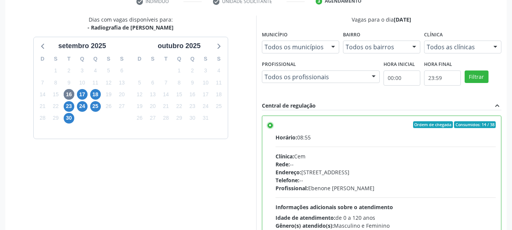
scroll to position [223, 0]
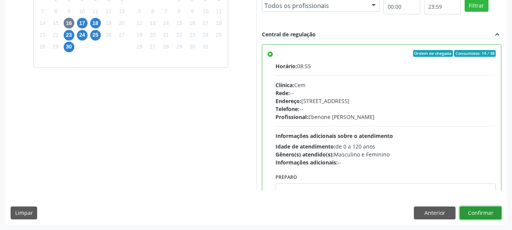
click at [485, 211] on button "Confirmar" at bounding box center [480, 212] width 42 height 13
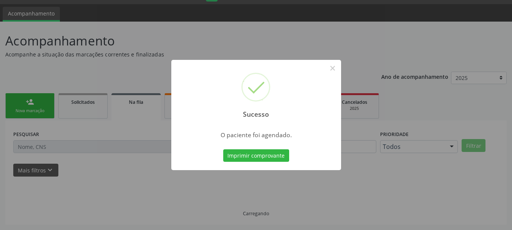
scroll to position [20, 0]
click at [253, 156] on button "Imprimir comprovante" at bounding box center [256, 155] width 66 height 13
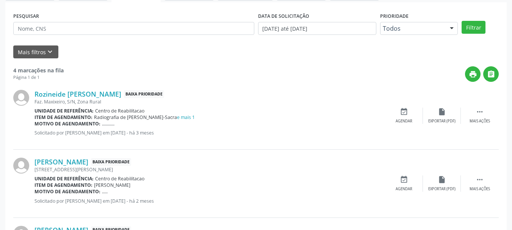
scroll to position [96, 0]
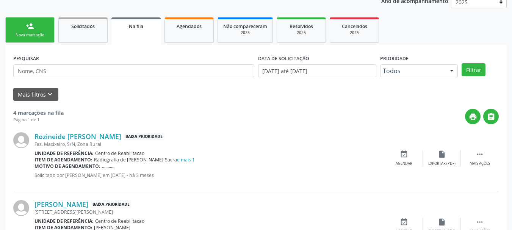
click at [23, 27] on link "person_add Nova marcação" at bounding box center [29, 29] width 49 height 25
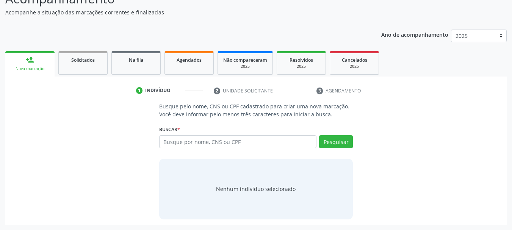
scroll to position [62, 0]
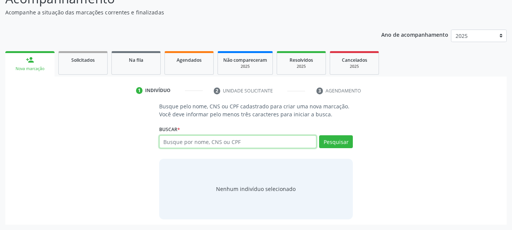
drag, startPoint x: 201, startPoint y: 142, endPoint x: 193, endPoint y: 143, distance: 8.8
click at [195, 142] on input "text" at bounding box center [238, 141] width 158 height 13
type input "700000444143003"
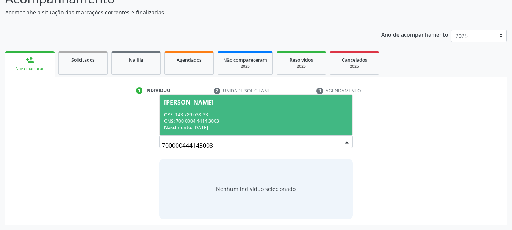
click at [219, 115] on div "CPF: 143.789.638-33" at bounding box center [256, 114] width 184 height 6
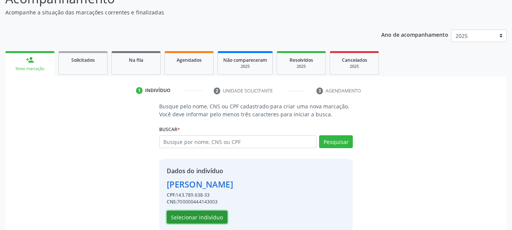
click at [210, 214] on button "Selecionar indivíduo" at bounding box center [197, 217] width 61 height 13
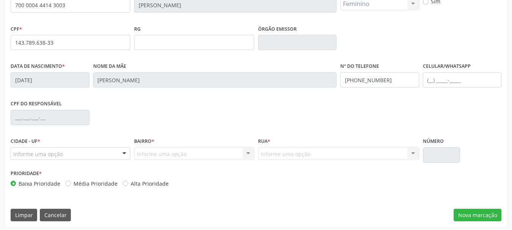
scroll to position [181, 0]
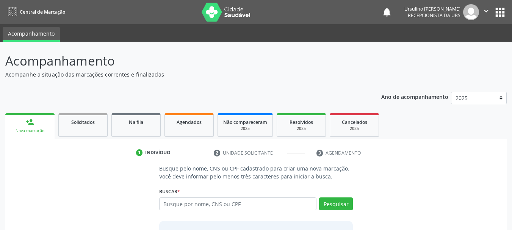
click at [190, 205] on input "text" at bounding box center [238, 203] width 158 height 13
type input "701104877736680"
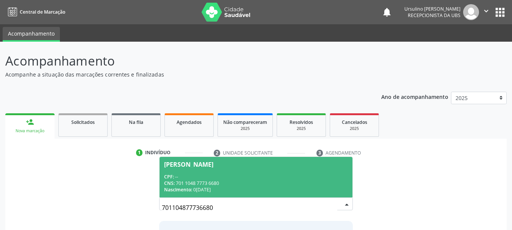
drag, startPoint x: 270, startPoint y: 170, endPoint x: 275, endPoint y: 170, distance: 4.9
click at [275, 170] on span "[PERSON_NAME] CPF: -- CNS: 701 1048 7773 6680 Nascimento: [DATE]" at bounding box center [255, 177] width 193 height 41
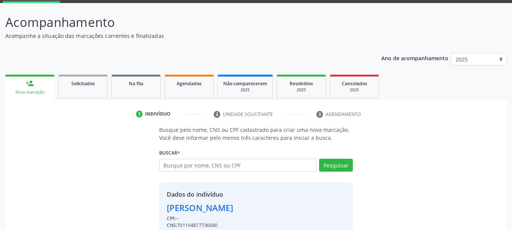
scroll to position [74, 0]
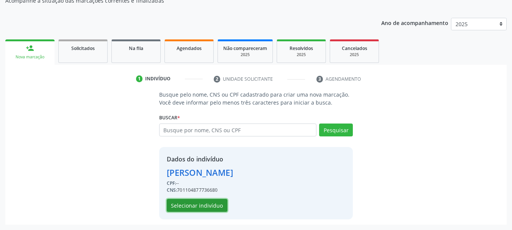
click at [211, 208] on button "Selecionar indivíduo" at bounding box center [197, 205] width 61 height 13
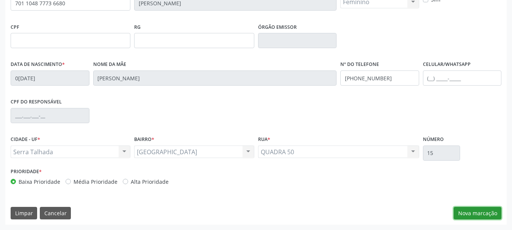
click at [478, 212] on button "Nova marcação" at bounding box center [477, 213] width 48 height 13
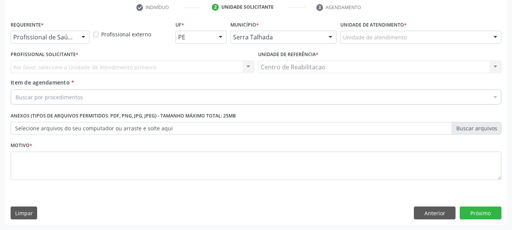
scroll to position [145, 0]
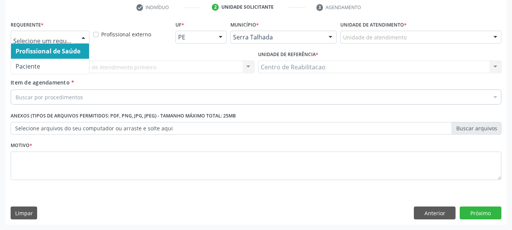
click at [52, 43] on div at bounding box center [50, 37] width 79 height 13
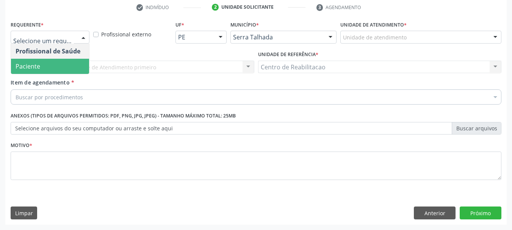
drag, startPoint x: 55, startPoint y: 63, endPoint x: 53, endPoint y: 68, distance: 5.5
click at [53, 64] on span "Paciente" at bounding box center [50, 66] width 78 height 15
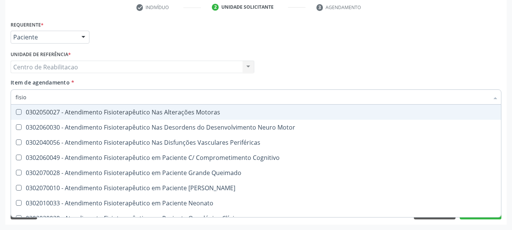
type input "fisiot"
click at [126, 112] on div "0302050027 - Atendimento Fisioterapêutico Nas Alterações Motoras" at bounding box center [256, 112] width 481 height 6
checkbox Motoras "true"
checkbox Motor "true"
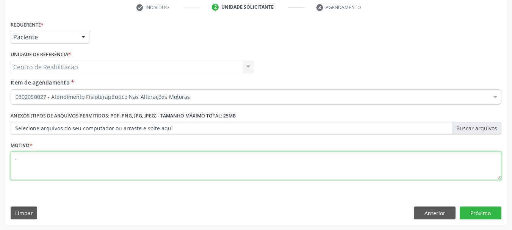
type textarea "."
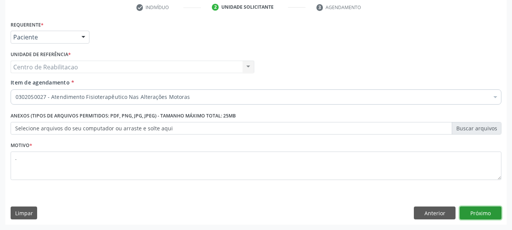
click button "Próximo" at bounding box center [480, 212] width 42 height 13
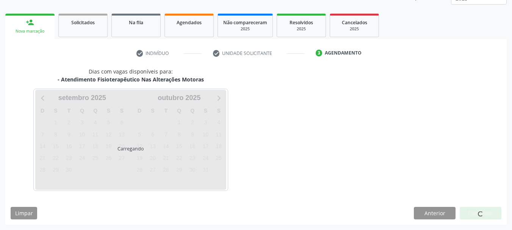
scroll to position [100, 0]
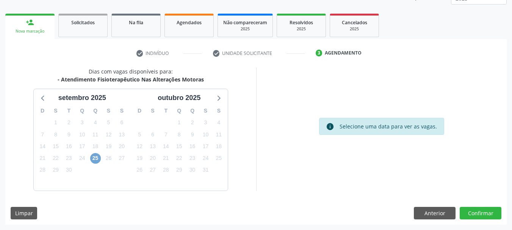
click at [92, 157] on span "25" at bounding box center [95, 158] width 11 height 11
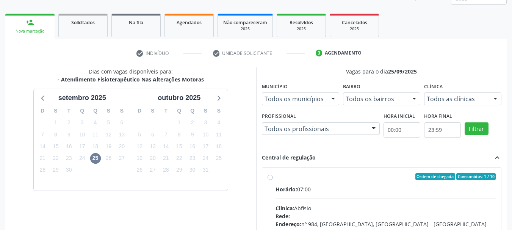
click at [298, 182] on label "Ordem de chegada Consumidos: 1 / 10 Horário: 07:00 Clínica: Abfisio Rede: -- En…" at bounding box center [385, 231] width 220 height 116
click at [273, 180] on input "Ordem de chegada Consumidos: 1 / 10 Horário: 07:00 Clínica: Abfisio Rede: -- En…" at bounding box center [269, 176] width 5 height 7
radio input "true"
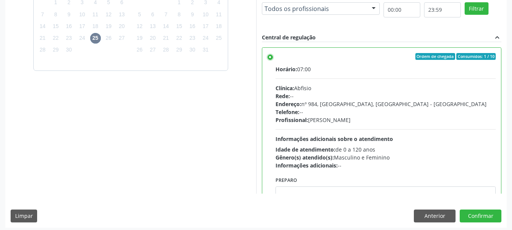
scroll to position [223, 0]
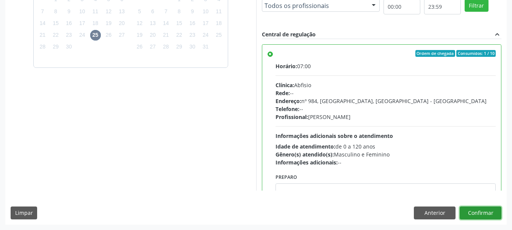
click at [488, 217] on button "Confirmar" at bounding box center [480, 212] width 42 height 13
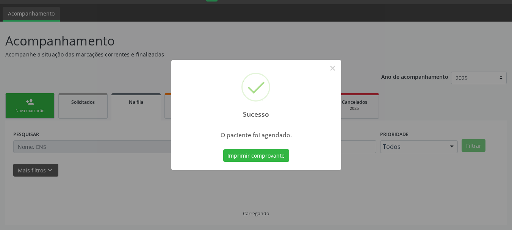
scroll to position [20, 0]
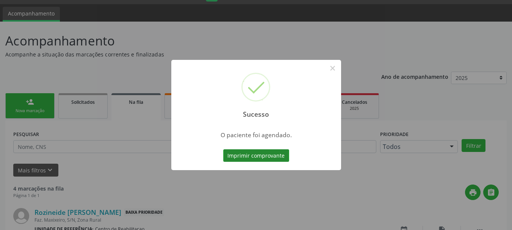
click at [244, 153] on button "Imprimir comprovante" at bounding box center [256, 155] width 66 height 13
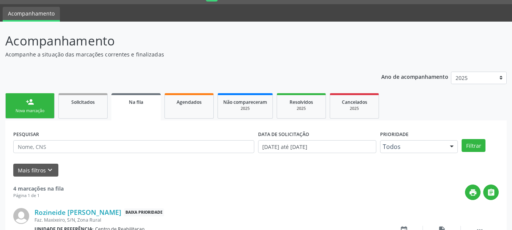
click at [31, 110] on div "Nova marcação" at bounding box center [30, 111] width 38 height 6
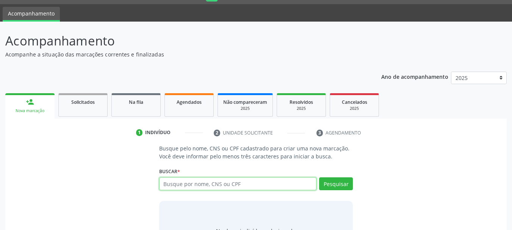
click at [206, 184] on input "text" at bounding box center [238, 183] width 158 height 13
type input "700602933401168"
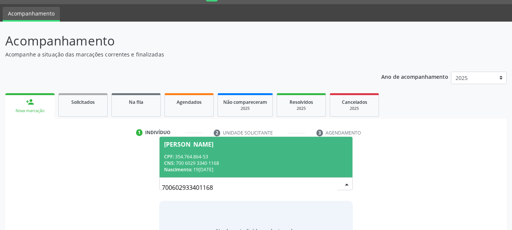
click at [237, 158] on div "CPF: 354.764.864-53" at bounding box center [256, 156] width 184 height 6
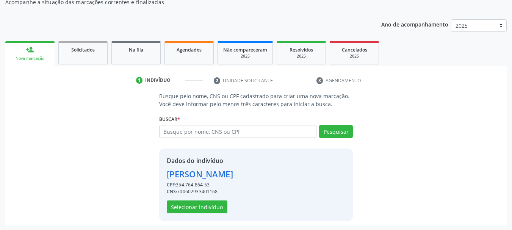
scroll to position [74, 0]
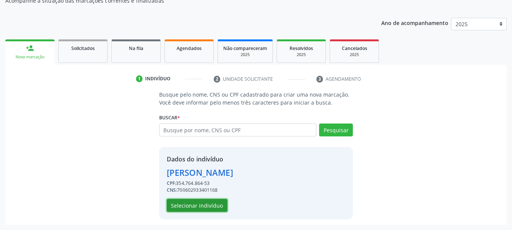
click at [194, 205] on button "Selecionar indivíduo" at bounding box center [197, 205] width 61 height 13
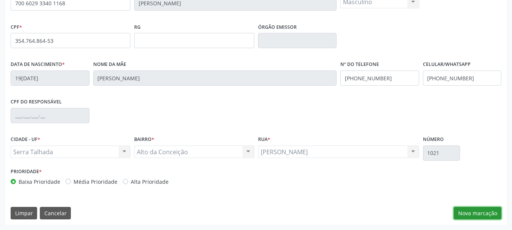
click at [464, 212] on button "Nova marcação" at bounding box center [477, 213] width 48 height 13
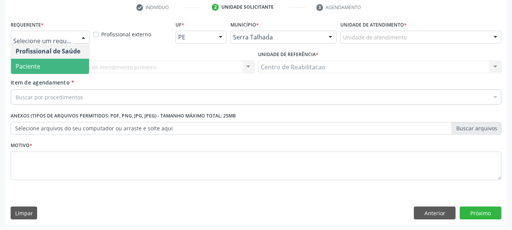
click at [56, 68] on span "Paciente" at bounding box center [50, 66] width 78 height 15
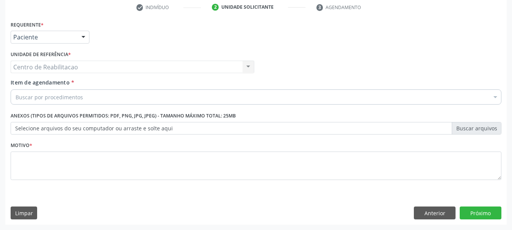
click at [89, 97] on div "Buscar por procedimentos" at bounding box center [256, 96] width 490 height 15
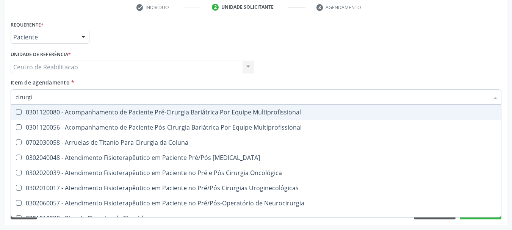
type input "cirurgiã"
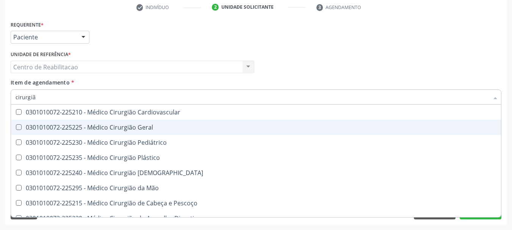
click at [158, 126] on div "0301010072-225225 - Médico Cirurgião Geral" at bounding box center [256, 127] width 481 height 6
checkbox Geral "true"
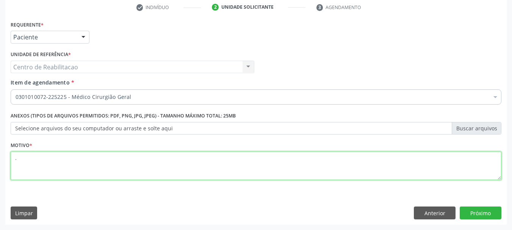
type textarea "."
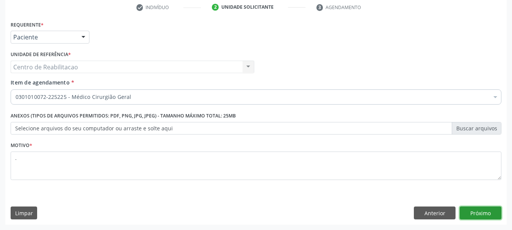
click button "Próximo" at bounding box center [480, 212] width 42 height 13
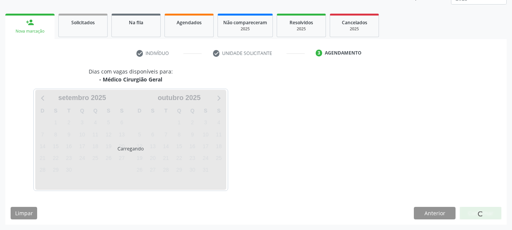
scroll to position [100, 0]
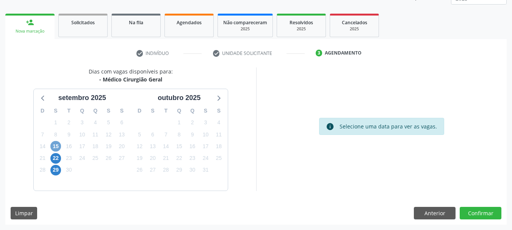
click at [53, 146] on span "15" at bounding box center [55, 146] width 11 height 11
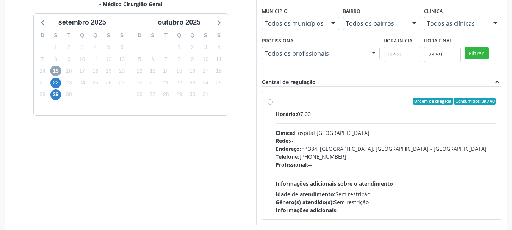
scroll to position [175, 0]
drag, startPoint x: 320, startPoint y: 106, endPoint x: 357, endPoint y: 78, distance: 46.5
click at [320, 105] on label "Ordem de chegada Consumidos: 39 / 40 Horário: 07:00 Clínica: Hospital [GEOGRAPH…" at bounding box center [385, 155] width 220 height 116
click at [273, 104] on input "Ordem de chegada Consumidos: 39 / 40 Horário: 07:00 Clínica: Hospital [GEOGRAPH…" at bounding box center [269, 100] width 5 height 7
radio input "true"
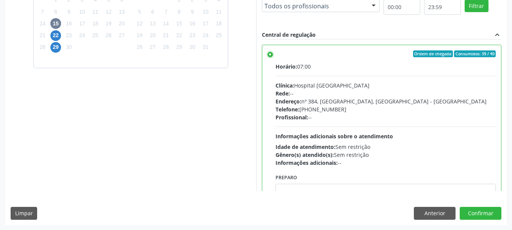
scroll to position [223, 0]
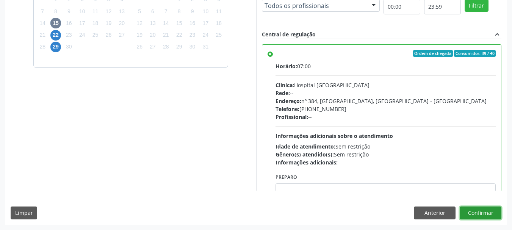
click at [490, 213] on button "Confirmar" at bounding box center [480, 212] width 42 height 13
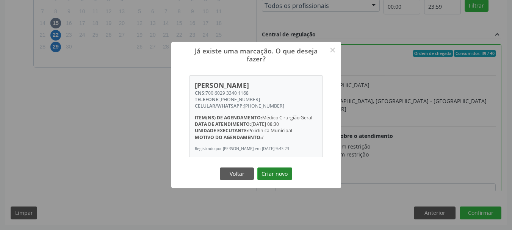
click at [278, 176] on button "Criar novo" at bounding box center [274, 173] width 35 height 13
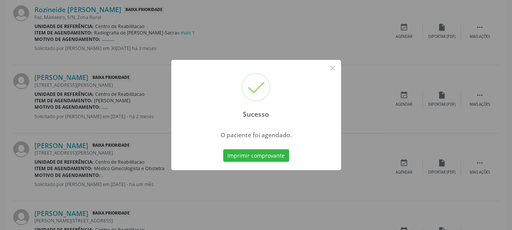
scroll to position [20, 0]
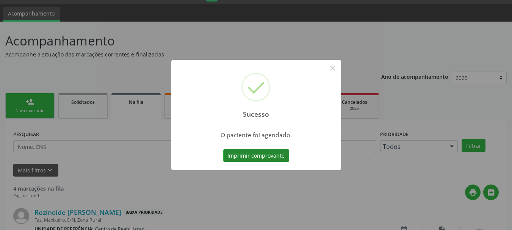
click at [254, 158] on button "Imprimir comprovante" at bounding box center [256, 155] width 66 height 13
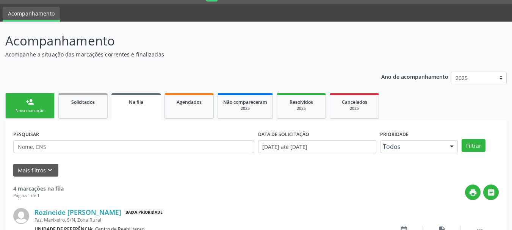
click at [38, 99] on link "person_add Nova marcação" at bounding box center [29, 105] width 49 height 25
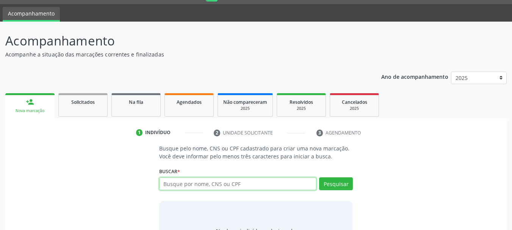
click at [186, 184] on input "text" at bounding box center [238, 183] width 158 height 13
type input "898001058722583"
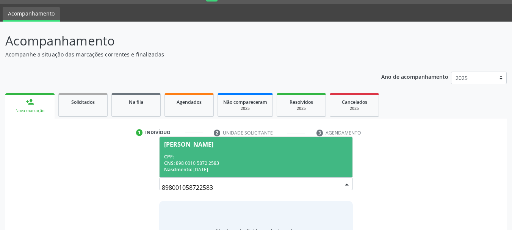
click at [269, 158] on div "CPF: --" at bounding box center [256, 156] width 184 height 6
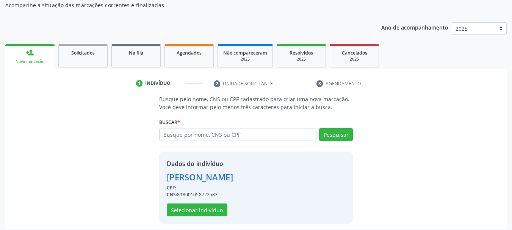
scroll to position [74, 0]
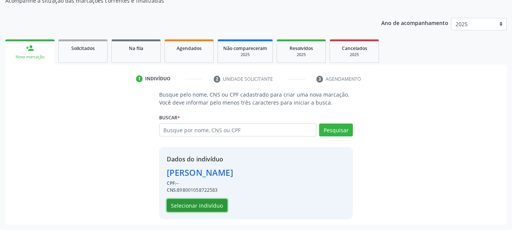
click at [196, 207] on button "Selecionar indivíduo" at bounding box center [197, 205] width 61 height 13
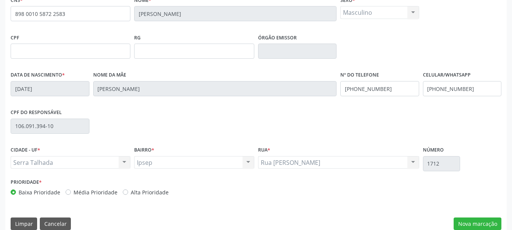
scroll to position [181, 0]
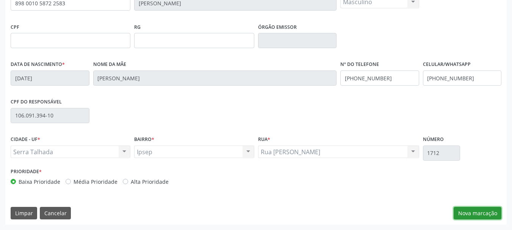
click at [474, 212] on button "Nova marcação" at bounding box center [477, 213] width 48 height 13
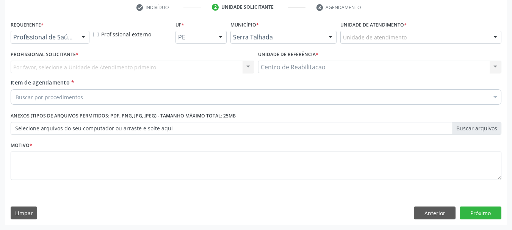
scroll to position [145, 0]
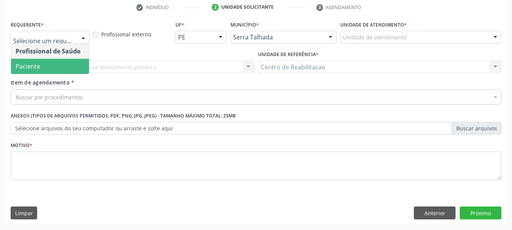
click at [41, 65] on span "Paciente" at bounding box center [50, 66] width 78 height 15
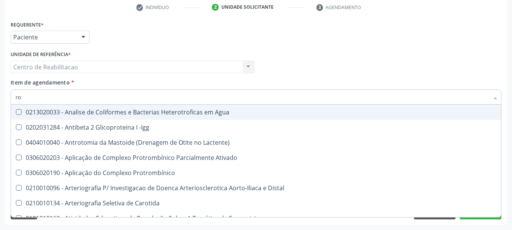
type input "r"
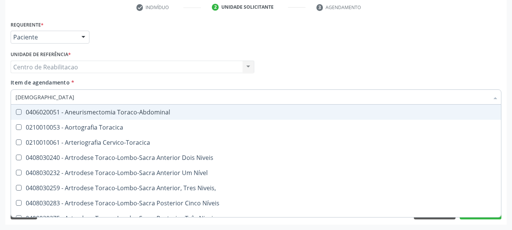
type input "torax"
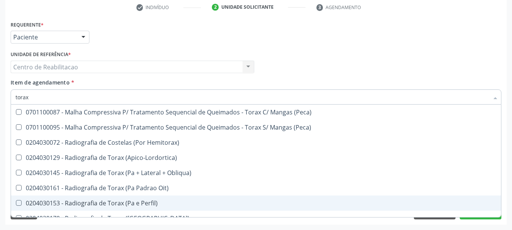
click at [131, 201] on div "0204030153 - Radiografia de Torax (Pa e Perfil)" at bounding box center [256, 203] width 481 height 6
checkbox Perfil\) "true"
type textarea "."
checkbox \(Peca\) "true"
checkbox Perfil\) "false"
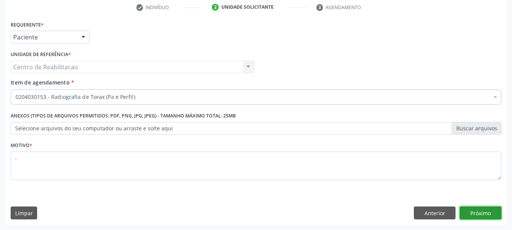
click button "Próximo" at bounding box center [480, 212] width 42 height 13
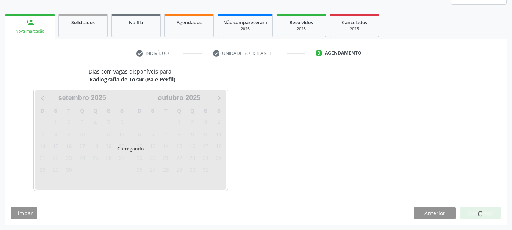
scroll to position [100, 0]
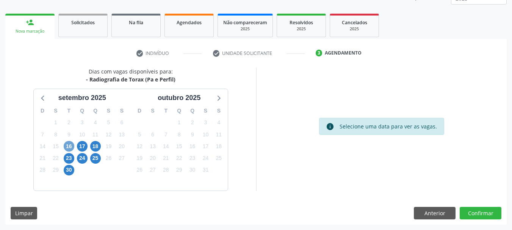
click at [70, 146] on span "16" at bounding box center [69, 146] width 11 height 11
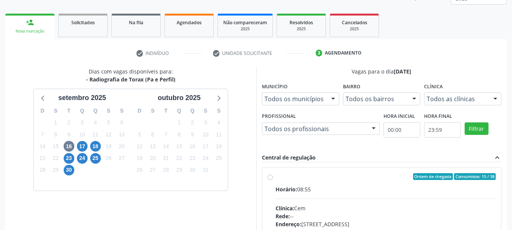
drag, startPoint x: 320, startPoint y: 183, endPoint x: 338, endPoint y: 137, distance: 49.9
click at [320, 183] on label "Ordem de chegada Consumidos: 15 / 38 Horário: 08:55 Clínica: Cem Rede: -- Ender…" at bounding box center [385, 231] width 220 height 116
click at [273, 180] on input "Ordem de chegada Consumidos: 15 / 38 Horário: 08:55 Clínica: Cem Rede: -- Ender…" at bounding box center [269, 176] width 5 height 7
radio input "true"
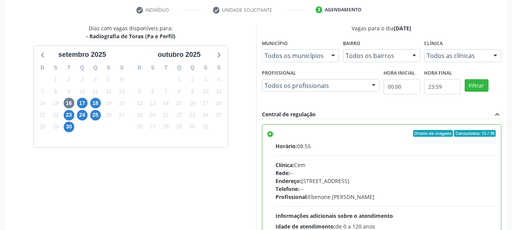
scroll to position [223, 0]
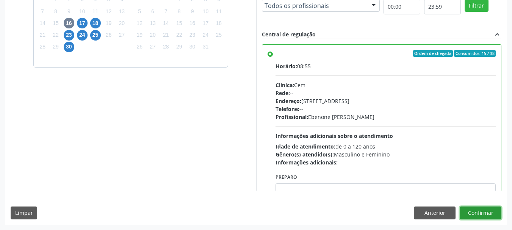
click at [483, 212] on button "Confirmar" at bounding box center [480, 212] width 42 height 13
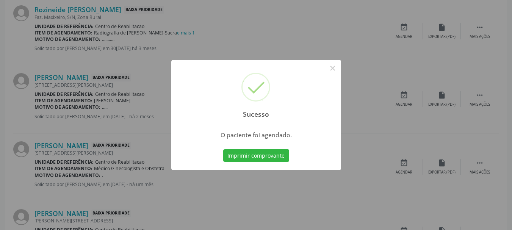
scroll to position [20, 0]
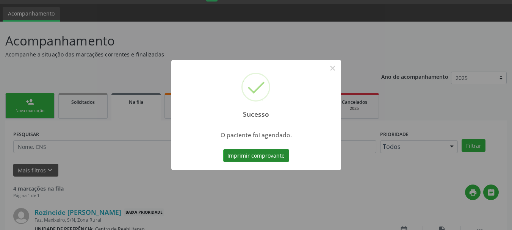
click at [245, 157] on button "Imprimir comprovante" at bounding box center [256, 155] width 66 height 13
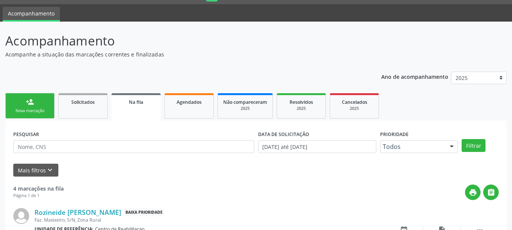
drag, startPoint x: 14, startPoint y: 100, endPoint x: 249, endPoint y: 118, distance: 235.5
click at [14, 99] on link "person_add Nova marcação" at bounding box center [29, 105] width 49 height 25
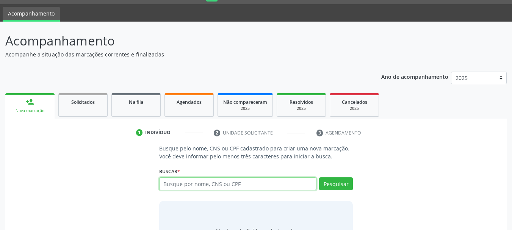
click at [235, 189] on input "text" at bounding box center [238, 183] width 158 height 13
paste input "700004772139502"
type input "700004772139502"
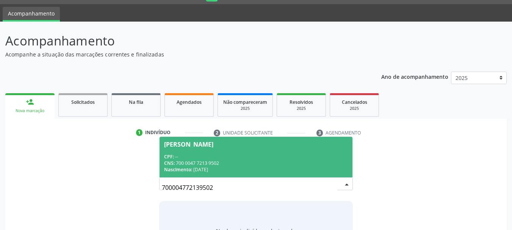
click at [244, 165] on div "CNS: 700 0047 7213 9502" at bounding box center [256, 163] width 184 height 6
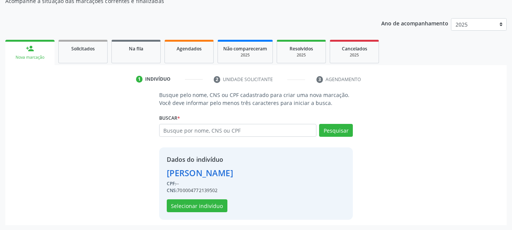
scroll to position [74, 0]
click at [191, 208] on button "Selecionar indivíduo" at bounding box center [197, 205] width 61 height 13
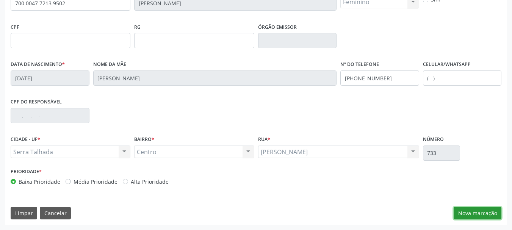
click at [471, 209] on button "Nova marcação" at bounding box center [477, 213] width 48 height 13
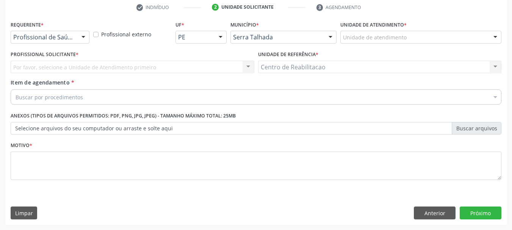
click at [50, 31] on div "Profissional de Saúde" at bounding box center [50, 37] width 79 height 13
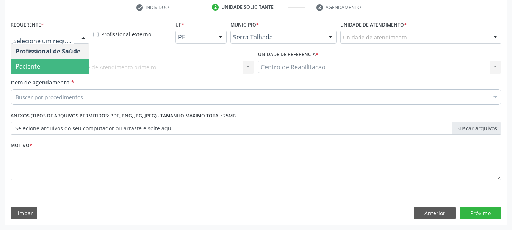
click at [40, 64] on span "Paciente" at bounding box center [50, 66] width 78 height 15
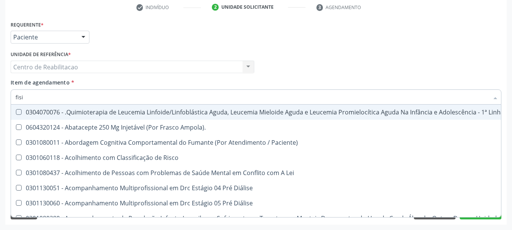
type input "fisio"
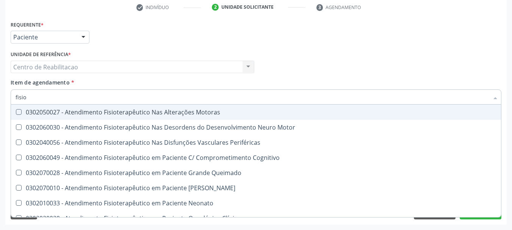
click at [117, 106] on span "0302050027 - Atendimento Fisioterapêutico Nas Alterações Motoras" at bounding box center [286, 112] width 551 height 15
checkbox Motoras "true"
checkbox Motor "true"
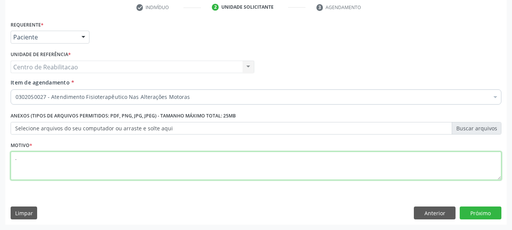
type textarea "."
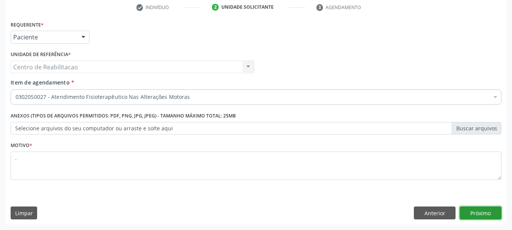
click button "Próximo" at bounding box center [480, 212] width 42 height 13
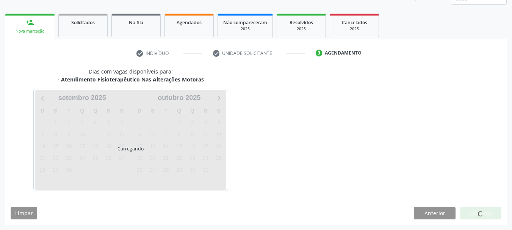
scroll to position [100, 0]
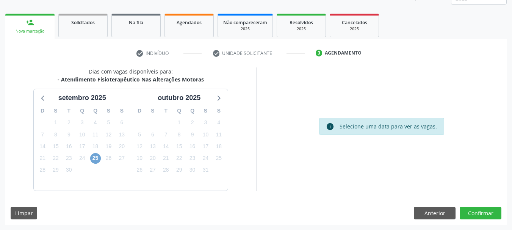
click at [92, 158] on span "25" at bounding box center [95, 158] width 11 height 11
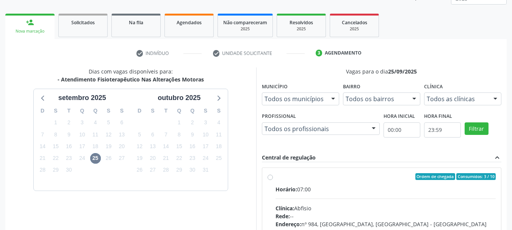
drag, startPoint x: 300, startPoint y: 173, endPoint x: 309, endPoint y: 164, distance: 13.7
click at [300, 173] on div "Ordem de chegada Consumidos: 3 / 10" at bounding box center [385, 176] width 220 height 7
click at [273, 173] on input "Ordem de chegada Consumidos: 3 / 10 Horário: 07:00 Clínica: Abfisio Rede: -- En…" at bounding box center [269, 176] width 5 height 7
radio input "true"
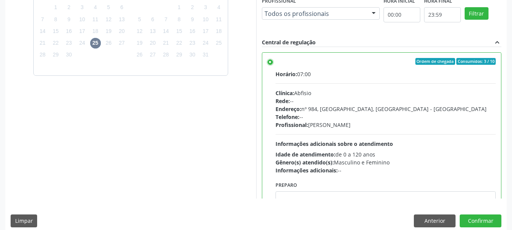
scroll to position [223, 0]
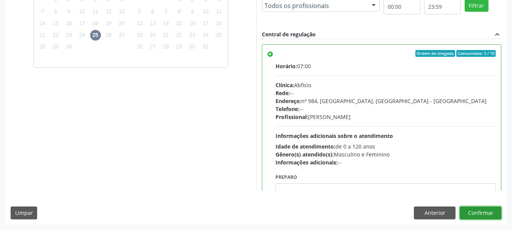
click at [490, 214] on button "Confirmar" at bounding box center [480, 212] width 42 height 13
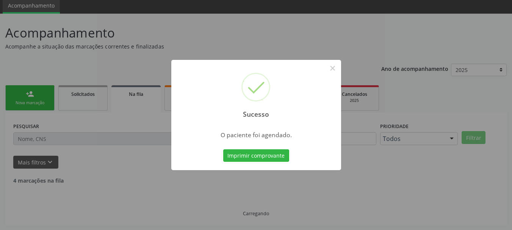
scroll to position [20, 0]
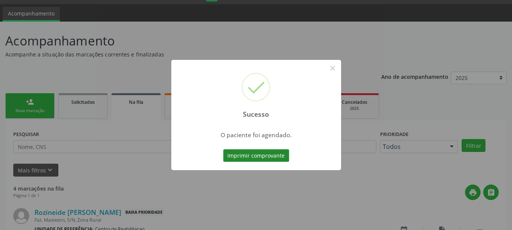
click at [247, 152] on button "Imprimir comprovante" at bounding box center [256, 155] width 66 height 13
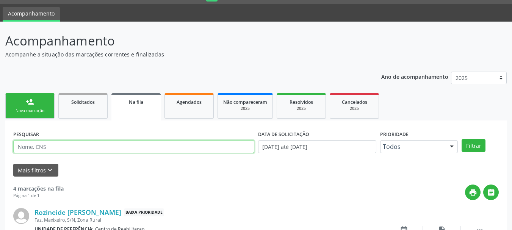
drag, startPoint x: 46, startPoint y: 142, endPoint x: 45, endPoint y: 137, distance: 4.8
click at [46, 142] on input "text" at bounding box center [133, 146] width 241 height 13
click at [38, 106] on link "person_add Nova marcação" at bounding box center [29, 105] width 49 height 25
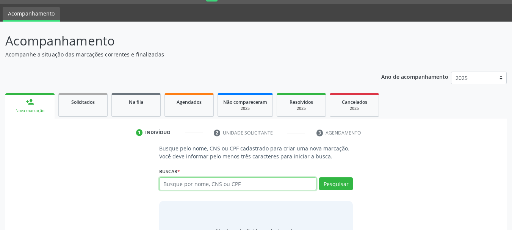
click at [242, 183] on input "text" at bounding box center [238, 183] width 158 height 13
paste input "705-0010-2378-7356"
type input "705-0010-2378-7356"
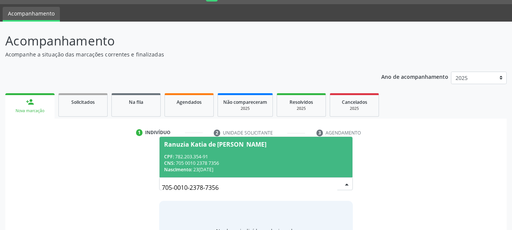
click at [286, 161] on div "CNS: 705 0010 2378 7356" at bounding box center [256, 163] width 184 height 6
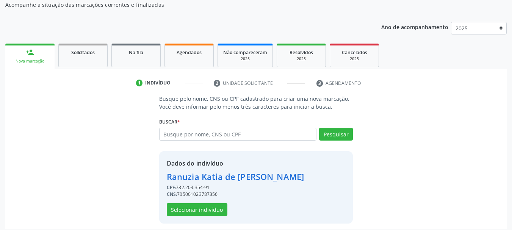
scroll to position [74, 0]
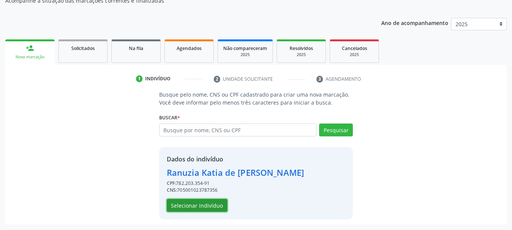
click at [217, 208] on button "Selecionar indivíduo" at bounding box center [197, 205] width 61 height 13
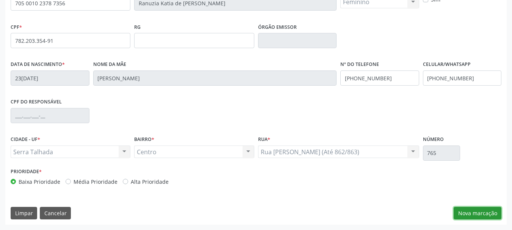
click at [483, 213] on button "Nova marcação" at bounding box center [477, 213] width 48 height 13
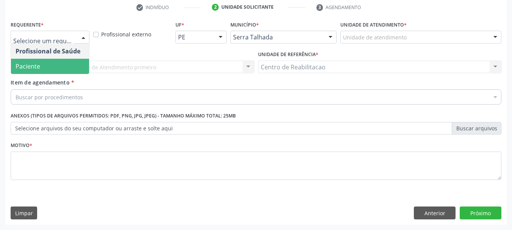
click at [61, 71] on span "Paciente" at bounding box center [50, 66] width 78 height 15
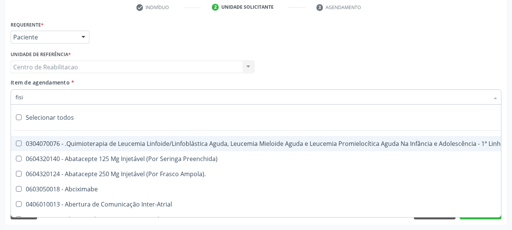
type input "fisio"
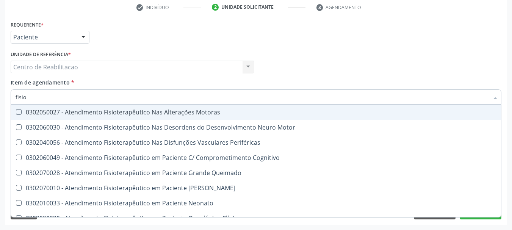
click at [171, 113] on div "0302050027 - Atendimento Fisioterapêutico Nas Alterações Motoras" at bounding box center [287, 112] width 542 height 6
checkbox Motoras "true"
checkbox Motor "true"
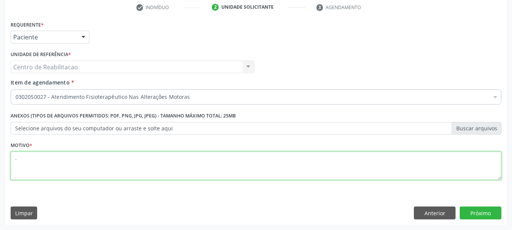
type textarea "."
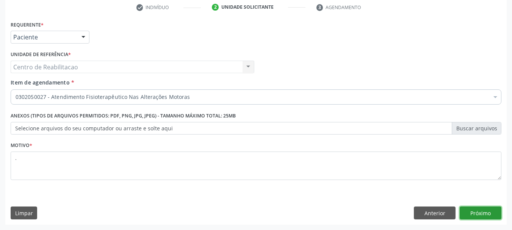
click button "Próximo" at bounding box center [480, 212] width 42 height 13
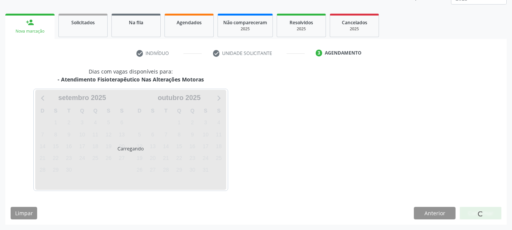
scroll to position [100, 0]
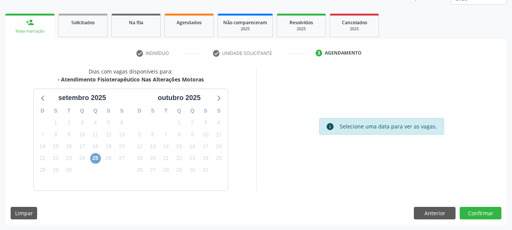
click at [97, 159] on span "25" at bounding box center [95, 158] width 11 height 11
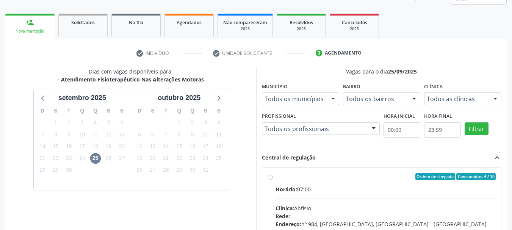
click at [320, 180] on label "Ordem de chegada Consumidos: 4 / 10 Horário: 07:00 Clínica: Abfisio Rede: -- En…" at bounding box center [385, 231] width 220 height 116
click at [273, 180] on input "Ordem de chegada Consumidos: 4 / 10 Horário: 07:00 Clínica: Abfisio Rede: -- En…" at bounding box center [269, 176] width 5 height 7
radio input "true"
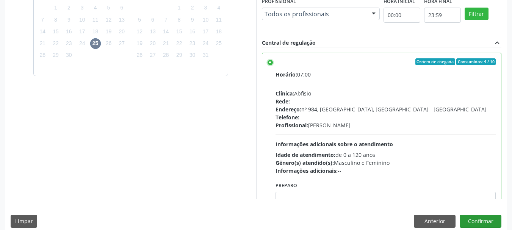
scroll to position [223, 0]
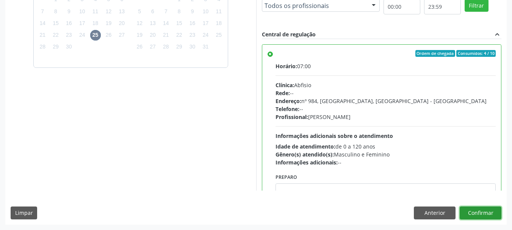
click at [484, 215] on button "Confirmar" at bounding box center [480, 212] width 42 height 13
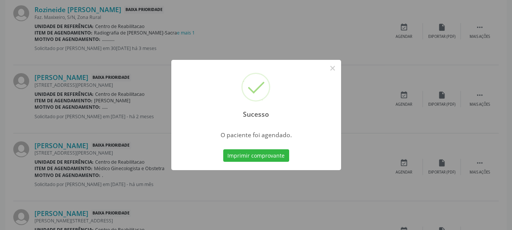
scroll to position [20, 0]
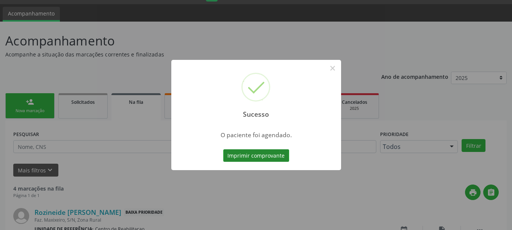
click at [287, 155] on button "Imprimir comprovante" at bounding box center [256, 155] width 66 height 13
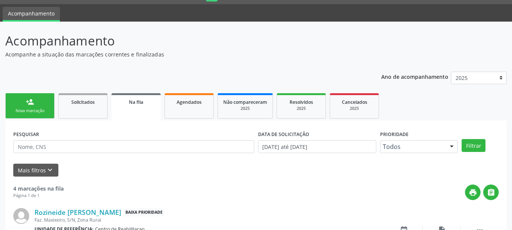
click at [39, 106] on link "person_add Nova marcação" at bounding box center [29, 105] width 49 height 25
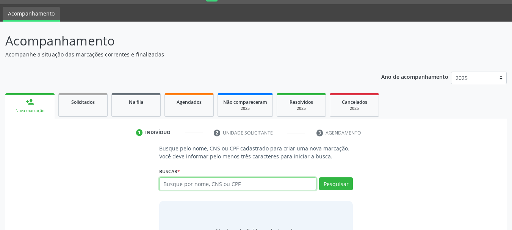
click at [188, 184] on input "text" at bounding box center [238, 183] width 158 height 13
type input "700608983371764"
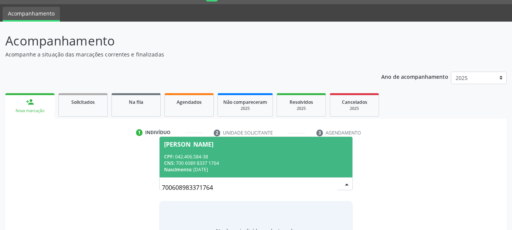
click at [304, 168] on div "Nascimento: 26/11/1962" at bounding box center [256, 169] width 184 height 6
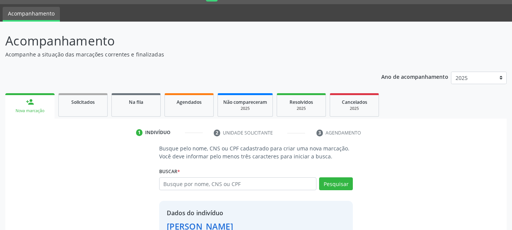
scroll to position [74, 0]
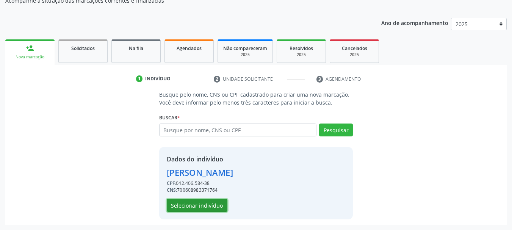
click at [187, 206] on button "Selecionar indivíduo" at bounding box center [197, 205] width 61 height 13
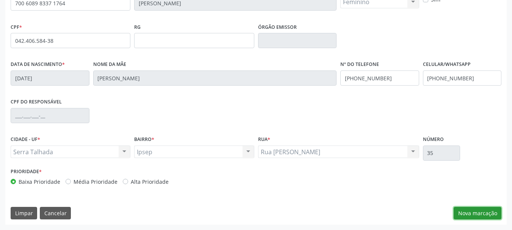
click at [476, 212] on button "Nova marcação" at bounding box center [477, 213] width 48 height 13
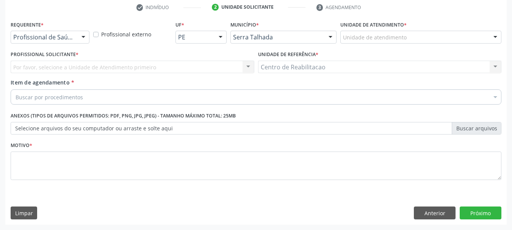
click at [50, 42] on div "Profissional de Saúde" at bounding box center [50, 37] width 79 height 13
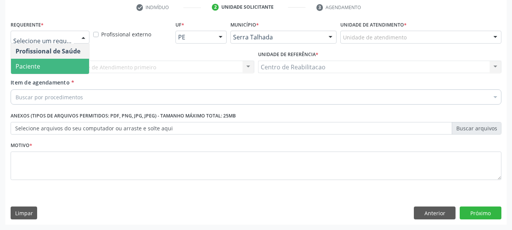
drag, startPoint x: 61, startPoint y: 70, endPoint x: 61, endPoint y: 76, distance: 6.4
click at [61, 70] on span "Paciente" at bounding box center [50, 66] width 78 height 15
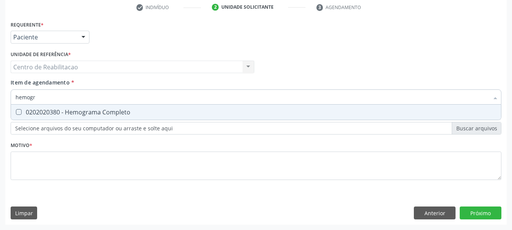
type input "hemogra"
click at [99, 115] on div "0202020380 - Hemograma Completo" at bounding box center [256, 112] width 481 height 6
checkbox Completo "true"
type input "glic"
checkbox Completo "false"
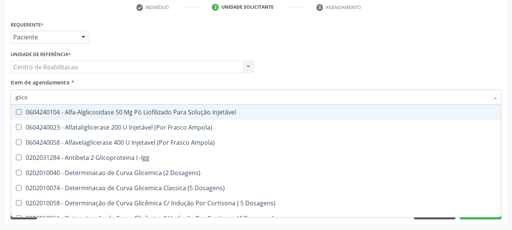
type input "glicos"
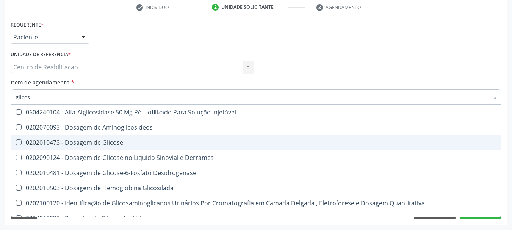
click at [104, 139] on div "0202010473 - Dosagem de Glicose" at bounding box center [256, 142] width 481 height 6
checkbox Glicose "true"
type input "glic"
checkbox Glicose "false"
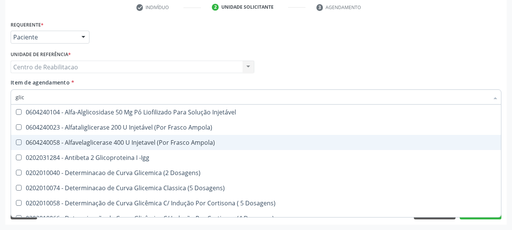
type input "glico"
checkbox Dosagens\) "true"
checkbox Glicose "false"
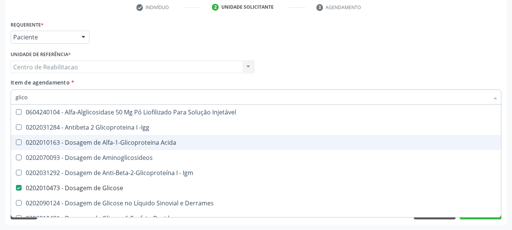
type input "glicos"
checkbox Acida "true"
checkbox Glicose "false"
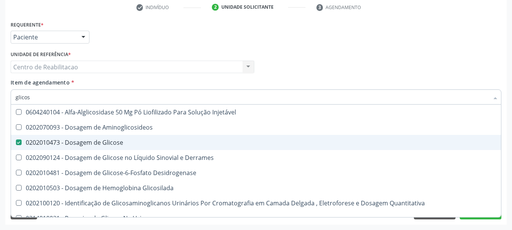
type input "glicosi"
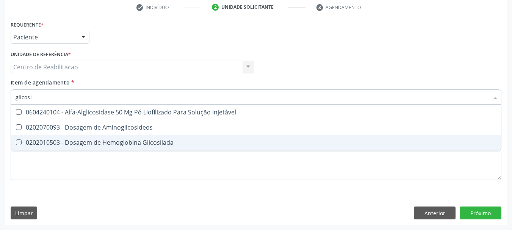
click at [104, 139] on div "0202010503 - Dosagem de Hemoglobina Glicosilada" at bounding box center [256, 142] width 481 height 6
checkbox Glicosilada "true"
type input "ta"
checkbox Glicosilada "false"
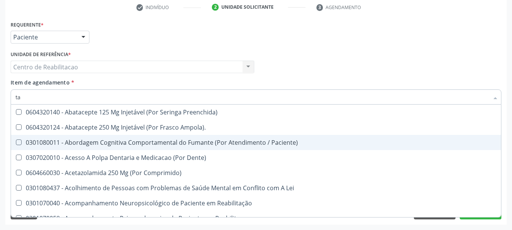
type input "tap"
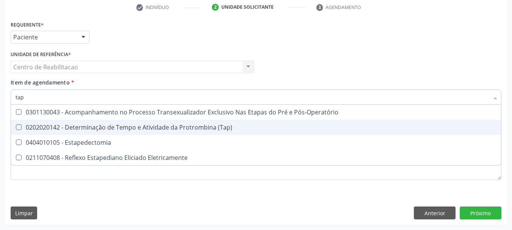
click at [142, 127] on div "0202020142 - Determinação de Tempo e Atividade da Protrombina (Tap)" at bounding box center [256, 127] width 481 height 6
checkbox \(Tap\) "true"
type input "tem"
checkbox \(Tap\) "false"
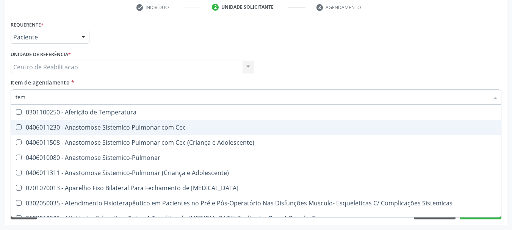
type input "temp"
checkbox Hanseníase "true"
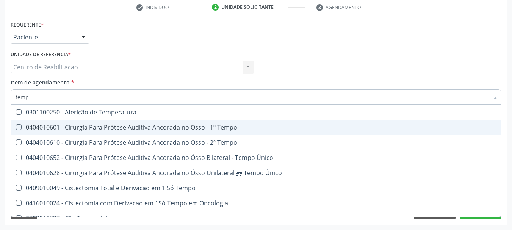
type input "tempo"
checkbox Ativada\) "true"
checkbox \(Tap\) "false"
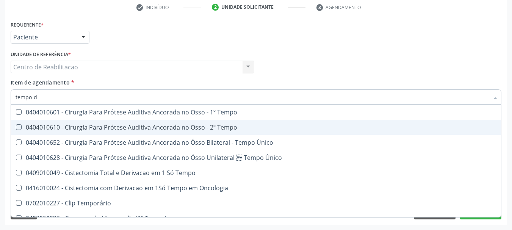
type input "tempo de"
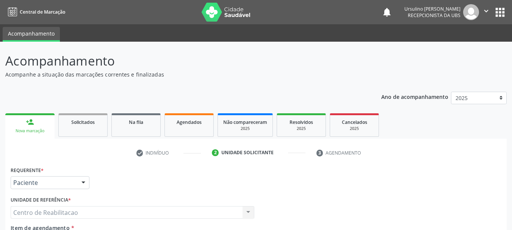
scroll to position [145, 0]
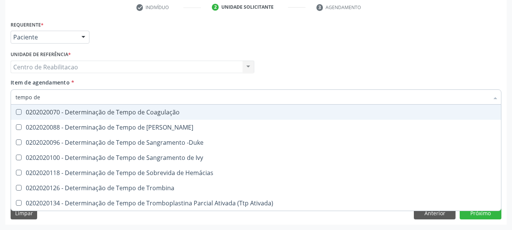
click at [152, 109] on div "0202020070 - Determinação de Tempo de Coagulação" at bounding box center [256, 112] width 481 height 6
checkbox Coagulação "true"
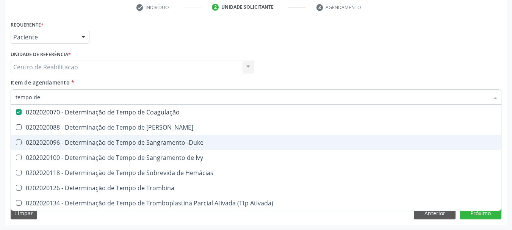
click at [159, 141] on div "0202020096 - Determinação de Tempo de Sangramento -Duke" at bounding box center [256, 142] width 481 height 6
checkbox -Duke "true"
checkbox Euglobulina "true"
checkbox Ivy "true"
checkbox Hemácias "true"
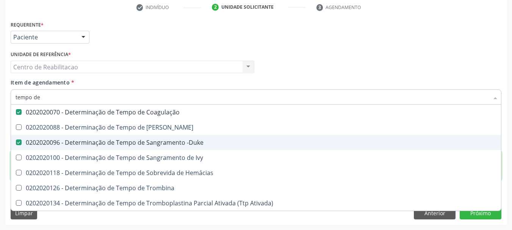
checkbox Trombina "true"
checkbox Ativada\) "true"
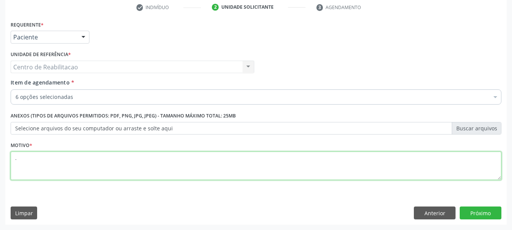
type textarea "."
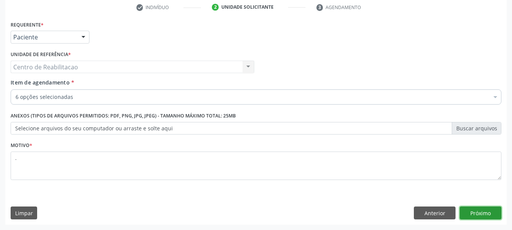
click button "Próximo" at bounding box center [480, 212] width 42 height 13
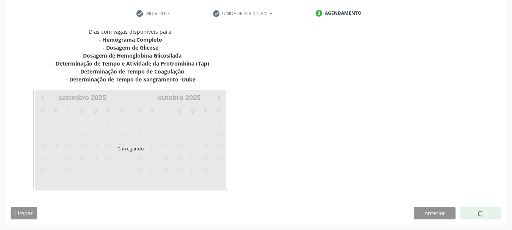
scroll to position [139, 0]
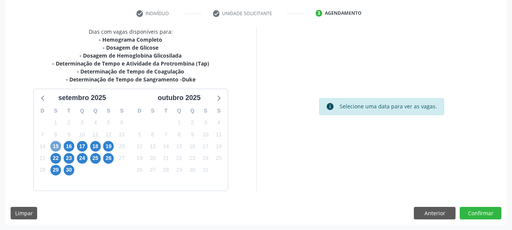
click at [55, 144] on span "15" at bounding box center [55, 146] width 11 height 11
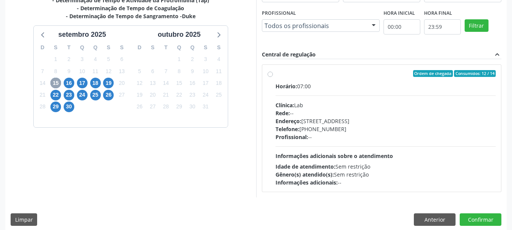
scroll to position [209, 0]
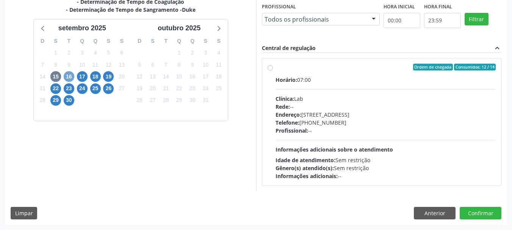
click at [70, 77] on span "16" at bounding box center [69, 76] width 11 height 11
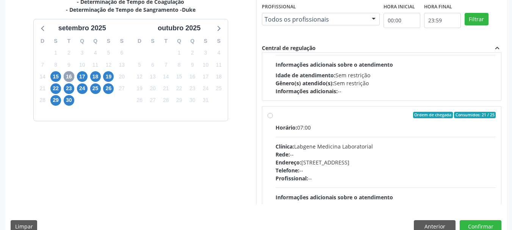
scroll to position [114, 0]
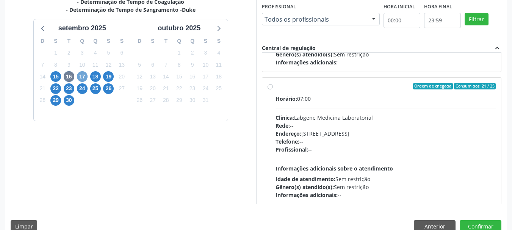
click at [83, 73] on span "17" at bounding box center [82, 76] width 11 height 11
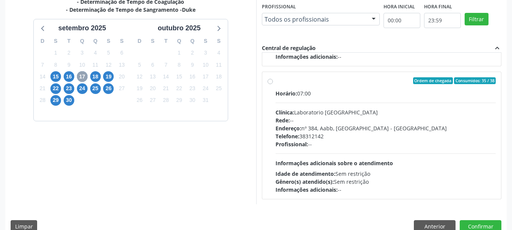
scroll to position [252, 0]
click at [319, 97] on div "Horário: 07:00" at bounding box center [385, 93] width 220 height 8
click at [273, 84] on input "Ordem de chegada Consumidos: 35 / 38 Horário: 07:00 Clínica: Laboratorio [GEOGR…" at bounding box center [269, 80] width 5 height 7
radio input "true"
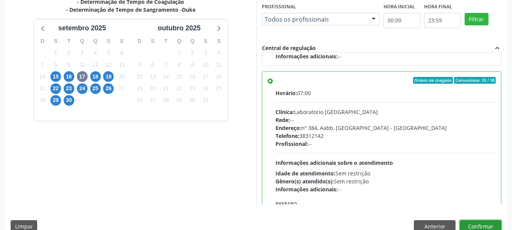
click at [477, 222] on button "Confirmar" at bounding box center [480, 226] width 42 height 13
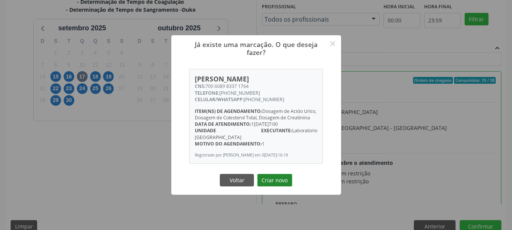
click at [281, 176] on button "Criar novo" at bounding box center [274, 180] width 35 height 13
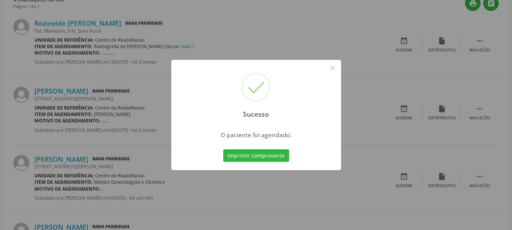
scroll to position [20, 0]
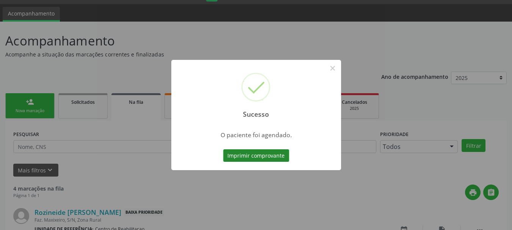
drag, startPoint x: 274, startPoint y: 156, endPoint x: 269, endPoint y: 155, distance: 5.4
click at [270, 155] on button "Imprimir comprovante" at bounding box center [256, 155] width 66 height 13
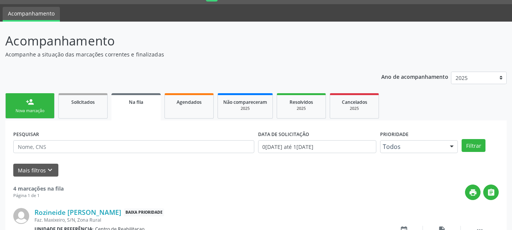
click at [28, 105] on div "person_add" at bounding box center [30, 102] width 8 height 8
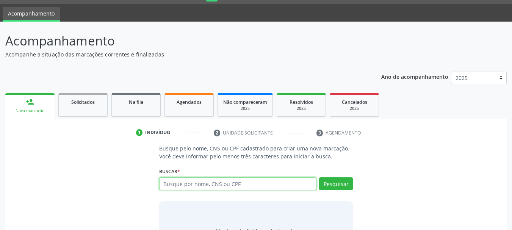
click at [196, 186] on input "text" at bounding box center [238, 183] width 158 height 13
type input "[PERSON_NAME]"
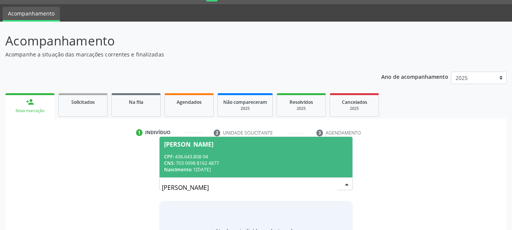
click at [213, 147] on div "[PERSON_NAME]" at bounding box center [188, 144] width 49 height 6
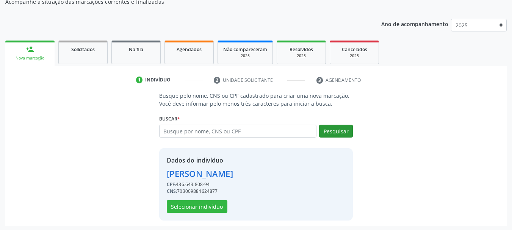
scroll to position [74, 0]
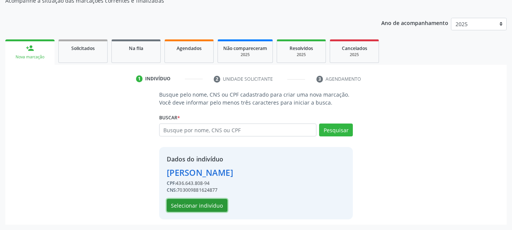
click at [203, 204] on button "Selecionar indivíduo" at bounding box center [197, 205] width 61 height 13
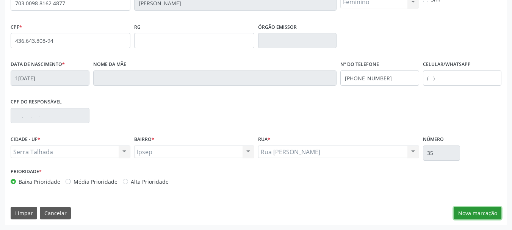
click at [473, 208] on button "Nova marcação" at bounding box center [477, 213] width 48 height 13
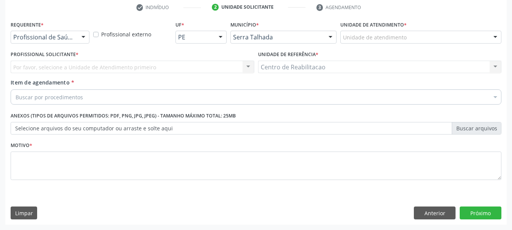
click at [61, 42] on div "Profissional de Saúde" at bounding box center [50, 37] width 79 height 13
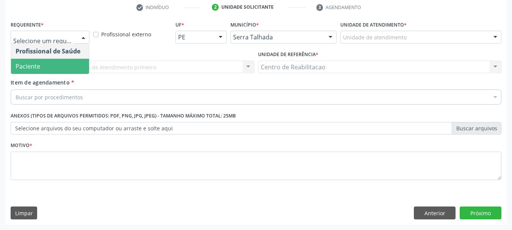
click at [63, 66] on span "Paciente" at bounding box center [50, 66] width 78 height 15
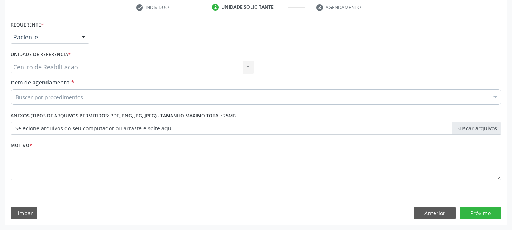
click at [122, 93] on div "Buscar por procedimentos" at bounding box center [256, 96] width 490 height 15
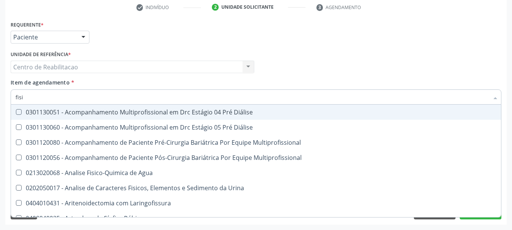
type input "fisio"
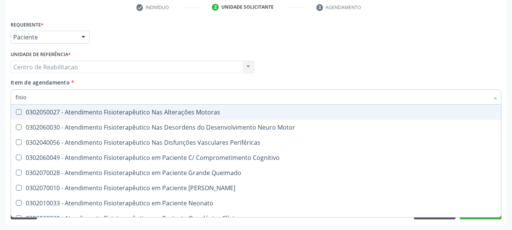
click at [148, 112] on div "0302050027 - Atendimento Fisioterapêutico Nas Alterações Motoras" at bounding box center [287, 112] width 542 height 6
checkbox Motoras "true"
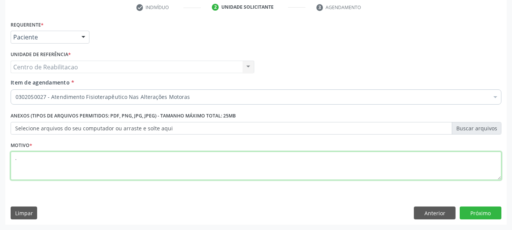
type textarea "."
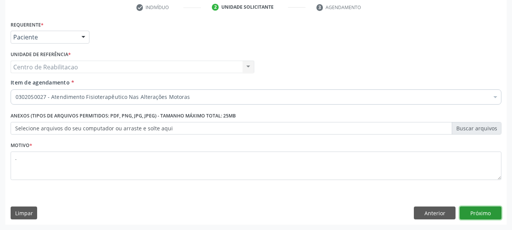
click button "Próximo" at bounding box center [480, 212] width 42 height 13
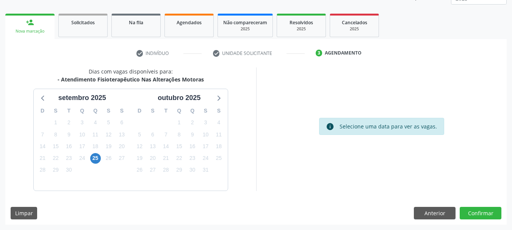
click at [92, 154] on div "25" at bounding box center [95, 158] width 11 height 12
click at [93, 157] on span "25" at bounding box center [95, 158] width 11 height 11
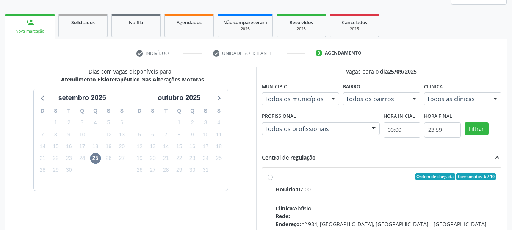
click at [296, 178] on div "Ordem de chegada Consumidos: 6 / 10" at bounding box center [385, 176] width 220 height 7
click at [273, 178] on input "Ordem de chegada Consumidos: 6 / 10 Horário: 07:00 Clínica: Abfisio Rede: -- En…" at bounding box center [269, 176] width 5 height 7
radio input "true"
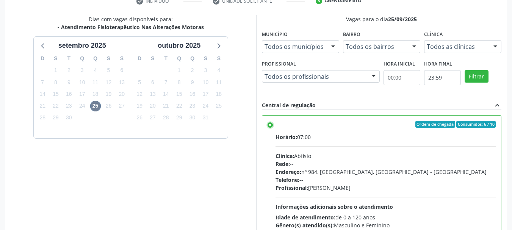
scroll to position [223, 0]
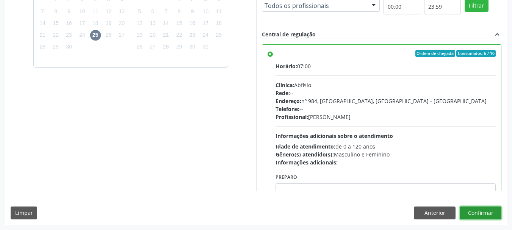
click at [484, 214] on button "Confirmar" at bounding box center [480, 212] width 42 height 13
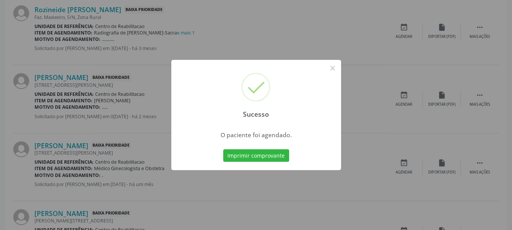
scroll to position [20, 0]
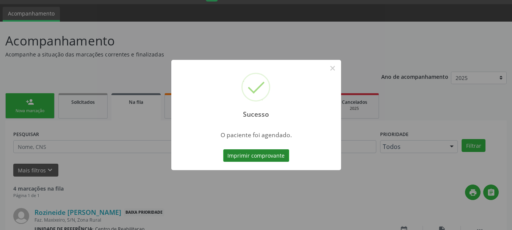
click at [248, 156] on button "Imprimir comprovante" at bounding box center [256, 155] width 66 height 13
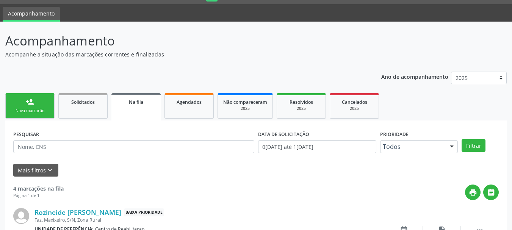
click at [29, 101] on div "person_add" at bounding box center [30, 102] width 8 height 8
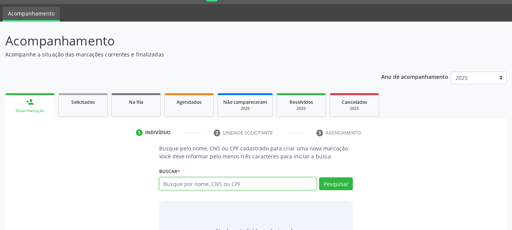
click at [194, 186] on input "text" at bounding box center [238, 183] width 158 height 13
paste input "708505349046271"
type input "708505349046271"
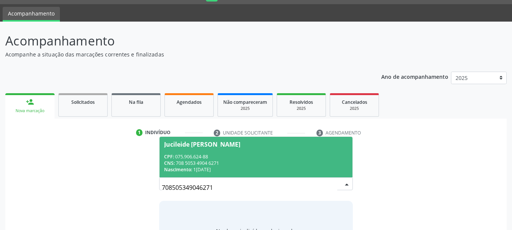
click at [222, 151] on span "Jucileide Nunes Gaia de Sousa CPF: 075.906.624-88 CNS: 708 5053 4904 6271 Nasci…" at bounding box center [255, 157] width 193 height 41
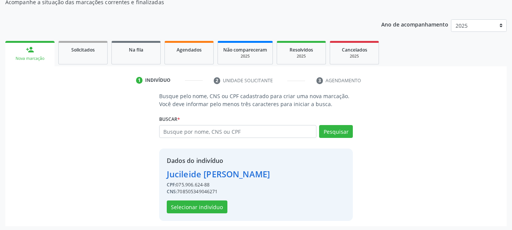
scroll to position [74, 0]
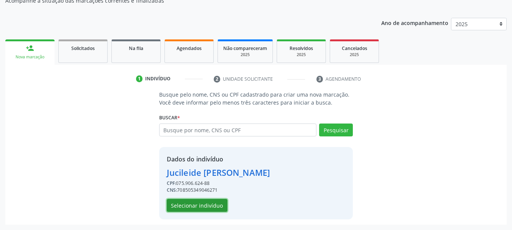
click at [207, 209] on button "Selecionar indivíduo" at bounding box center [197, 205] width 61 height 13
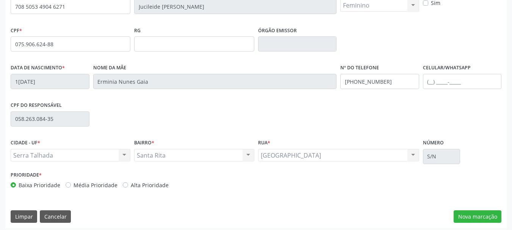
scroll to position [181, 0]
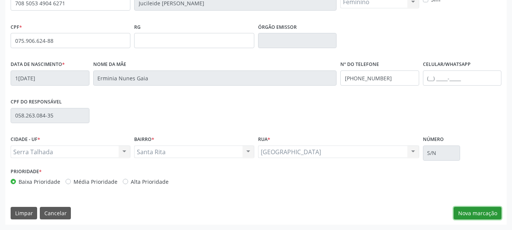
click at [481, 217] on button "Nova marcação" at bounding box center [477, 213] width 48 height 13
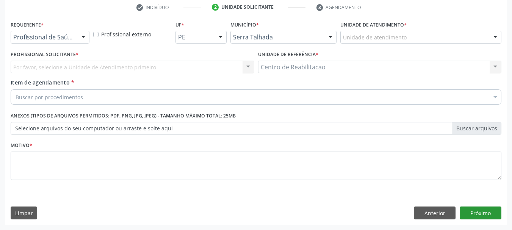
scroll to position [145, 0]
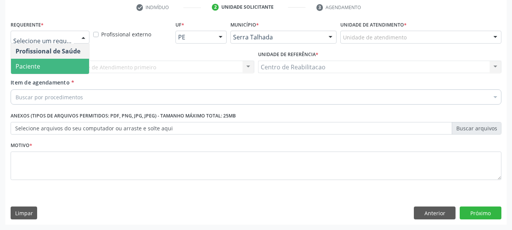
click at [55, 70] on span "Paciente" at bounding box center [50, 66] width 78 height 15
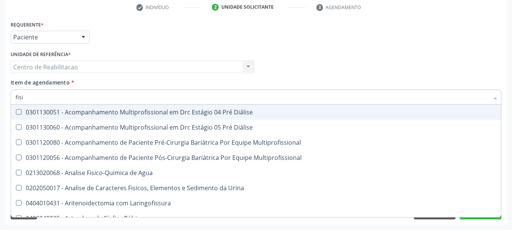
type input "fisio"
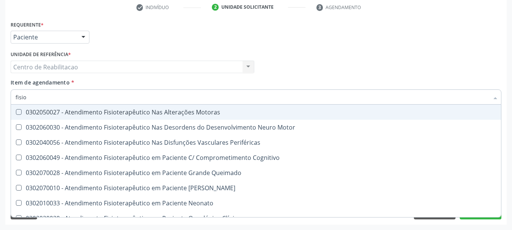
click at [192, 115] on div "0302050027 - Atendimento Fisioterapêutico Nas Alterações Motoras" at bounding box center [287, 112] width 542 height 6
checkbox Motoras "true"
checkbox Motor "true"
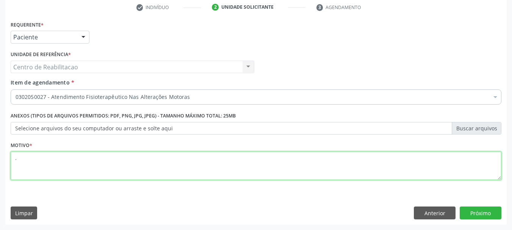
type textarea "."
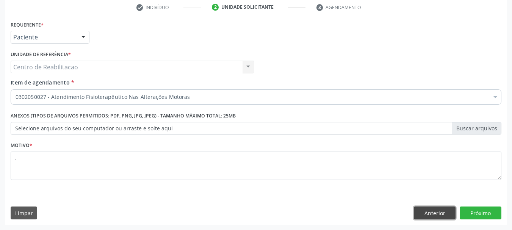
click button "Anterior" at bounding box center [435, 212] width 42 height 13
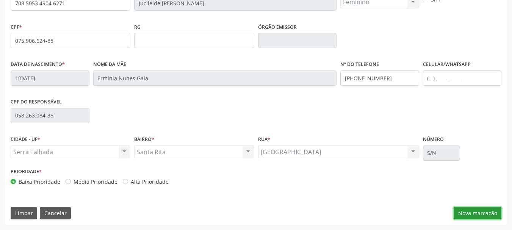
click at [465, 216] on button "Nova marcação" at bounding box center [477, 213] width 48 height 13
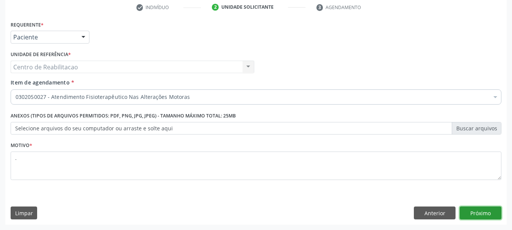
click at [480, 206] on button "Próximo" at bounding box center [480, 212] width 42 height 13
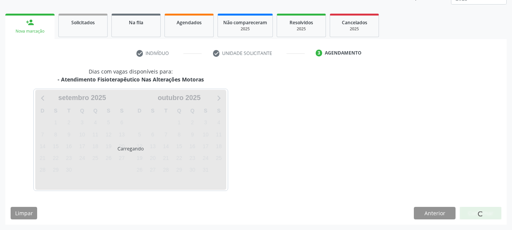
scroll to position [100, 0]
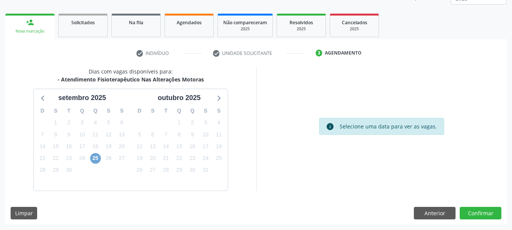
click at [96, 159] on span "25" at bounding box center [95, 158] width 11 height 11
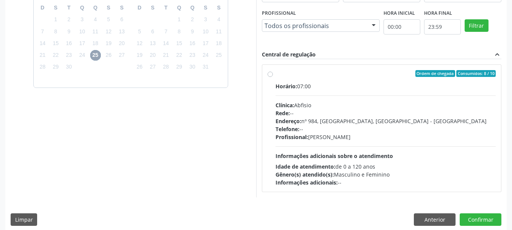
scroll to position [209, 0]
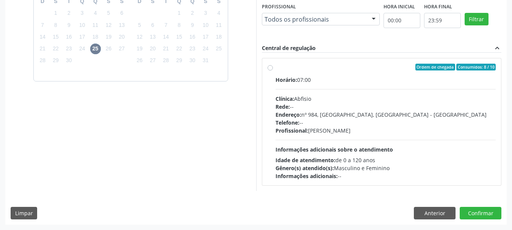
click at [322, 70] on label "Ordem de chegada Consumidos: 8 / 10 Horário: 07:00 Clínica: Abfisio Rede: -- En…" at bounding box center [385, 122] width 220 height 116
click at [273, 70] on input "Ordem de chegada Consumidos: 8 / 10 Horário: 07:00 Clínica: Abfisio Rede: -- En…" at bounding box center [269, 67] width 5 height 7
radio input "true"
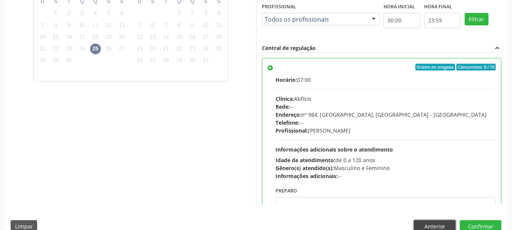
click at [435, 225] on button "Anterior" at bounding box center [435, 226] width 42 height 13
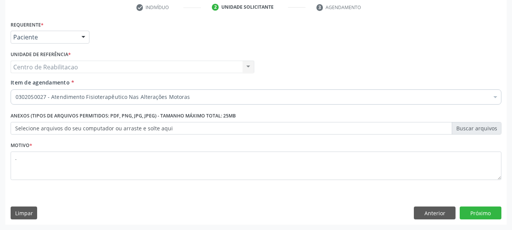
scroll to position [145, 0]
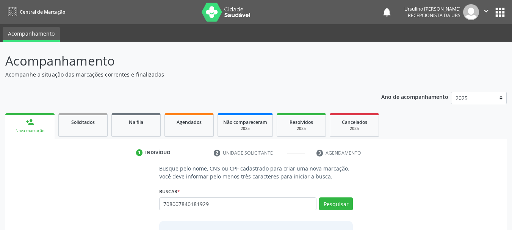
type input "708007840181929"
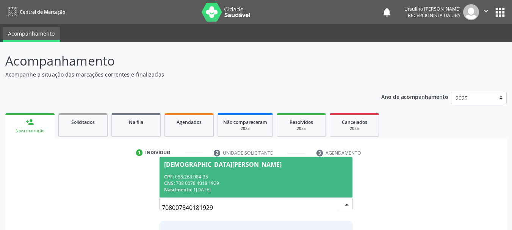
click at [214, 178] on div "CPF: 058.263.084-35" at bounding box center [256, 176] width 184 height 6
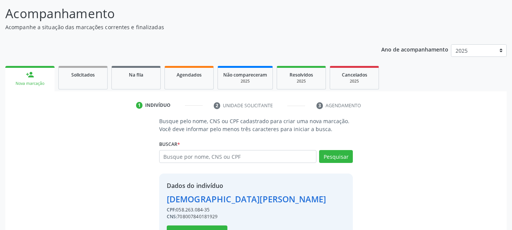
scroll to position [74, 0]
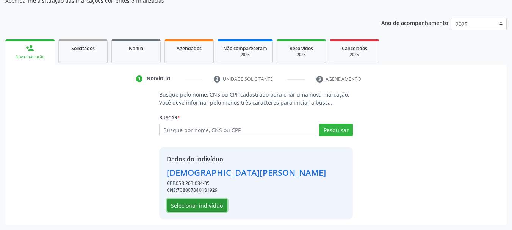
click at [189, 204] on button "Selecionar indivíduo" at bounding box center [197, 205] width 61 height 13
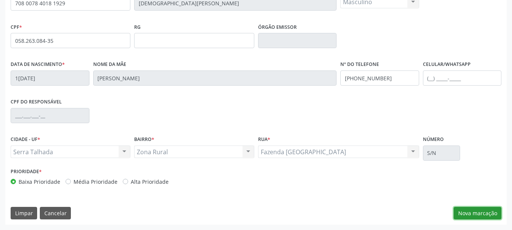
click at [467, 209] on button "Nova marcação" at bounding box center [477, 213] width 48 height 13
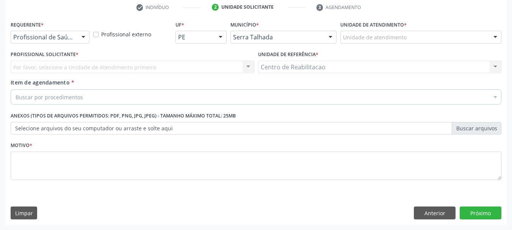
scroll to position [145, 0]
drag, startPoint x: 54, startPoint y: 34, endPoint x: 55, endPoint y: 45, distance: 10.7
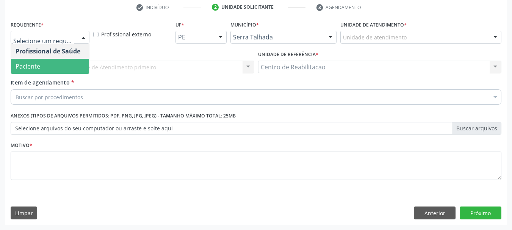
drag, startPoint x: 58, startPoint y: 66, endPoint x: 72, endPoint y: 91, distance: 29.0
click at [58, 66] on span "Paciente" at bounding box center [50, 66] width 78 height 15
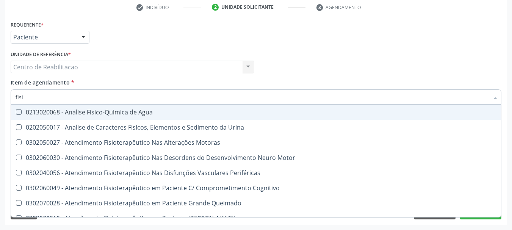
type input "fisio"
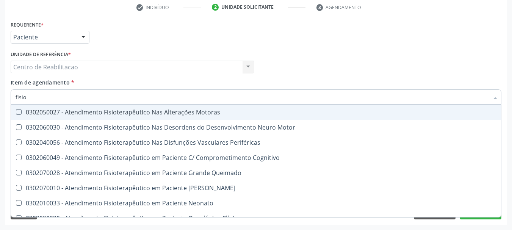
click at [151, 110] on div "0302050027 - Atendimento Fisioterapêutico Nas Alterações Motoras" at bounding box center [287, 112] width 542 height 6
checkbox Motoras "true"
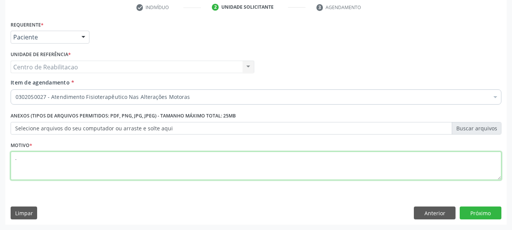
type textarea "."
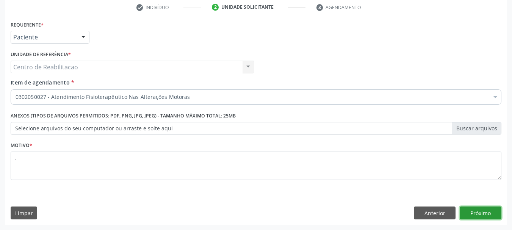
click button "Próximo" at bounding box center [480, 212] width 42 height 13
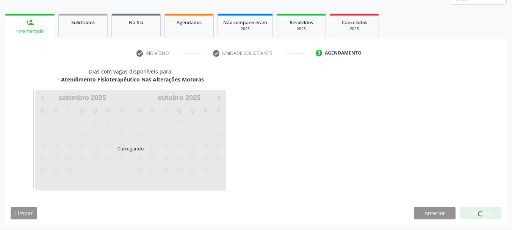
scroll to position [100, 0]
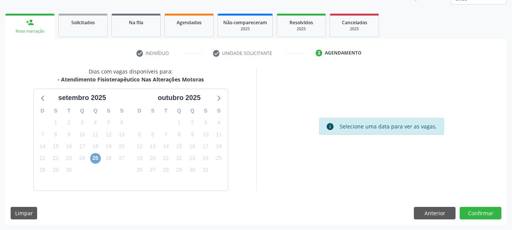
click at [91, 158] on span "25" at bounding box center [95, 158] width 11 height 11
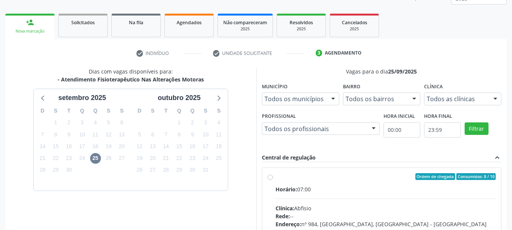
click at [306, 185] on div "Horário: 07:00" at bounding box center [385, 189] width 220 height 8
click at [273, 180] on input "Ordem de chegada Consumidos: 8 / 10 Horário: 07:00 Clínica: Abfisio Rede: -- En…" at bounding box center [269, 176] width 5 height 7
radio input "true"
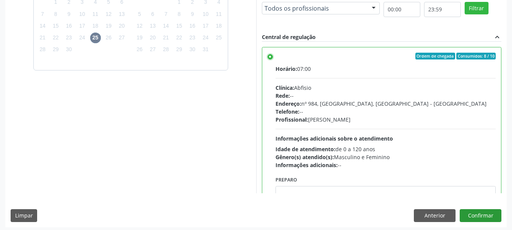
scroll to position [223, 0]
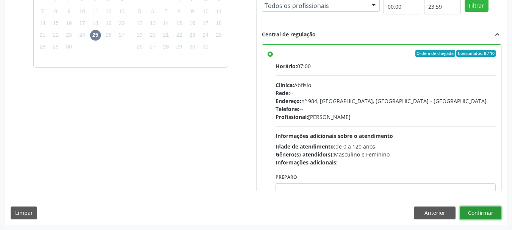
click at [486, 214] on button "Confirmar" at bounding box center [480, 212] width 42 height 13
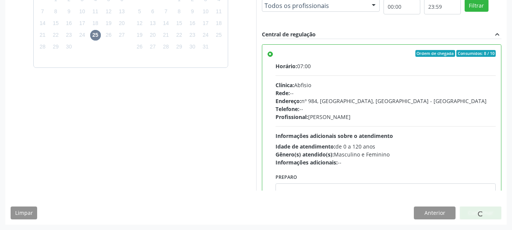
scroll to position [20, 0]
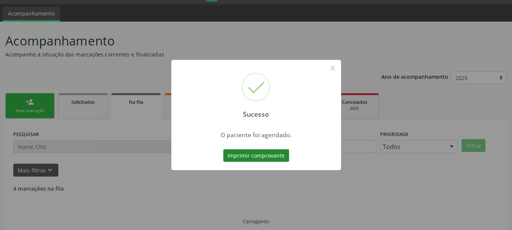
click at [267, 150] on button "Imprimir comprovante" at bounding box center [256, 155] width 66 height 13
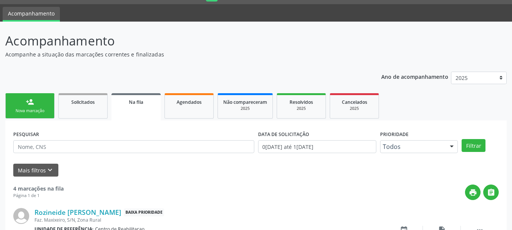
click at [29, 112] on div "Nova marcação" at bounding box center [30, 111] width 38 height 6
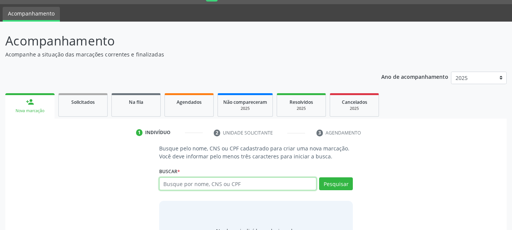
click at [195, 183] on input "text" at bounding box center [238, 183] width 158 height 13
type input "702401039062323"
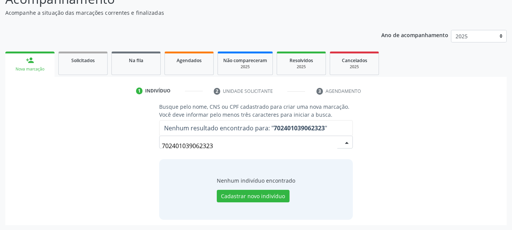
scroll to position [62, 0]
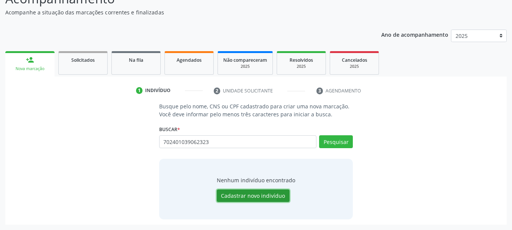
click at [265, 192] on button "Cadastrar novo indivíduo" at bounding box center [253, 195] width 73 height 13
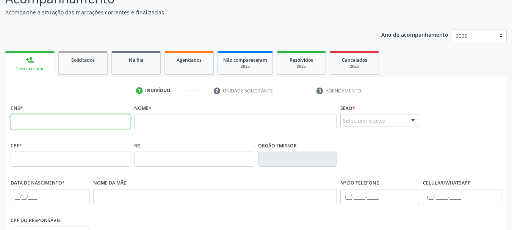
click at [58, 117] on input "text" at bounding box center [71, 121] width 120 height 15
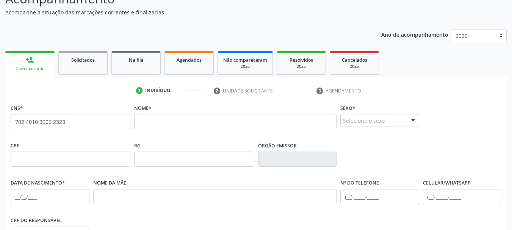
type input "702 4010 3906 2323"
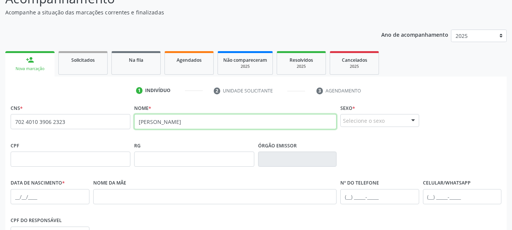
type input "[PERSON_NAME]"
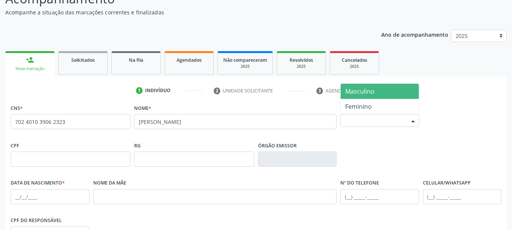
click at [370, 92] on span "Masculino" at bounding box center [359, 91] width 29 height 8
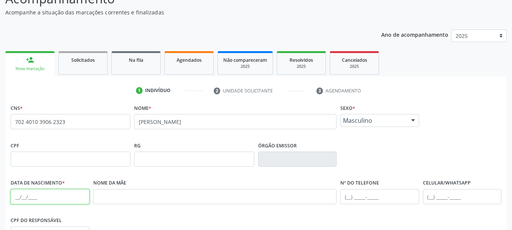
click at [27, 198] on input "text" at bounding box center [50, 196] width 79 height 15
type input "1[DATE]"
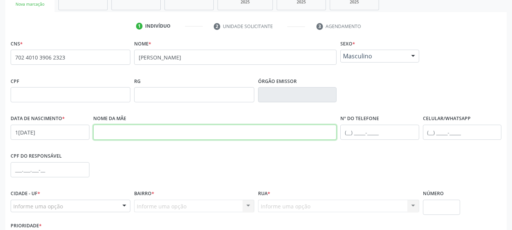
scroll to position [181, 0]
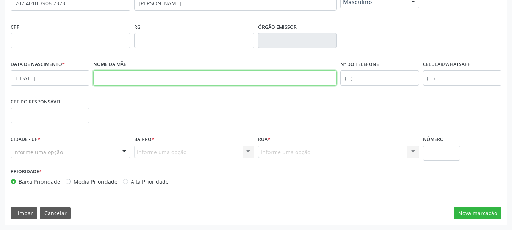
click at [138, 81] on input "text" at bounding box center [215, 77] width 244 height 15
type input "leanor [PERSON_NAME]"
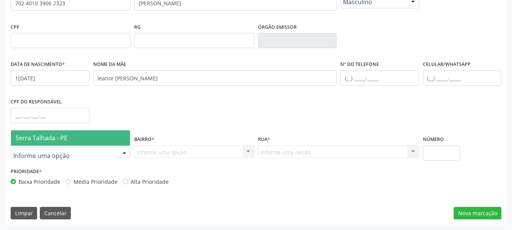
click at [54, 134] on span "Serra Talhada - PE" at bounding box center [42, 138] width 52 height 8
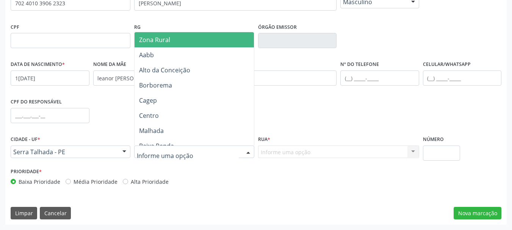
click at [182, 44] on span "Zona Rural" at bounding box center [195, 39] width 122 height 15
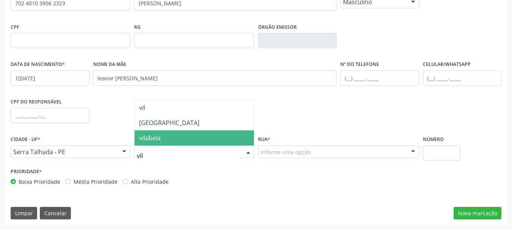
type input "vila"
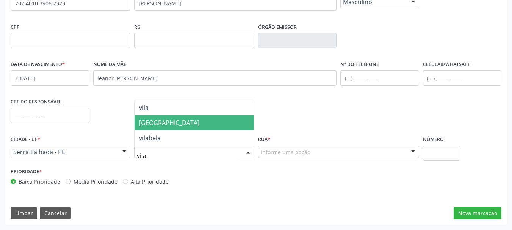
click at [165, 124] on span "[GEOGRAPHIC_DATA]" at bounding box center [193, 122] width 119 height 15
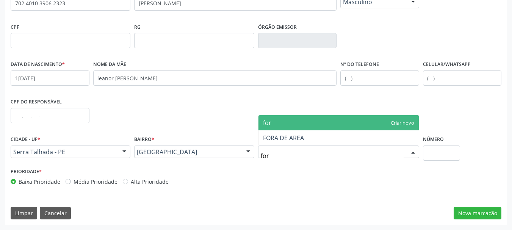
type input "fora"
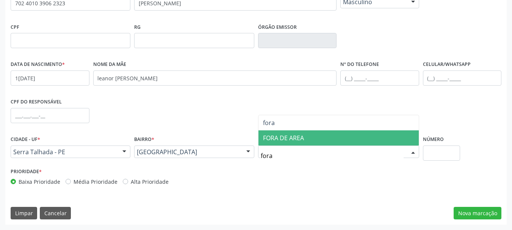
drag, startPoint x: 293, startPoint y: 136, endPoint x: 306, endPoint y: 145, distance: 15.5
click at [293, 135] on span "FORA DE AREA" at bounding box center [283, 138] width 41 height 8
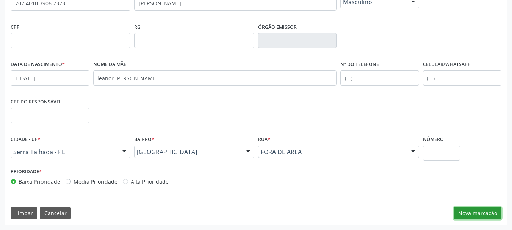
click at [468, 207] on button "Nova marcação" at bounding box center [477, 213] width 48 height 13
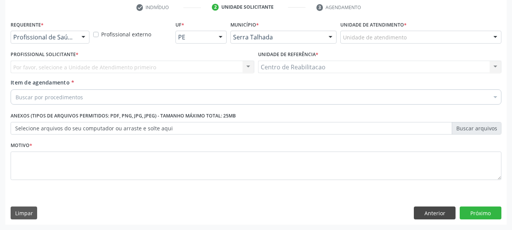
scroll to position [145, 0]
click at [56, 33] on div "Profissional de Saúde" at bounding box center [50, 37] width 79 height 13
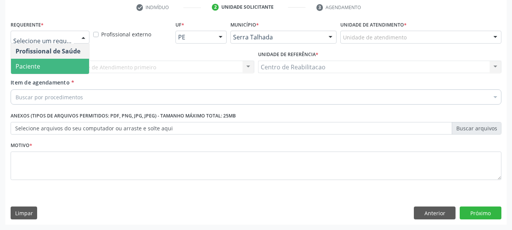
click at [58, 65] on span "Paciente" at bounding box center [50, 66] width 78 height 15
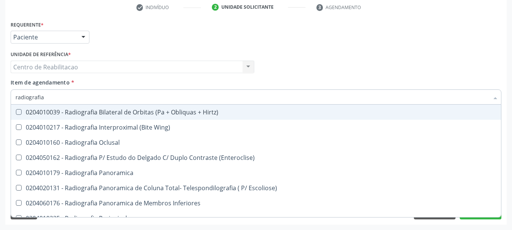
type input "radiografia"
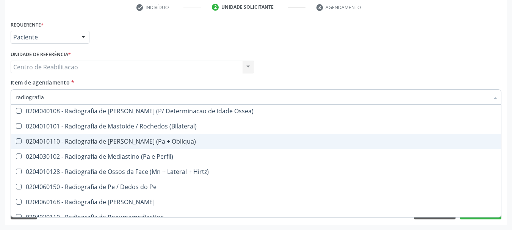
scroll to position [827, 0]
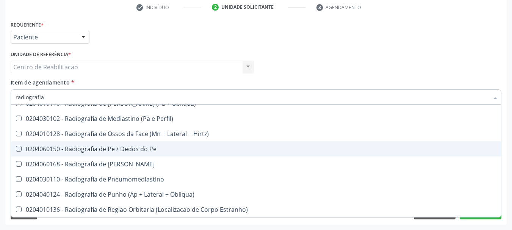
click at [164, 150] on div "0204060150 - Radiografia de Pe / Dedos do Pe" at bounding box center [256, 149] width 481 height 6
checkbox Pe "true"
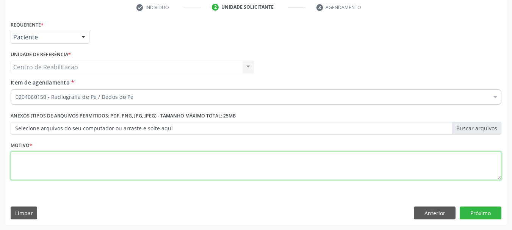
scroll to position [0, 0]
type textarea "."
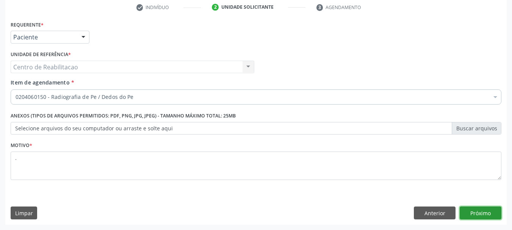
click button "Próximo" at bounding box center [480, 212] width 42 height 13
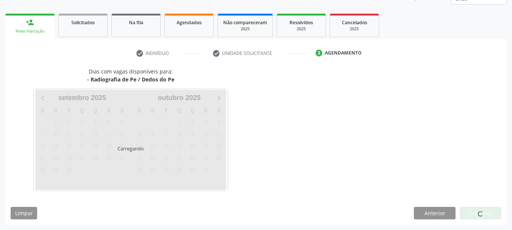
scroll to position [100, 0]
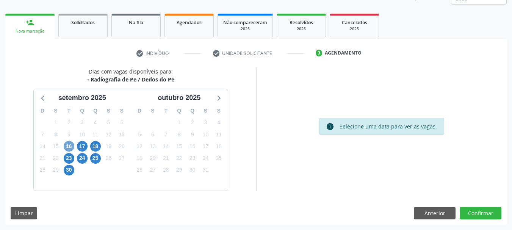
click at [69, 146] on span "16" at bounding box center [69, 146] width 11 height 11
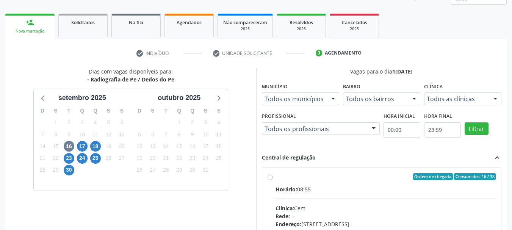
click at [329, 178] on div "Ordem de chegada Consumidos: 16 / 38" at bounding box center [385, 176] width 220 height 7
click at [273, 178] on input "Ordem de chegada Consumidos: 16 / 38 Horário: 08:55 Clínica: Cem Rede: -- Ender…" at bounding box center [269, 176] width 5 height 7
radio input "true"
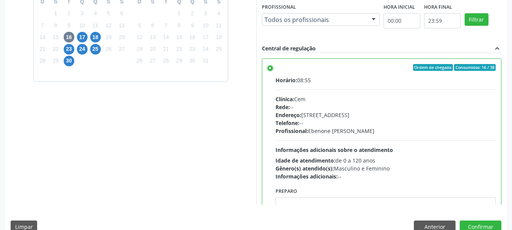
scroll to position [213, 0]
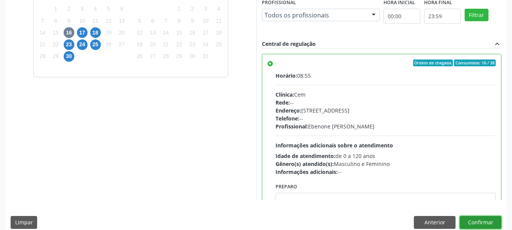
click at [485, 224] on button "Confirmar" at bounding box center [480, 222] width 42 height 13
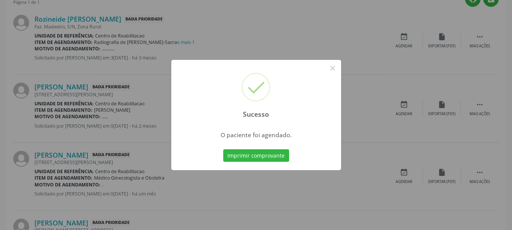
scroll to position [20, 0]
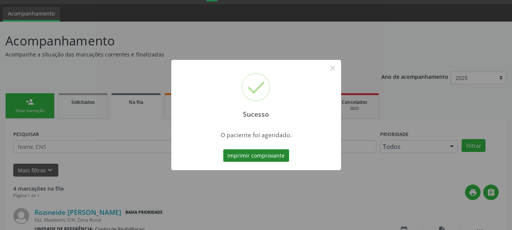
click at [278, 155] on button "Imprimir comprovante" at bounding box center [256, 155] width 66 height 13
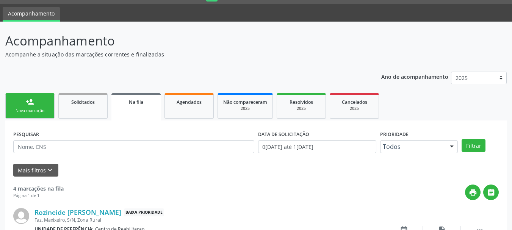
click at [31, 106] on link "person_add Nova marcação" at bounding box center [29, 105] width 49 height 25
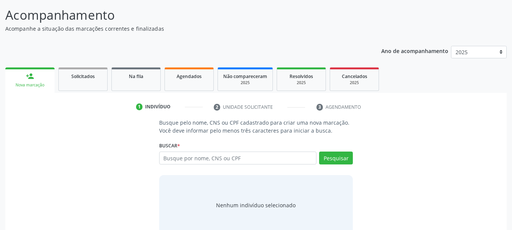
scroll to position [58, 0]
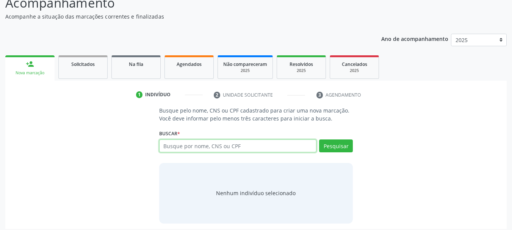
click at [230, 149] on input "text" at bounding box center [238, 145] width 158 height 13
paste input "708505349046271"
type input "708505349046271"
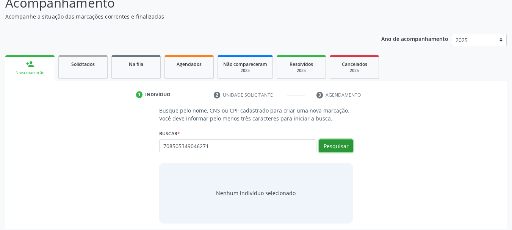
click at [331, 149] on button "Pesquisar" at bounding box center [336, 145] width 34 height 13
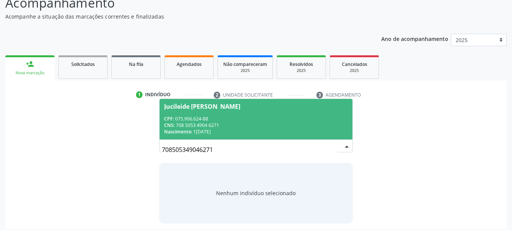
click at [282, 126] on div "CNS: 708 5053 4904 6271" at bounding box center [256, 125] width 184 height 6
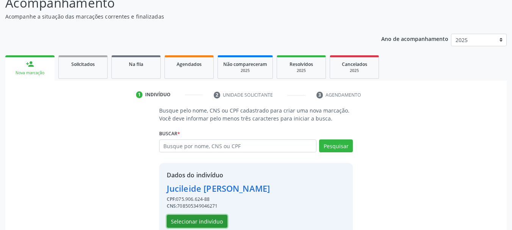
click at [211, 218] on button "Selecionar indivíduo" at bounding box center [197, 221] width 61 height 13
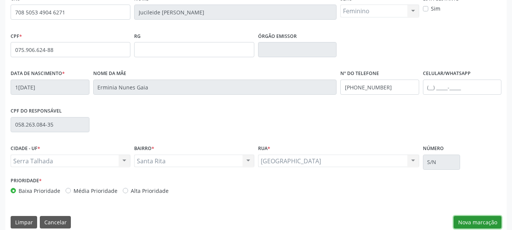
click at [482, 224] on button "Nova marcação" at bounding box center [477, 222] width 48 height 13
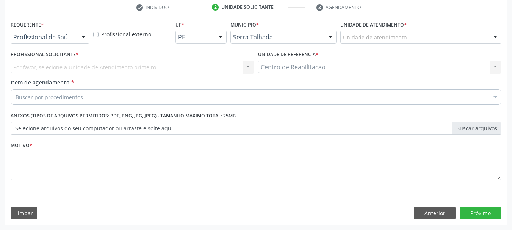
scroll to position [145, 0]
click at [487, 212] on button "Próximo" at bounding box center [480, 212] width 42 height 13
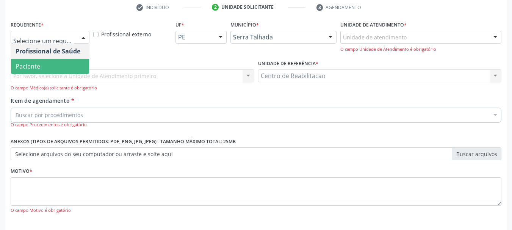
click at [59, 64] on span "Paciente" at bounding box center [50, 66] width 78 height 15
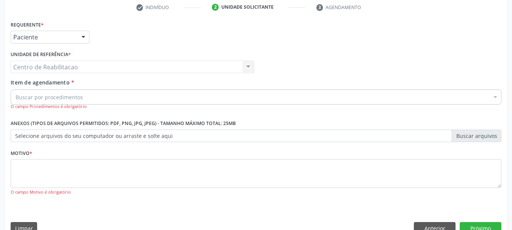
click at [70, 104] on div "Buscar por procedimentos" at bounding box center [256, 96] width 490 height 15
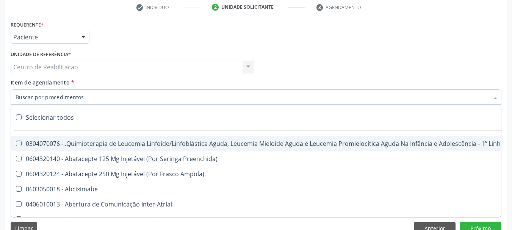
click at [70, 103] on input "Item de agendamento *" at bounding box center [252, 96] width 473 height 15
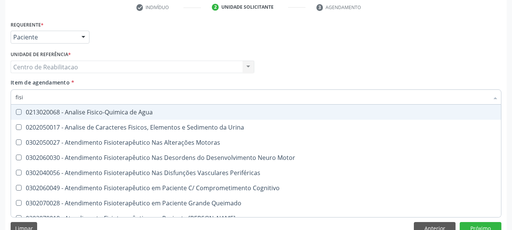
type input "fisio"
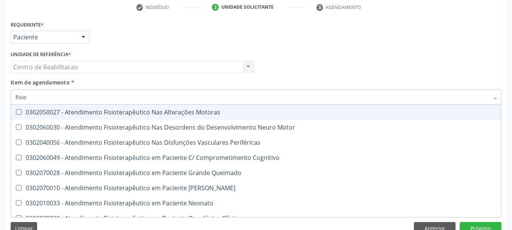
click at [157, 114] on div "0302050027 - Atendimento Fisioterapêutico Nas Alterações Motoras" at bounding box center [287, 112] width 542 height 6
checkbox Motoras "true"
checkbox Motor "true"
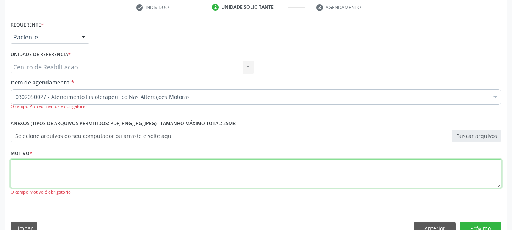
type textarea "."
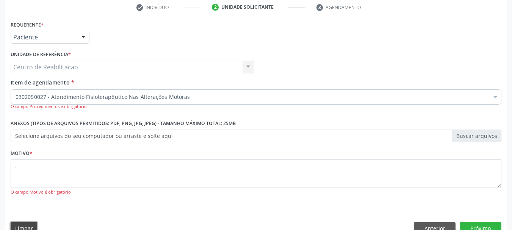
scroll to position [150, 0]
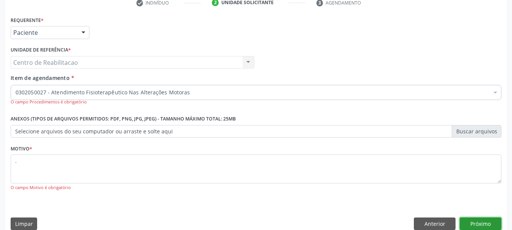
click button "Próximo" at bounding box center [480, 223] width 42 height 13
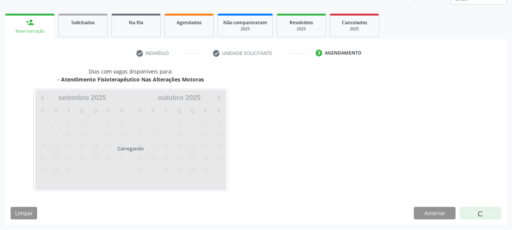
scroll to position [100, 0]
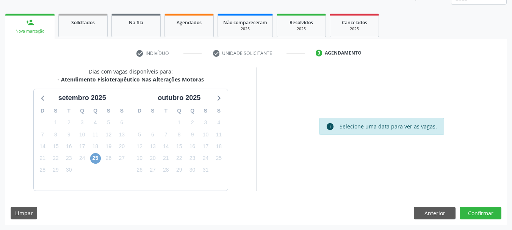
click at [98, 158] on span "25" at bounding box center [95, 158] width 11 height 11
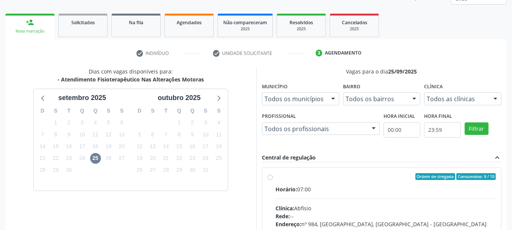
click at [300, 178] on div "Ordem de chegada Consumidos: 9 / 10" at bounding box center [385, 176] width 220 height 7
click at [273, 178] on input "Ordem de chegada Consumidos: 9 / 10 Horário: 07:00 Clínica: Abfisio Rede: -- En…" at bounding box center [269, 176] width 5 height 7
radio input "true"
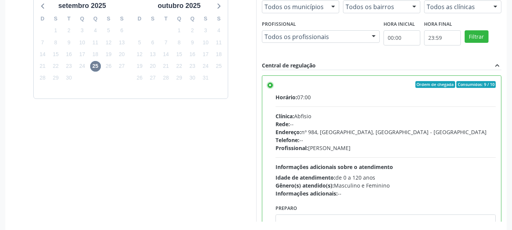
scroll to position [223, 0]
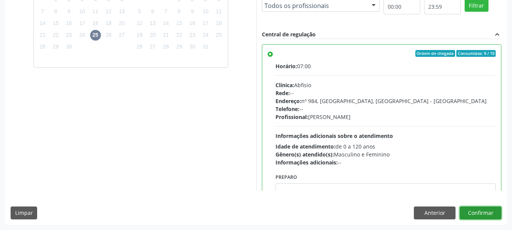
click at [489, 211] on button "Confirmar" at bounding box center [480, 212] width 42 height 13
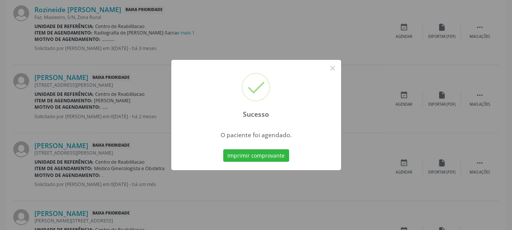
scroll to position [20, 0]
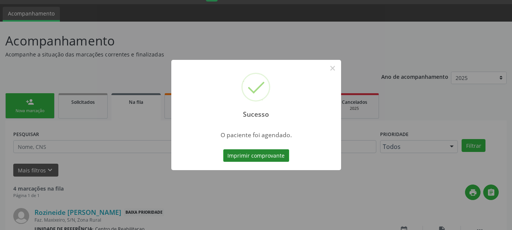
click at [267, 160] on button "Imprimir comprovante" at bounding box center [256, 155] width 66 height 13
